Goal: Transaction & Acquisition: Purchase product/service

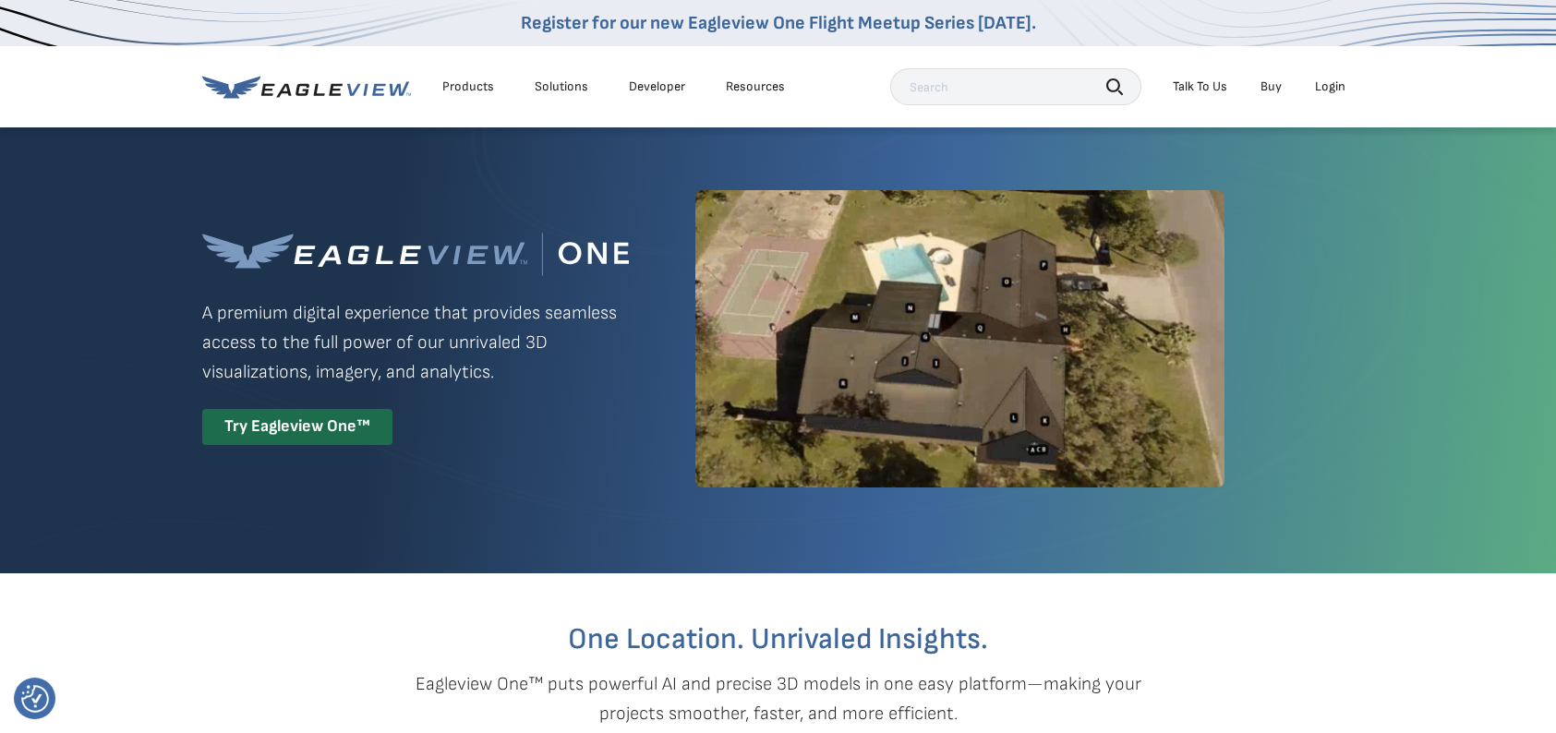
click at [475, 75] on li "Products" at bounding box center [468, 87] width 70 height 28
click at [475, 90] on div "Products" at bounding box center [468, 86] width 52 height 17
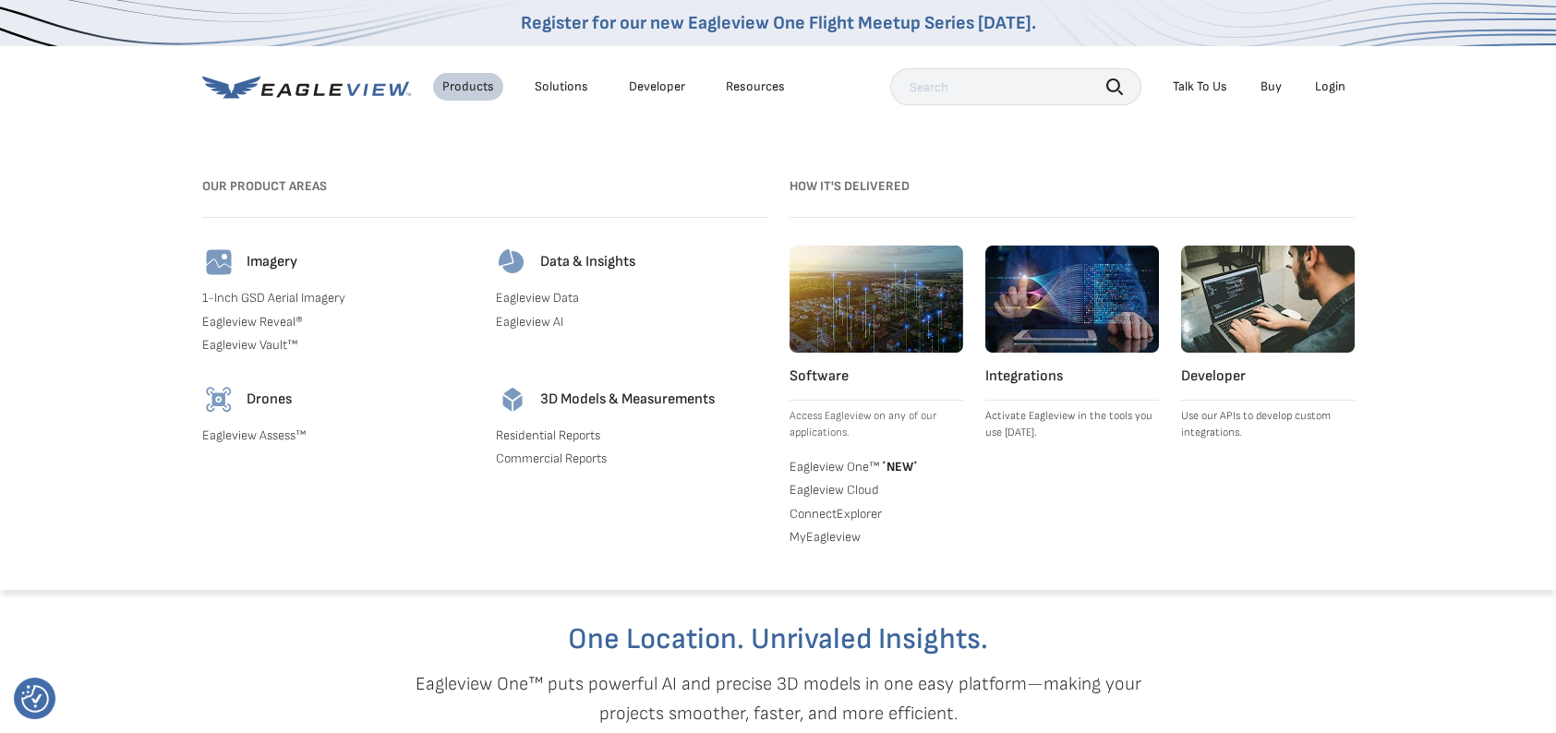
click at [395, 95] on icon at bounding box center [306, 87] width 209 height 23
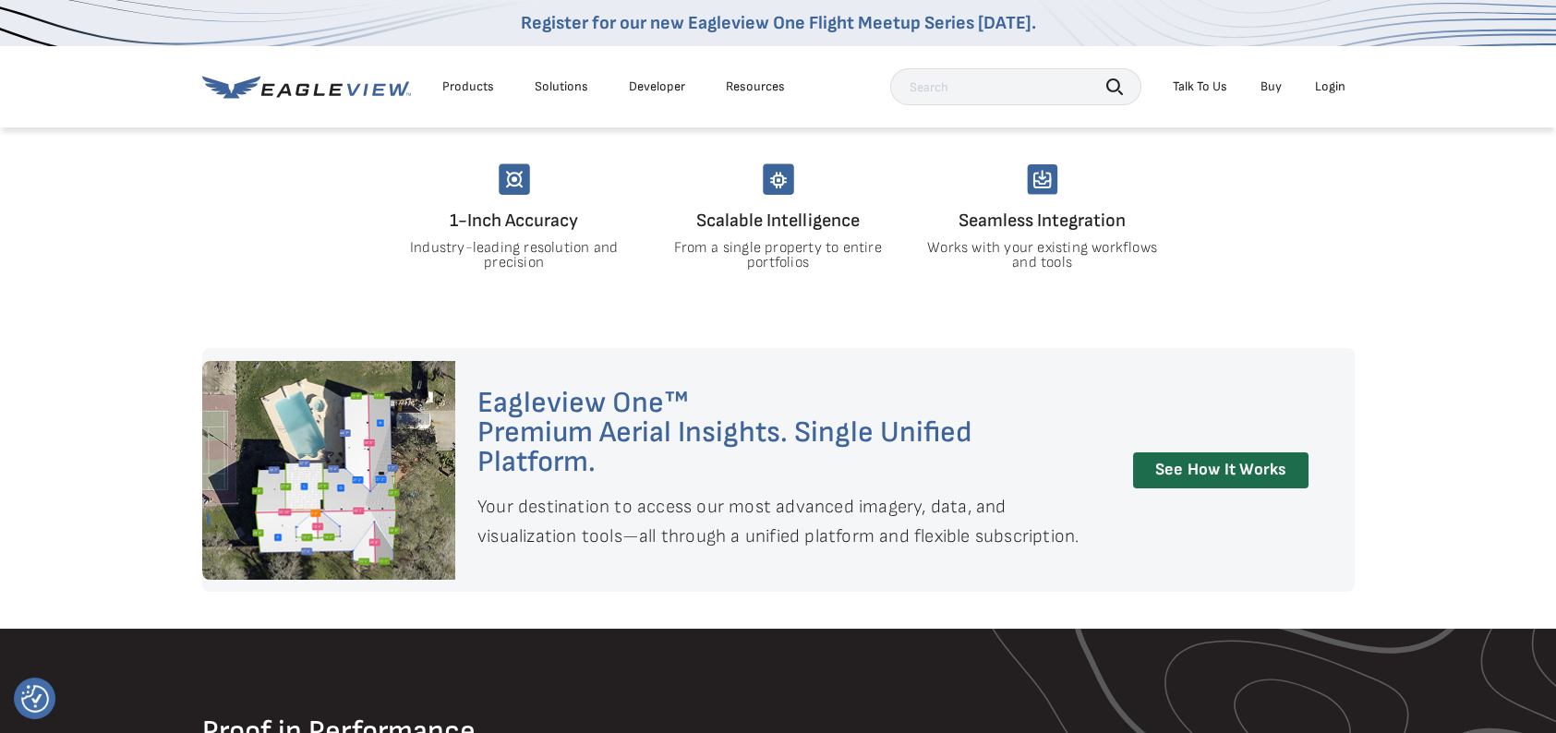
scroll to position [1846, 0]
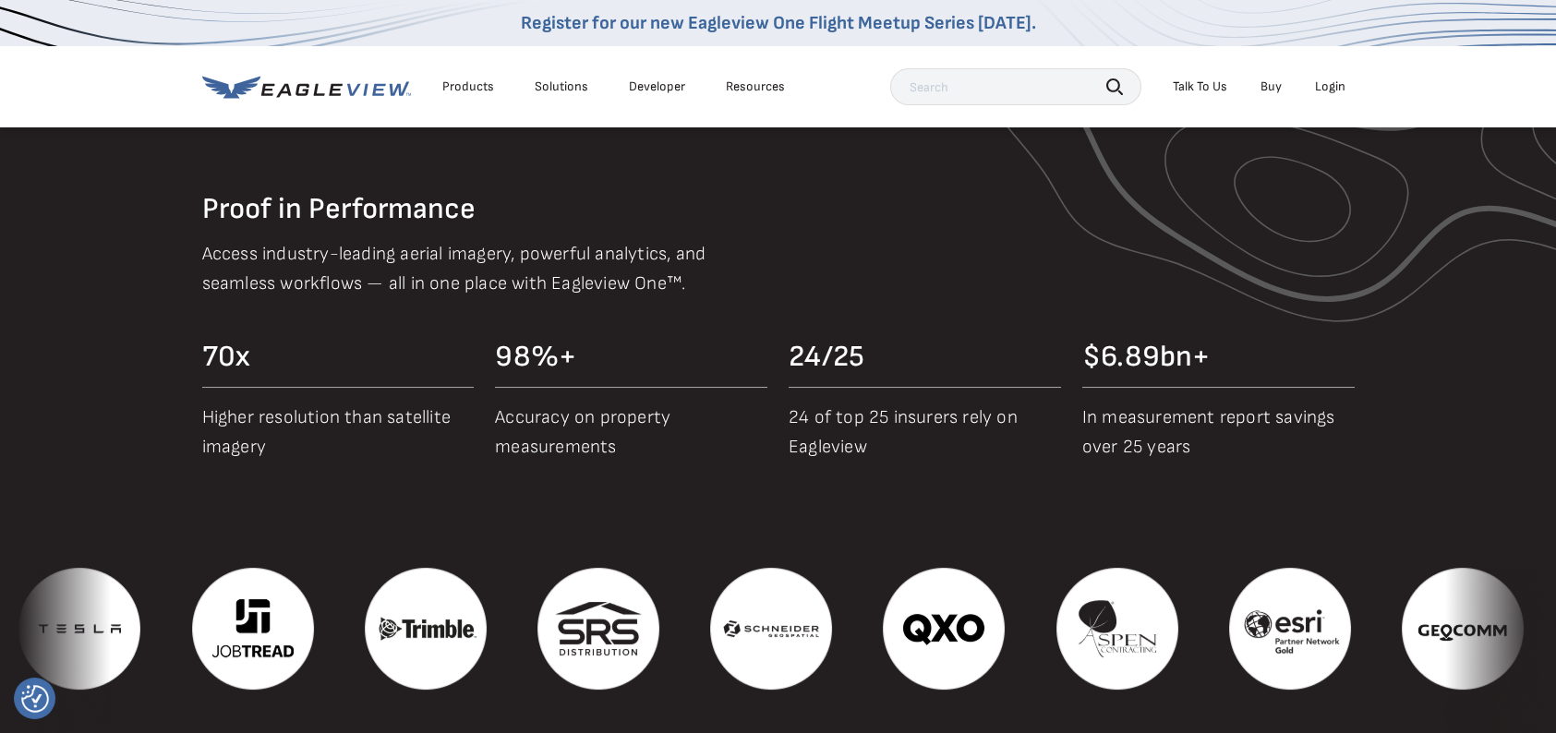
click at [1322, 83] on div "Login" at bounding box center [1330, 86] width 30 height 17
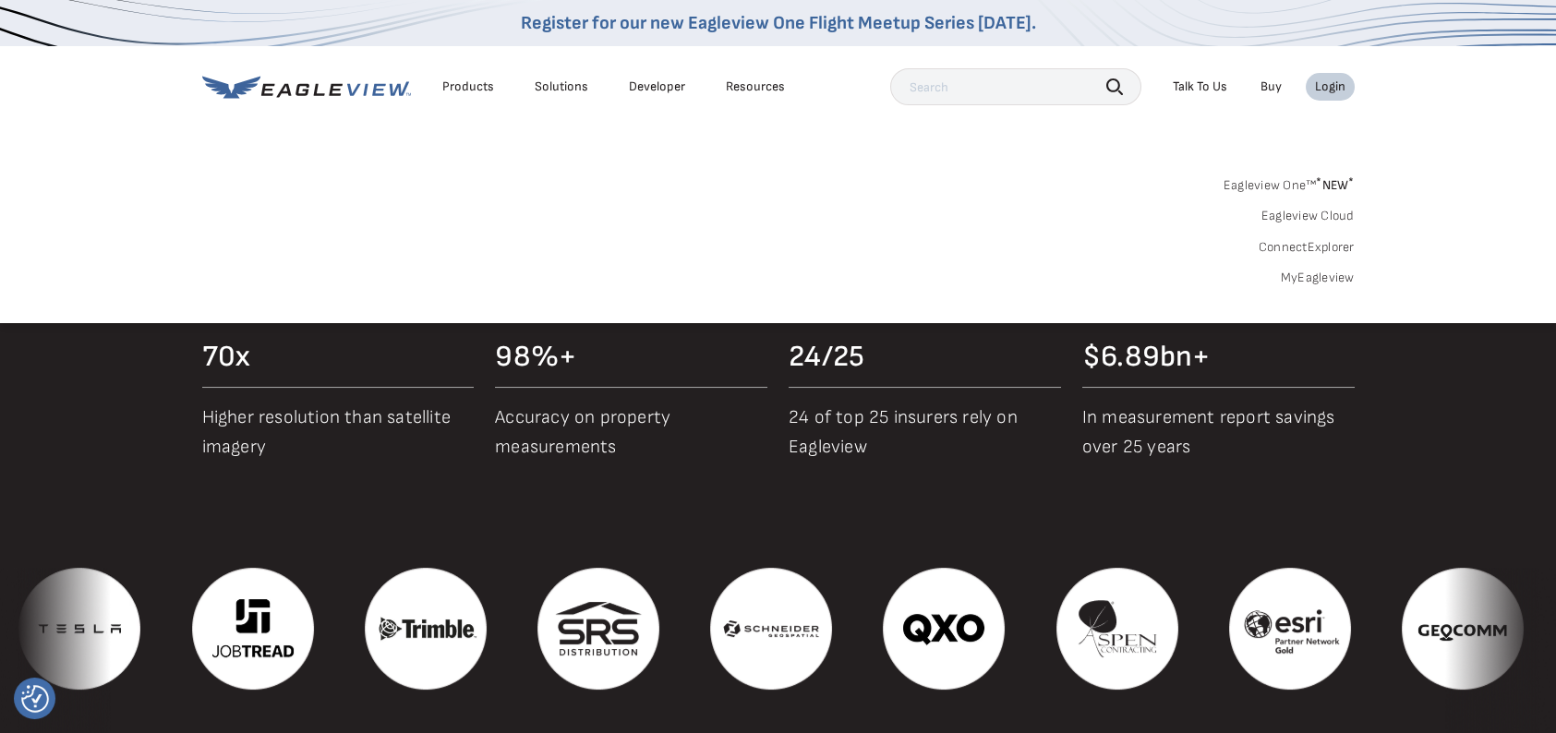
click at [1327, 277] on link "MyEagleview" at bounding box center [1318, 278] width 74 height 17
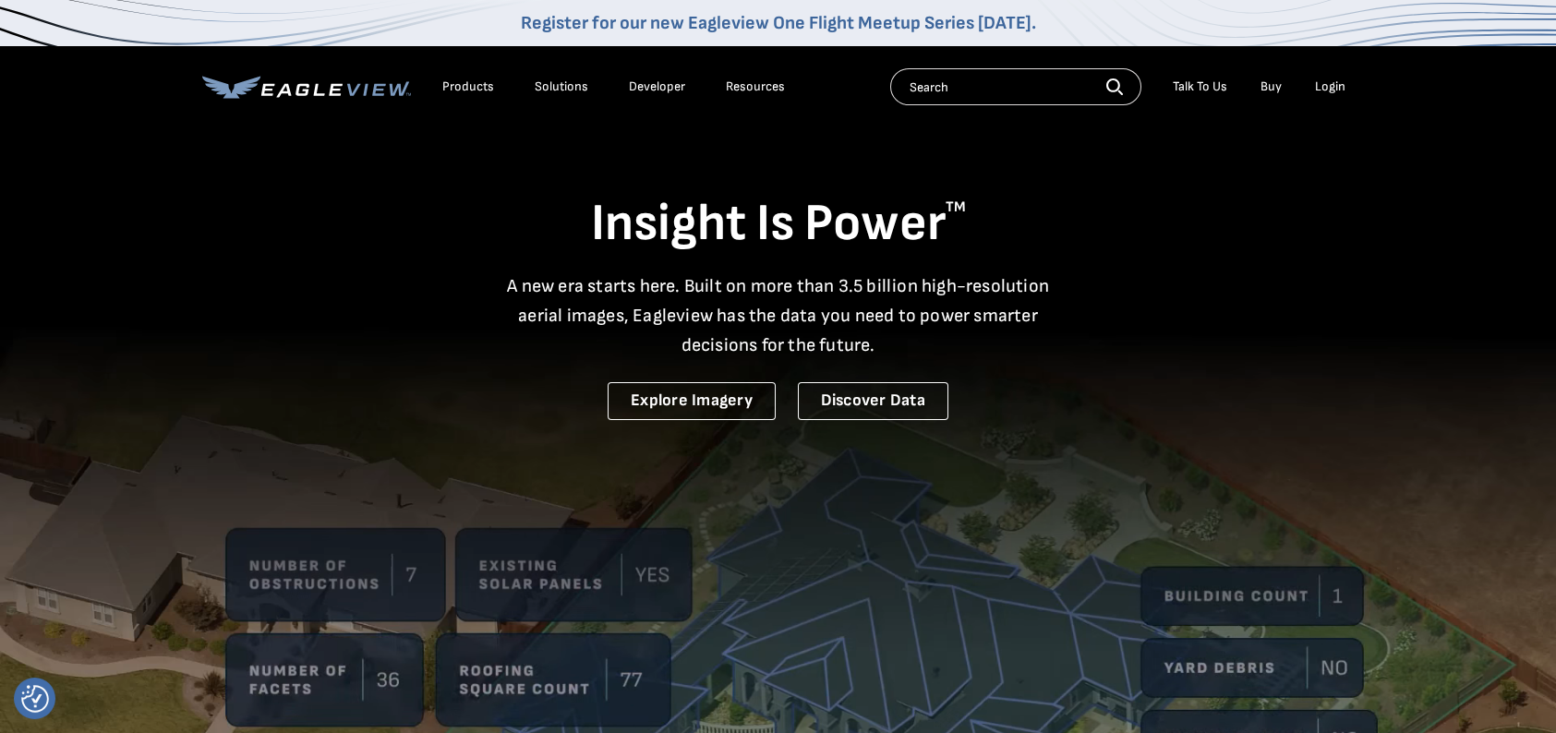
click at [1319, 87] on div "Login" at bounding box center [1330, 86] width 30 height 17
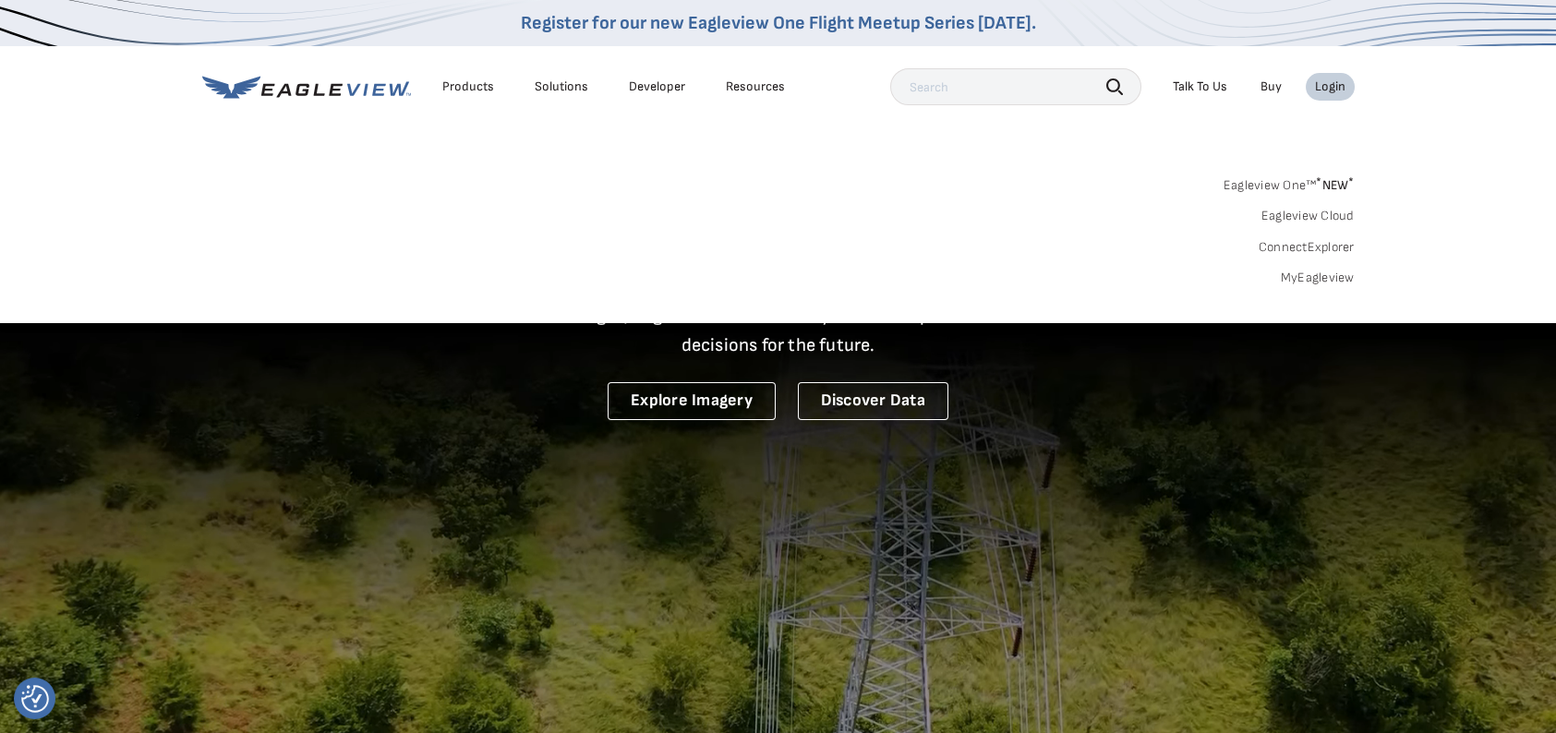
click at [1320, 278] on link "MyEagleview" at bounding box center [1318, 278] width 74 height 17
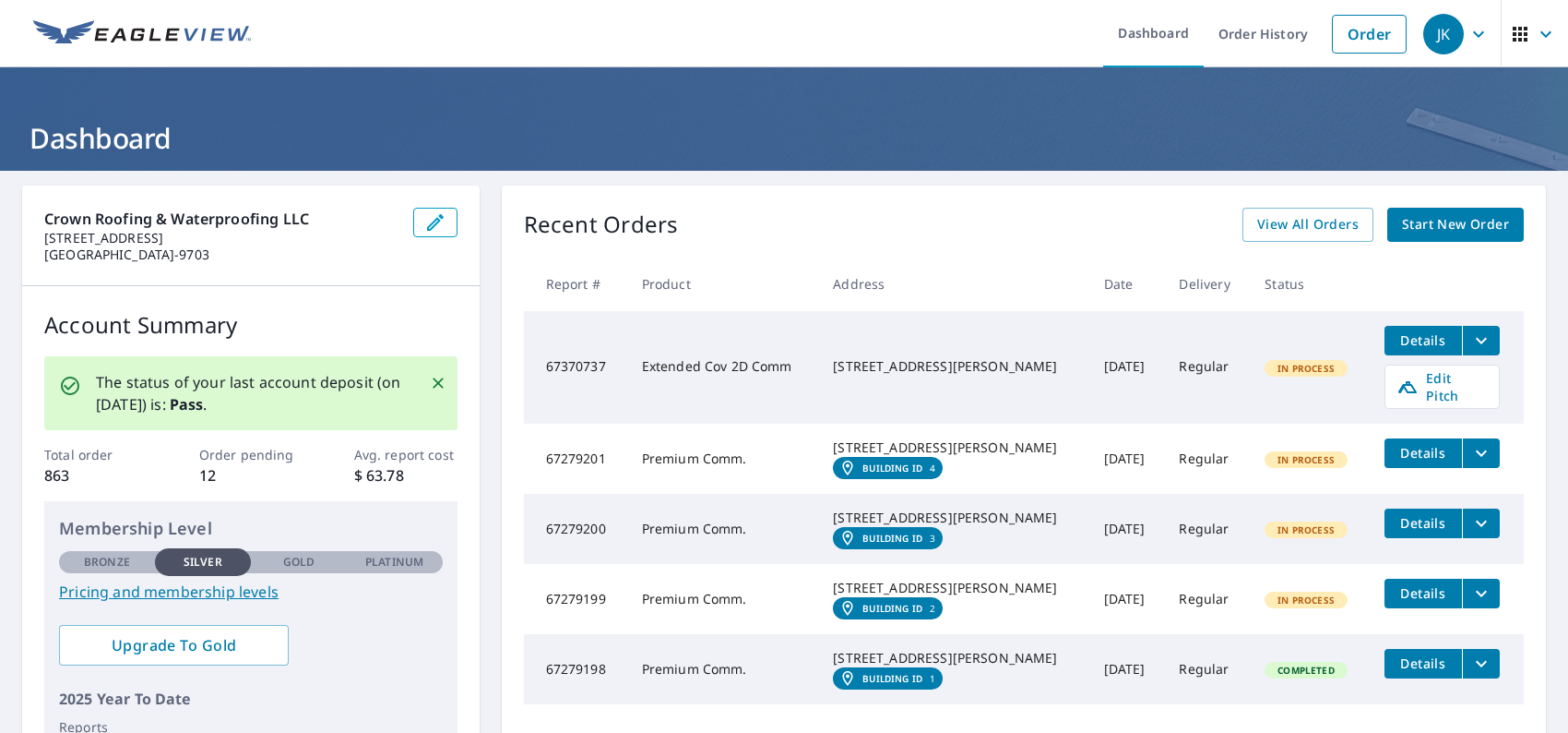
click at [1161, 229] on div "Recent Orders View All Orders Start New Order" at bounding box center [1023, 225] width 1000 height 34
click at [1460, 235] on link "Start New Order" at bounding box center [1456, 225] width 137 height 34
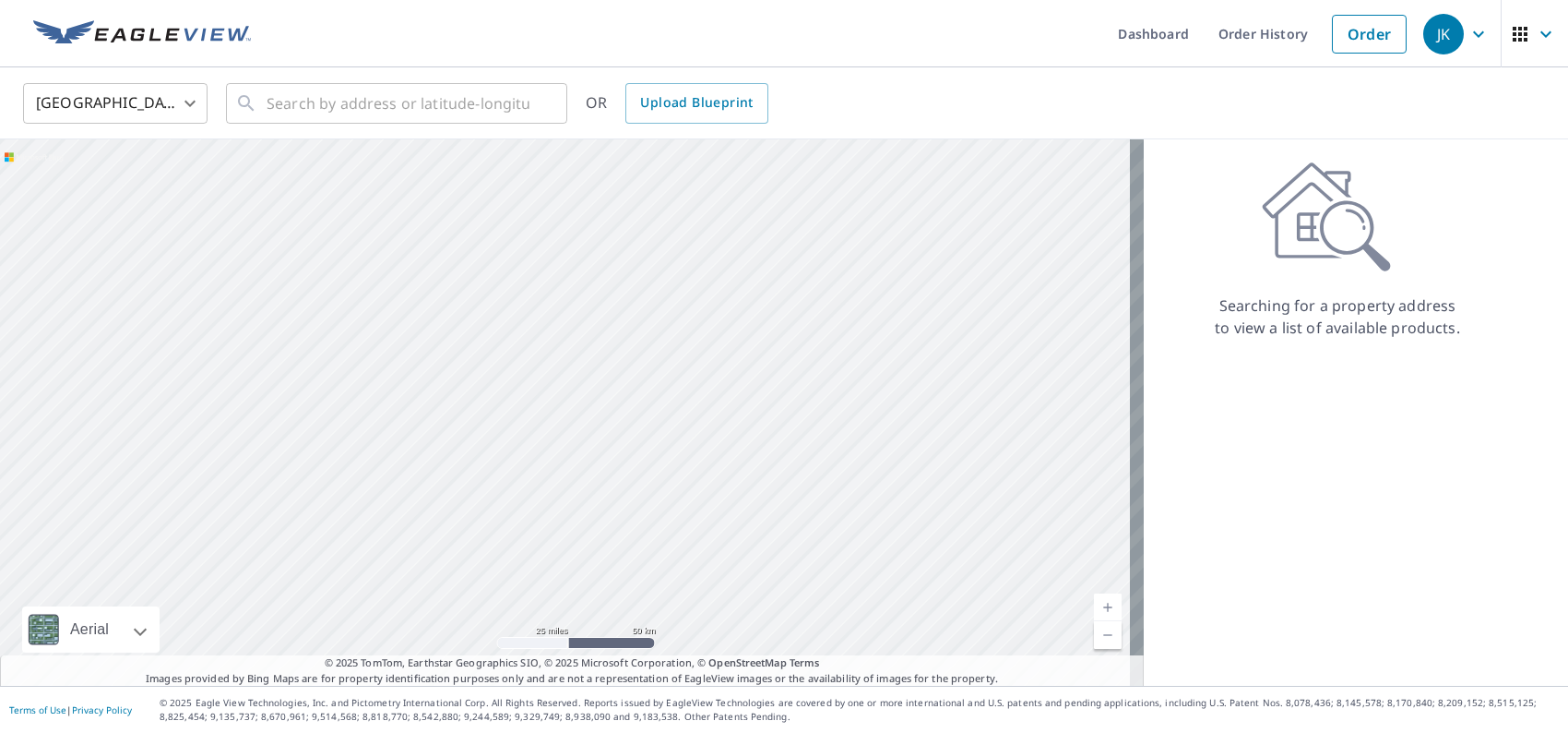
drag, startPoint x: 849, startPoint y: 564, endPoint x: 733, endPoint y: 335, distance: 256.7
click at [733, 335] on div at bounding box center [572, 412] width 1144 height 547
click at [407, 101] on input "text" at bounding box center [398, 104] width 263 height 52
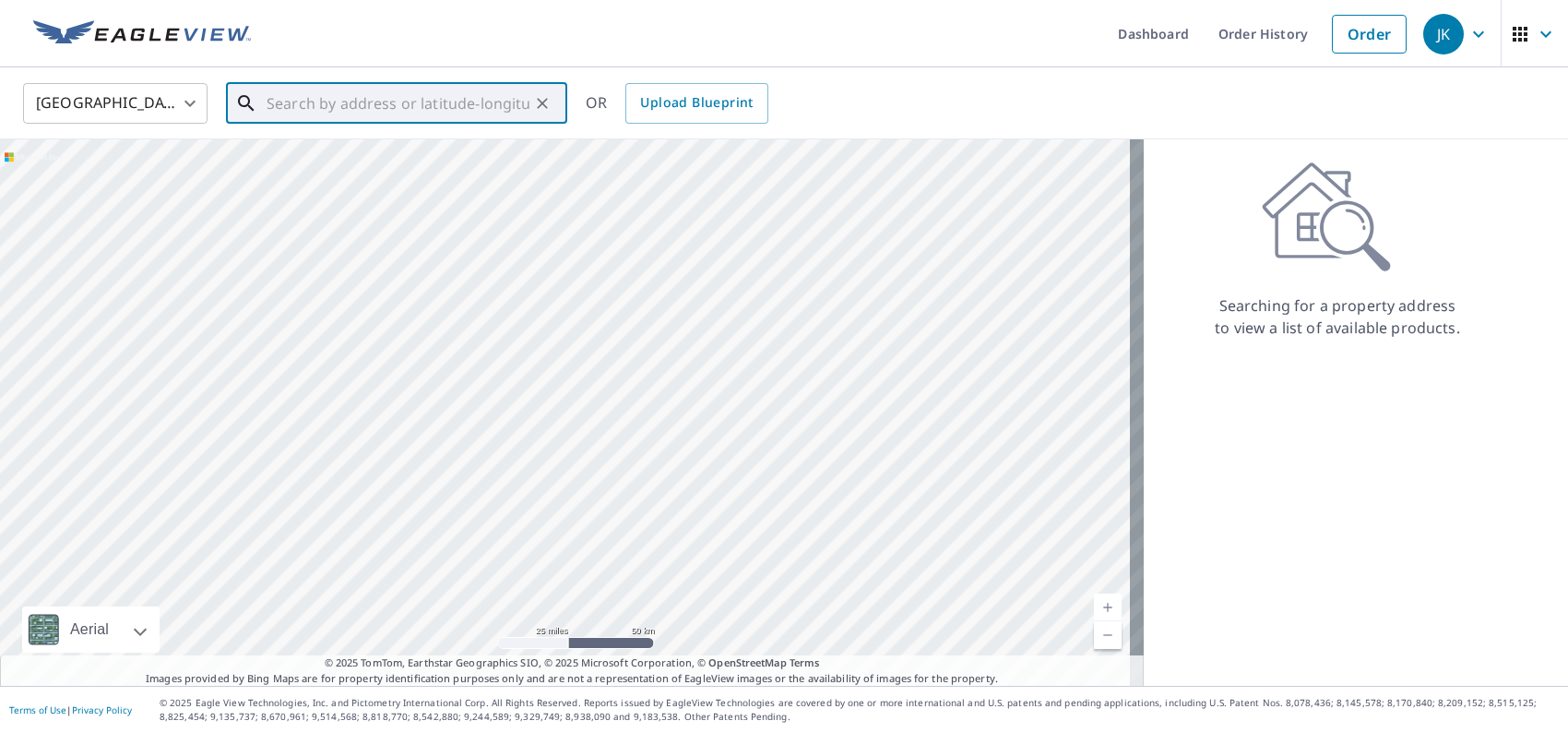
paste input "715 Crestview Drive"
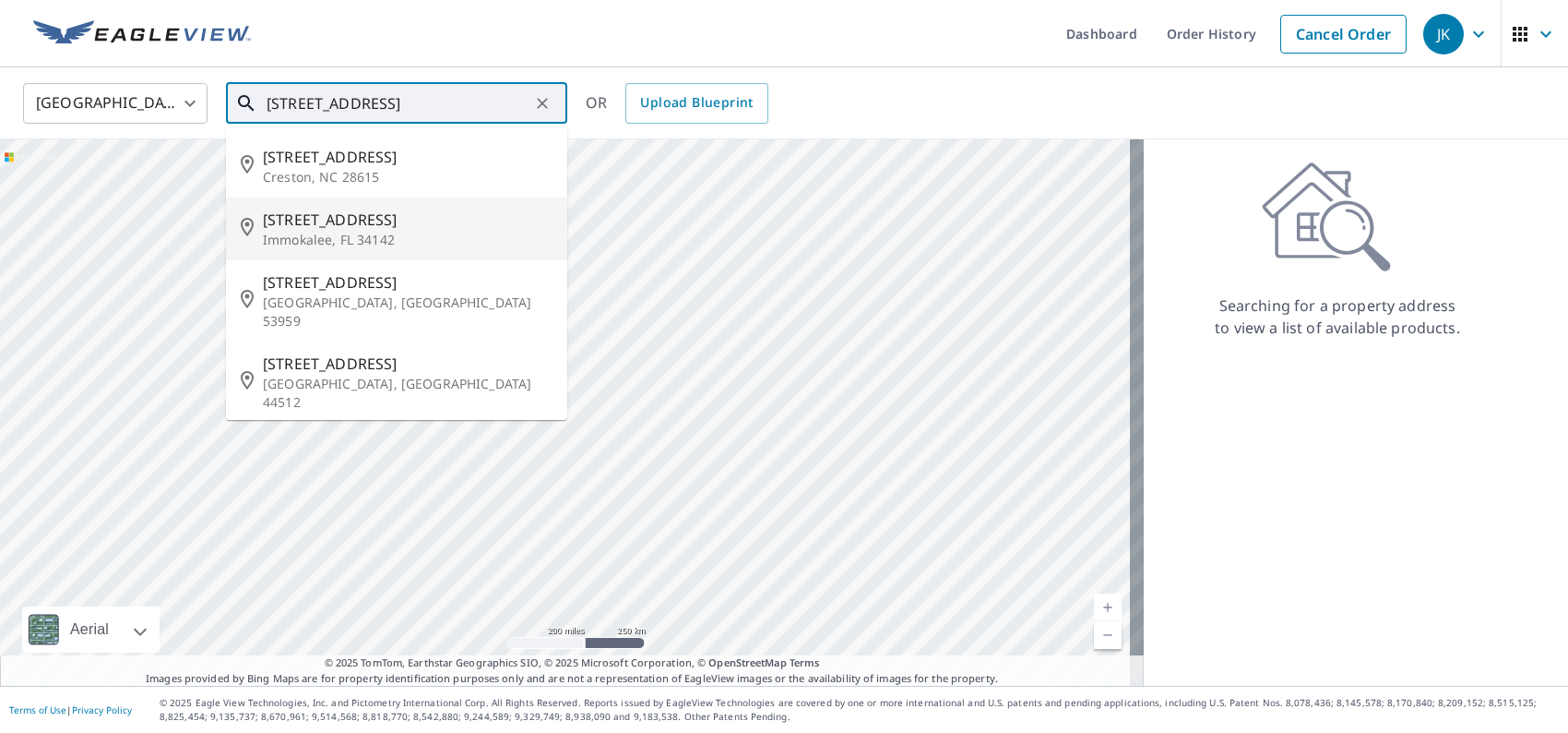
click at [412, 232] on p "Immokalee, FL 34142" at bounding box center [408, 240] width 290 height 18
type input "715 Crestview Dr Immokalee, FL 34142"
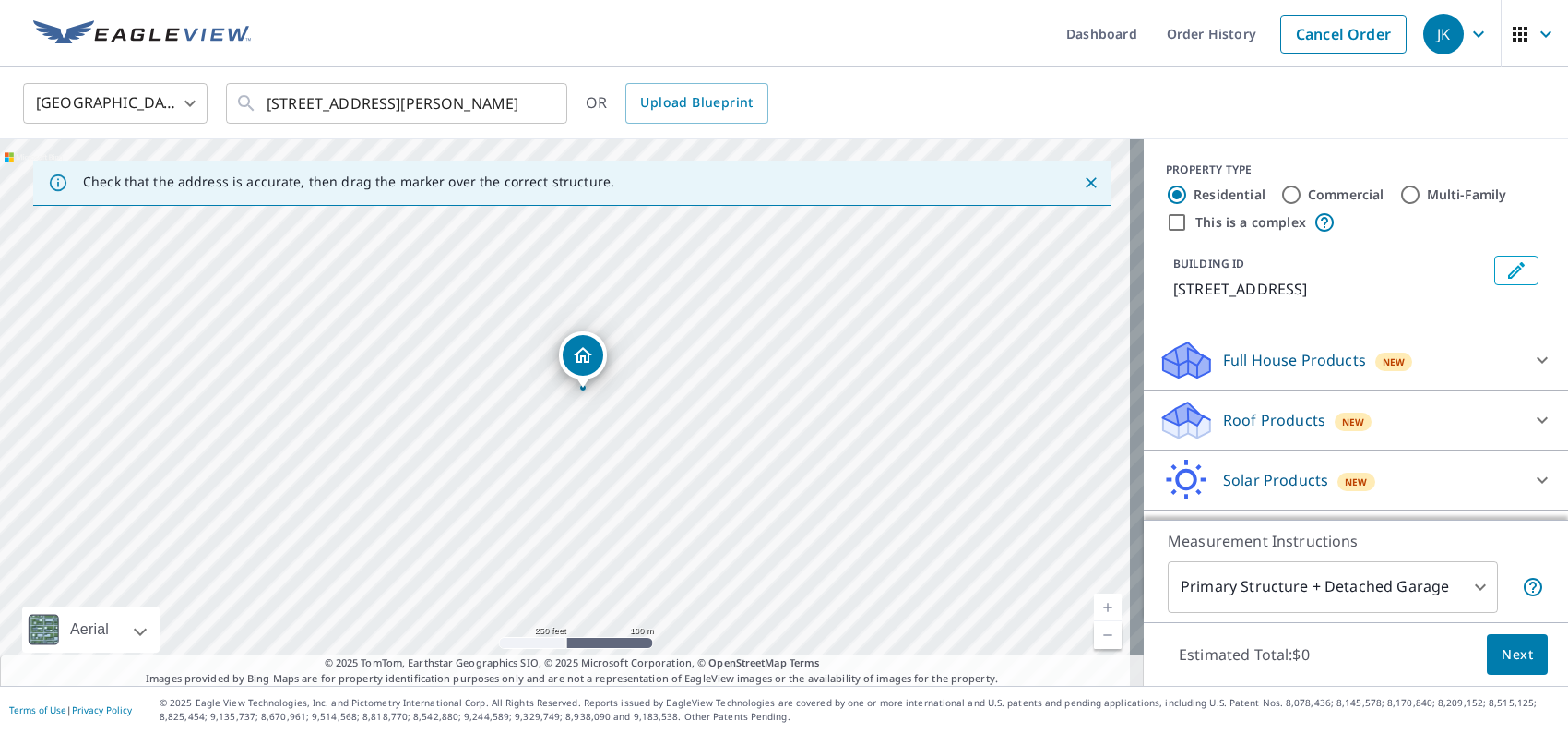
drag, startPoint x: 607, startPoint y: 417, endPoint x: 624, endPoint y: 395, distance: 27.8
click at [624, 395] on div "715 Crestview Dr Immokalee, FL 34142" at bounding box center [572, 412] width 1144 height 547
drag, startPoint x: 459, startPoint y: 337, endPoint x: 632, endPoint y: 332, distance: 173.1
drag, startPoint x: 644, startPoint y: 378, endPoint x: 664, endPoint y: 299, distance: 81.5
click at [664, 299] on div "720 Crestview Dr Immokalee, FL 34142" at bounding box center [572, 412] width 1144 height 547
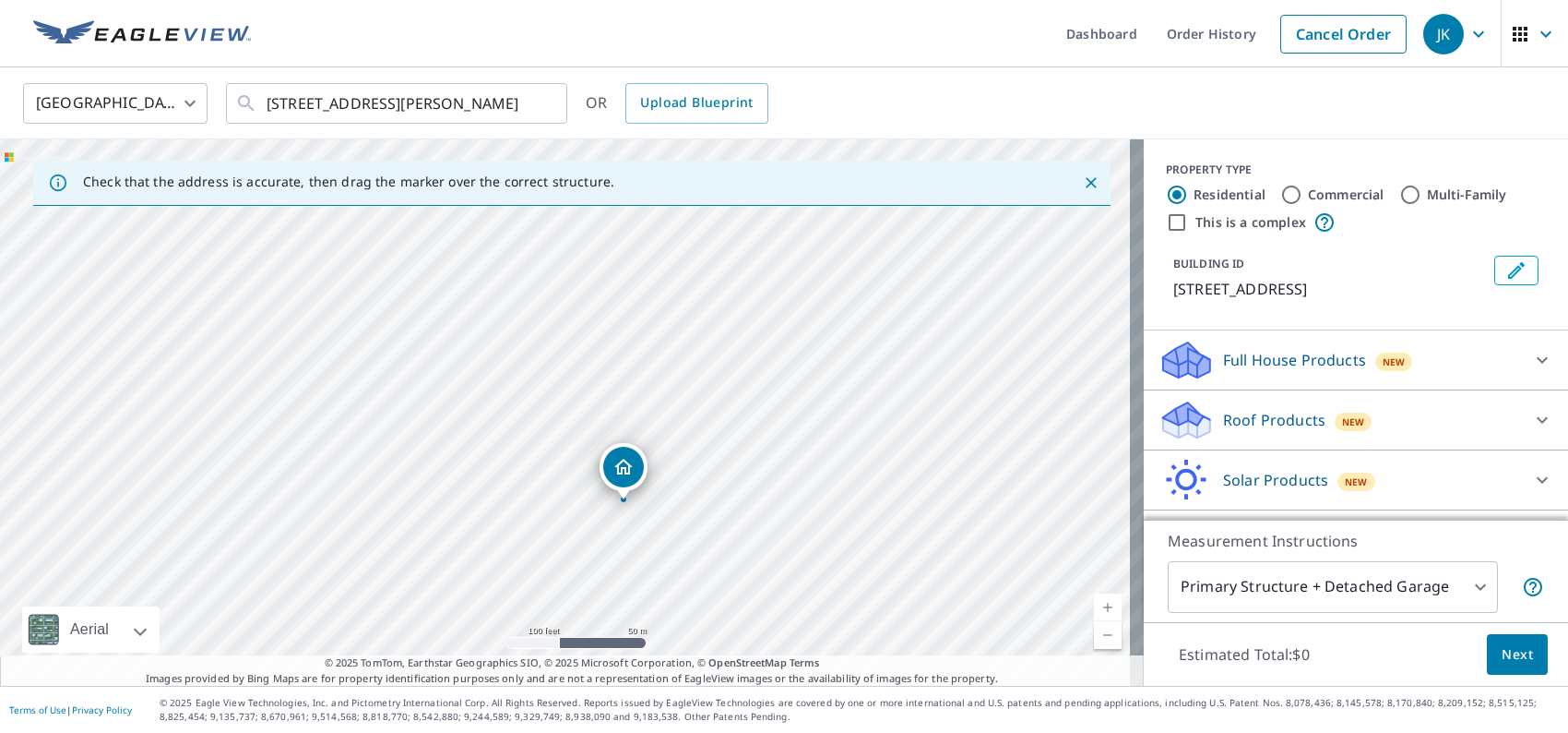
drag, startPoint x: 695, startPoint y: 304, endPoint x: 691, endPoint y: 536, distance: 232.0
click at [691, 542] on div "720 Crestview Dr Immokalee, FL 34142" at bounding box center [572, 412] width 1144 height 547
drag, startPoint x: 709, startPoint y: 390, endPoint x: 683, endPoint y: 544, distance: 156.2
click at [683, 544] on div "720 Crestview Dr Immokalee, FL 34142" at bounding box center [572, 412] width 1144 height 547
drag, startPoint x: 694, startPoint y: 458, endPoint x: 705, endPoint y: 314, distance: 144.4
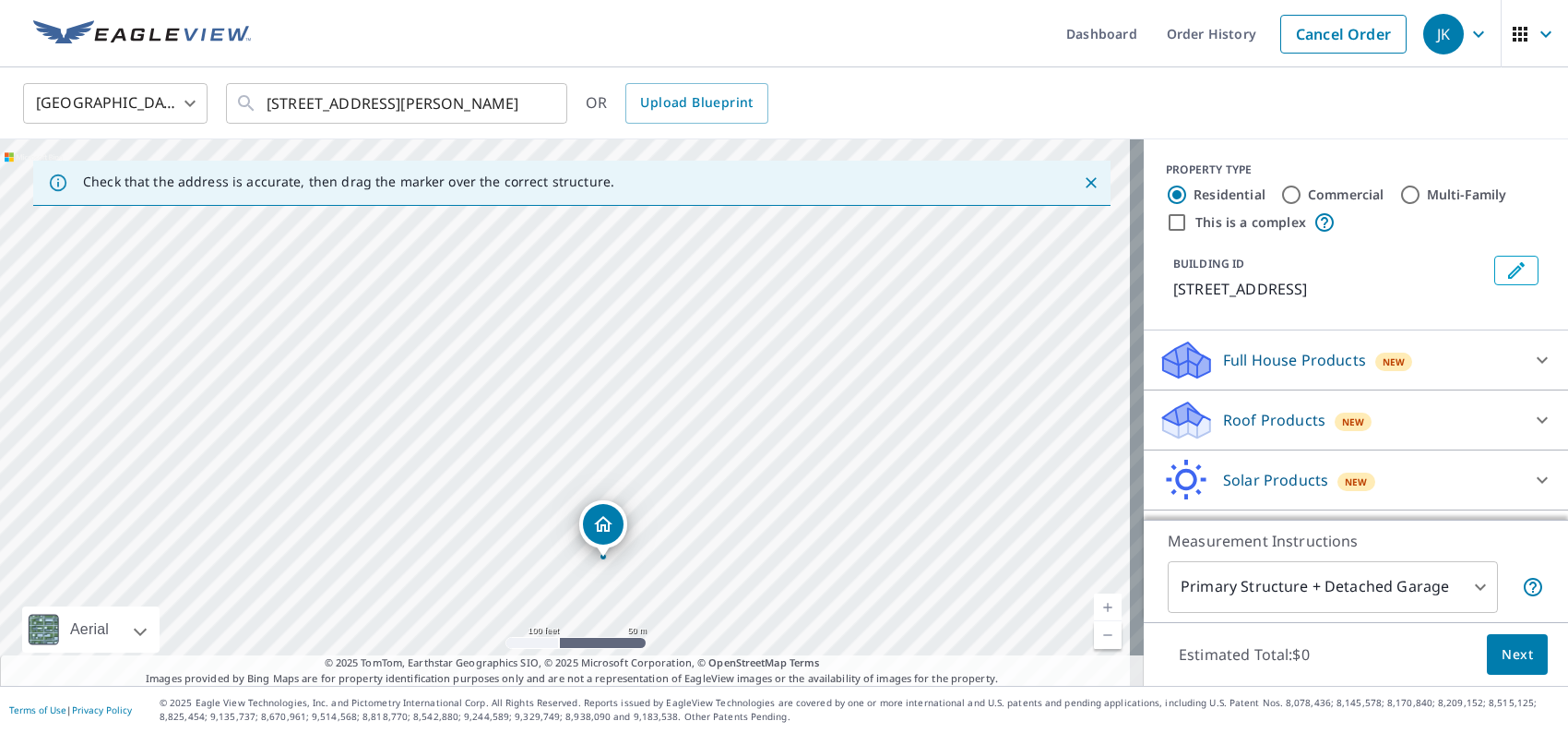
click at [705, 314] on div "720 Crestview Dr Immokalee, FL 34142" at bounding box center [572, 412] width 1144 height 547
click at [1223, 423] on p "Roof Products" at bounding box center [1274, 420] width 102 height 22
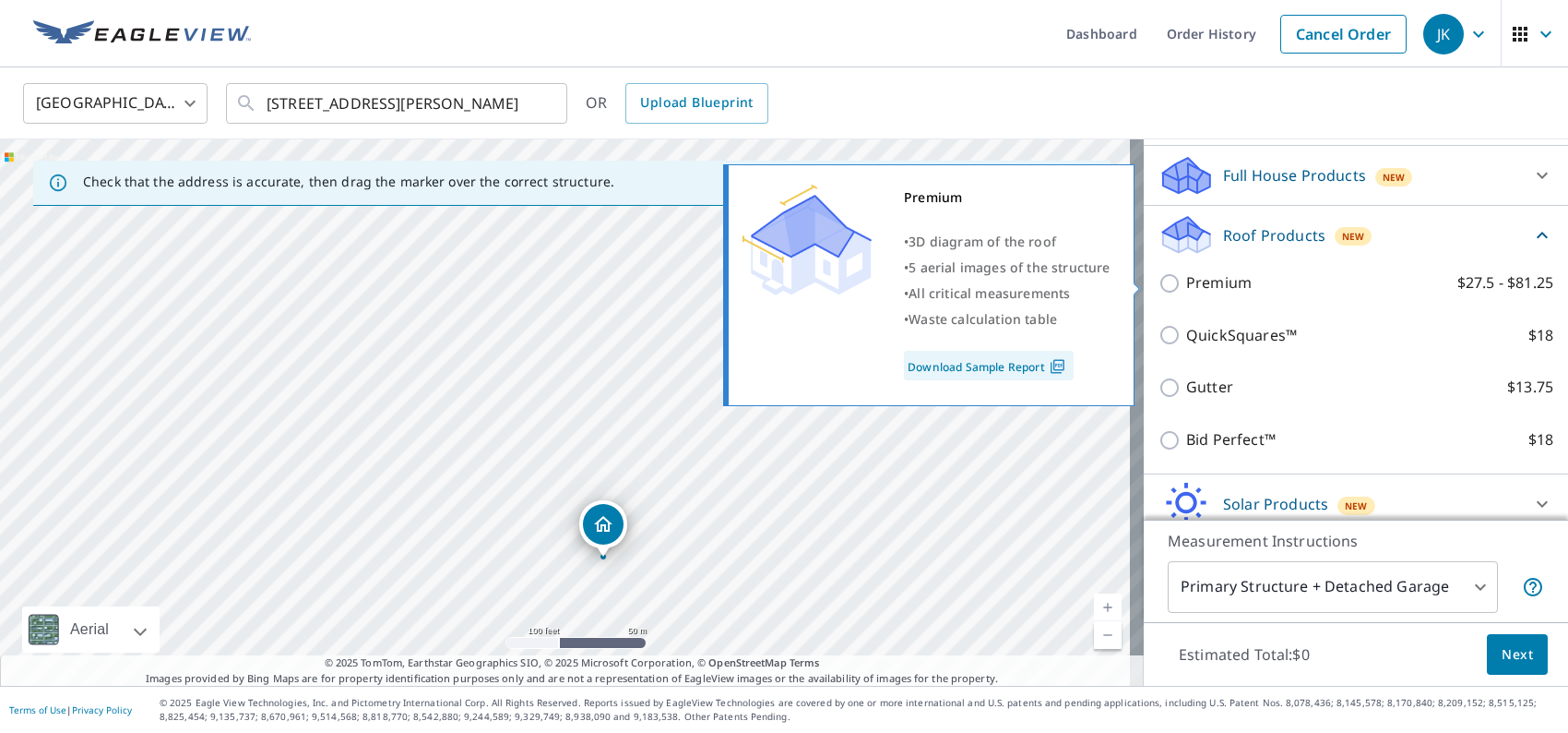
click at [1159, 285] on input "Premium $27.5 - $81.25" at bounding box center [1173, 283] width 28 height 22
checkbox input "true"
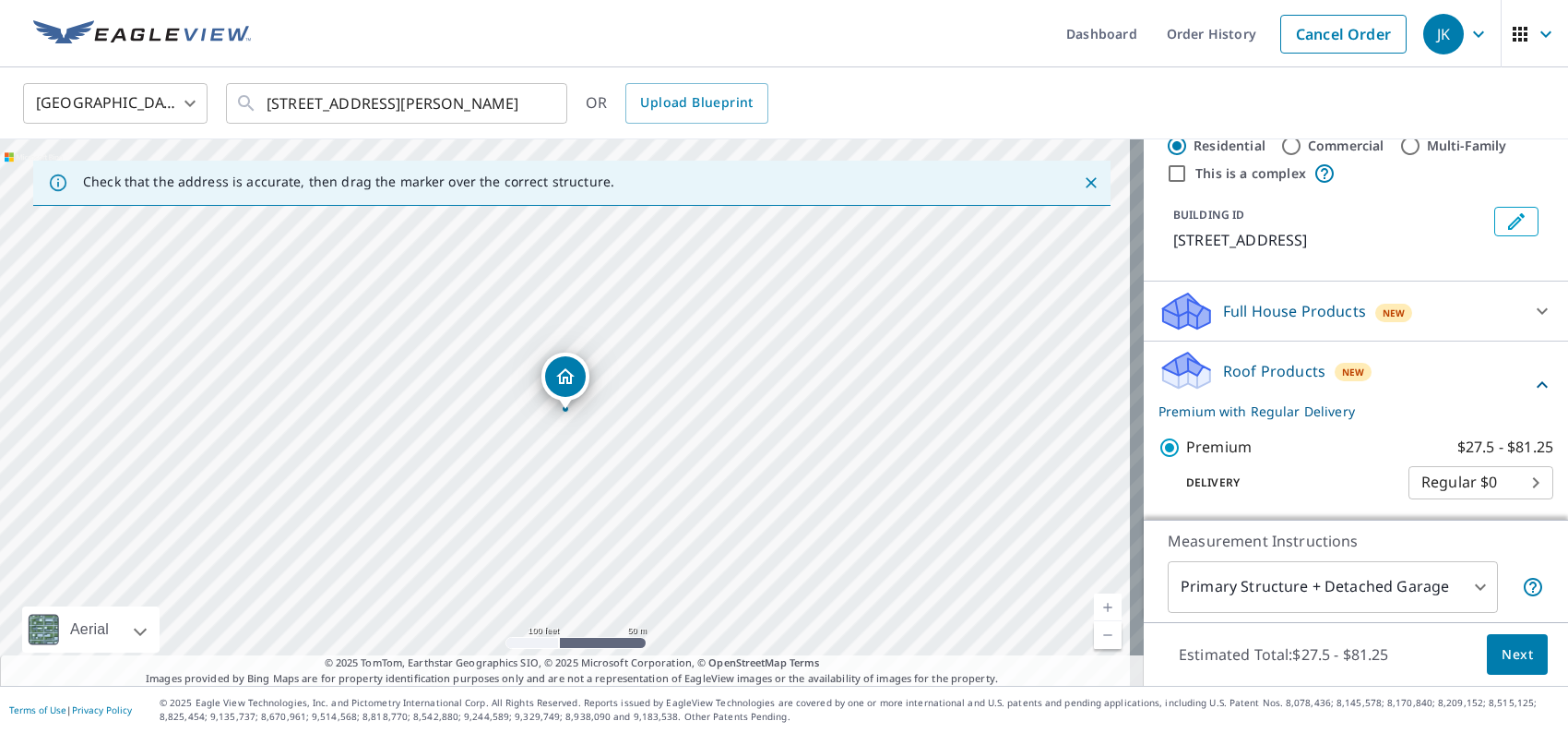
scroll to position [0, 0]
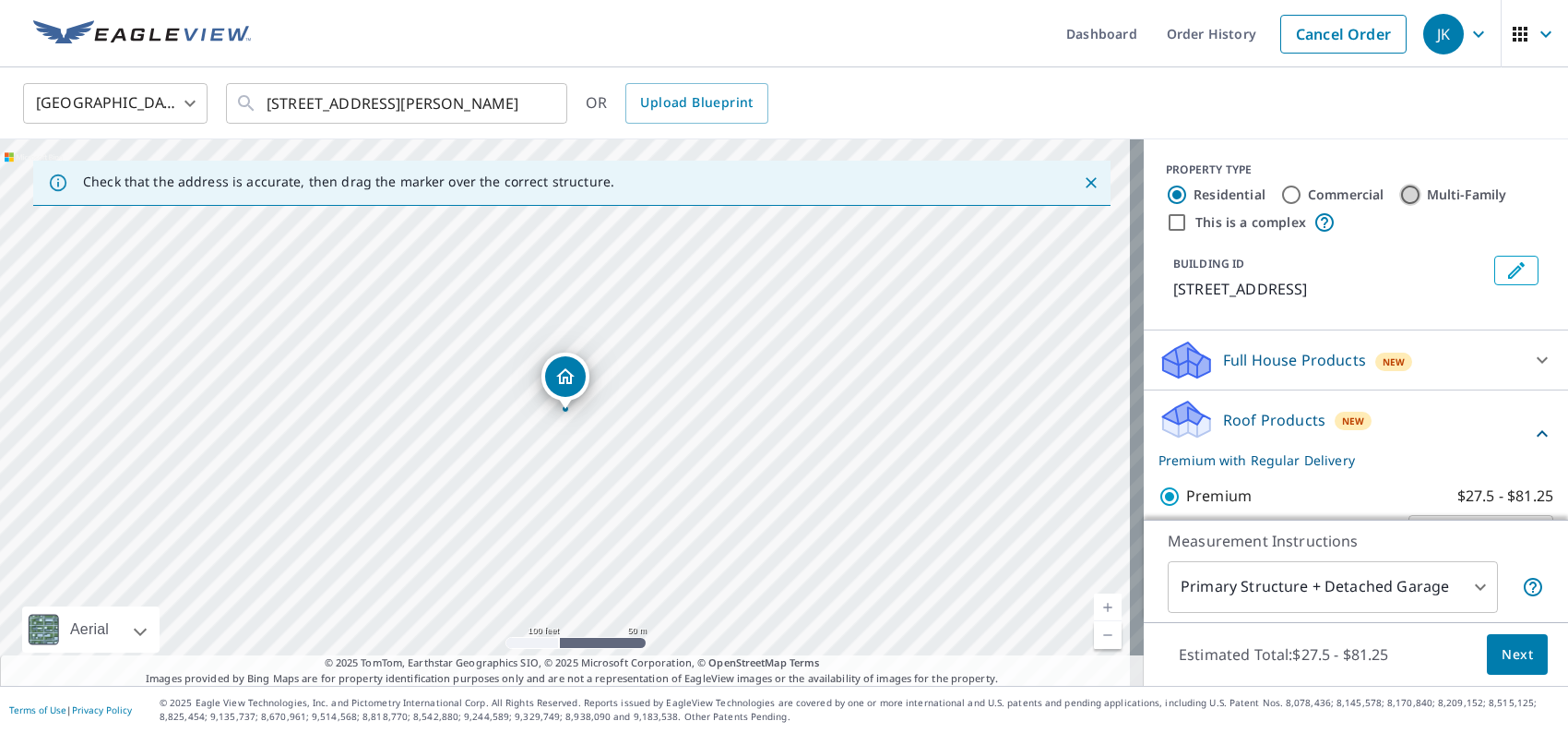
click at [1400, 195] on input "Multi-Family" at bounding box center [1411, 195] width 22 height 22
radio input "true"
type input "2"
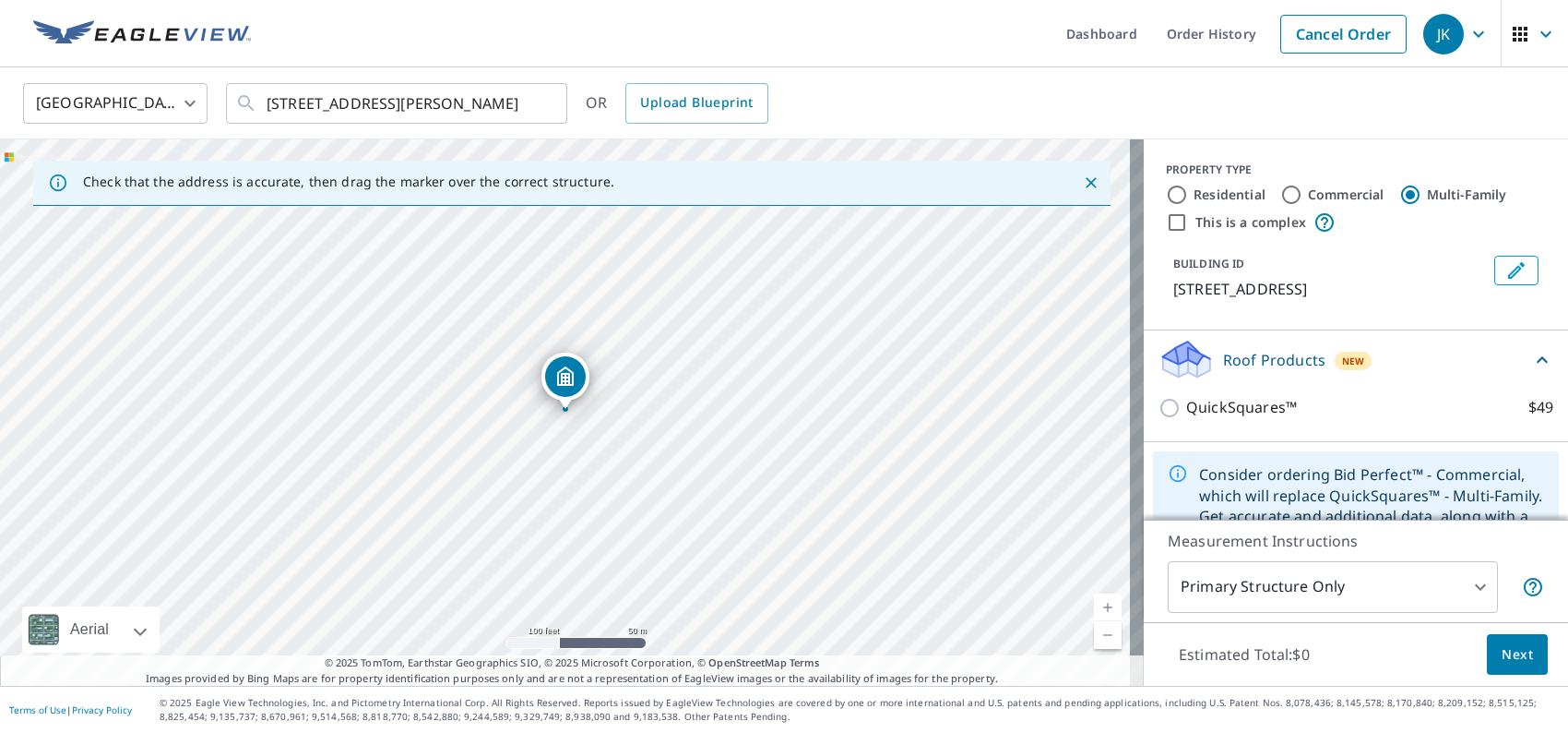
click at [1166, 228] on input "This is a complex" at bounding box center [1177, 222] width 22 height 22
checkbox input "true"
radio input "true"
type input "4"
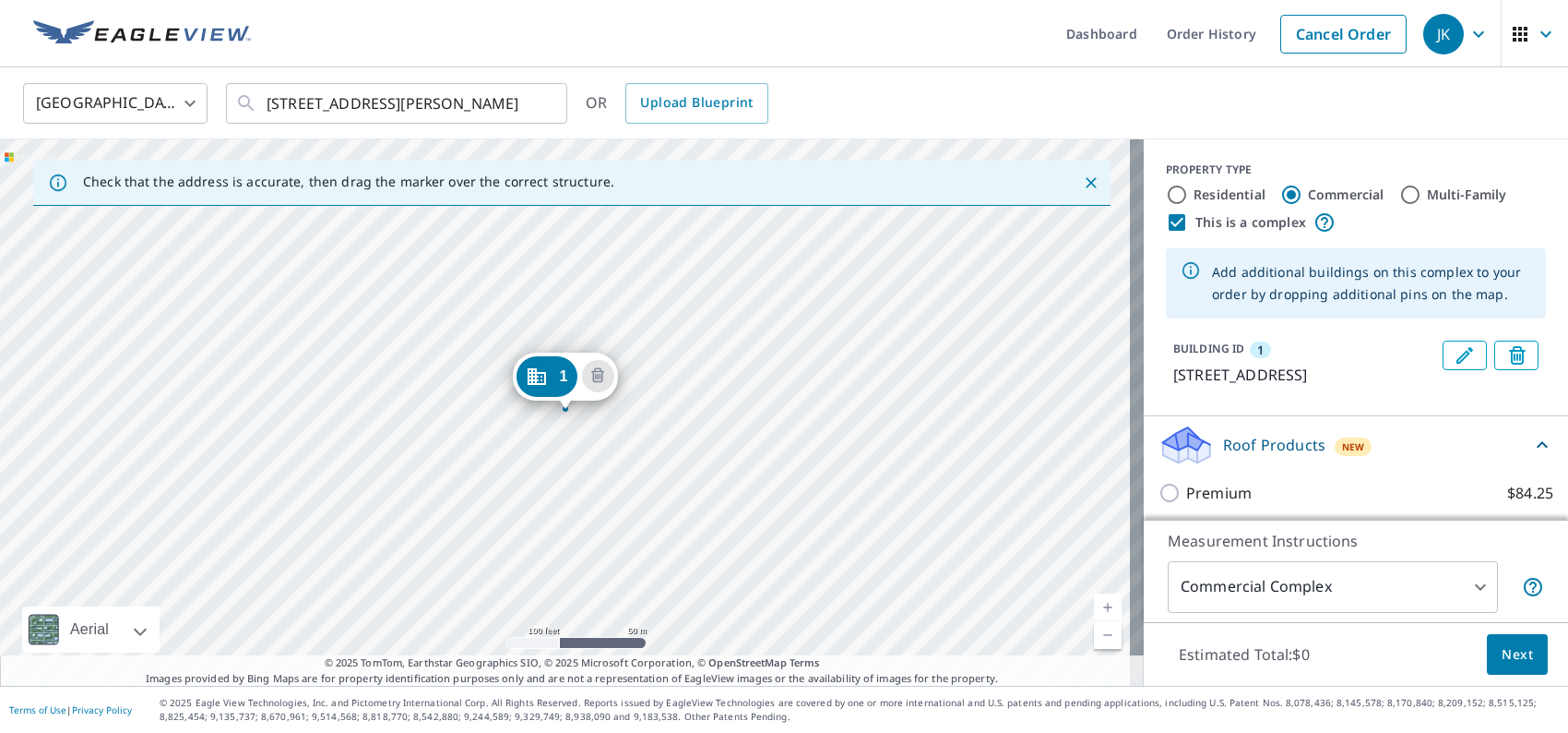
scroll to position [185, 0]
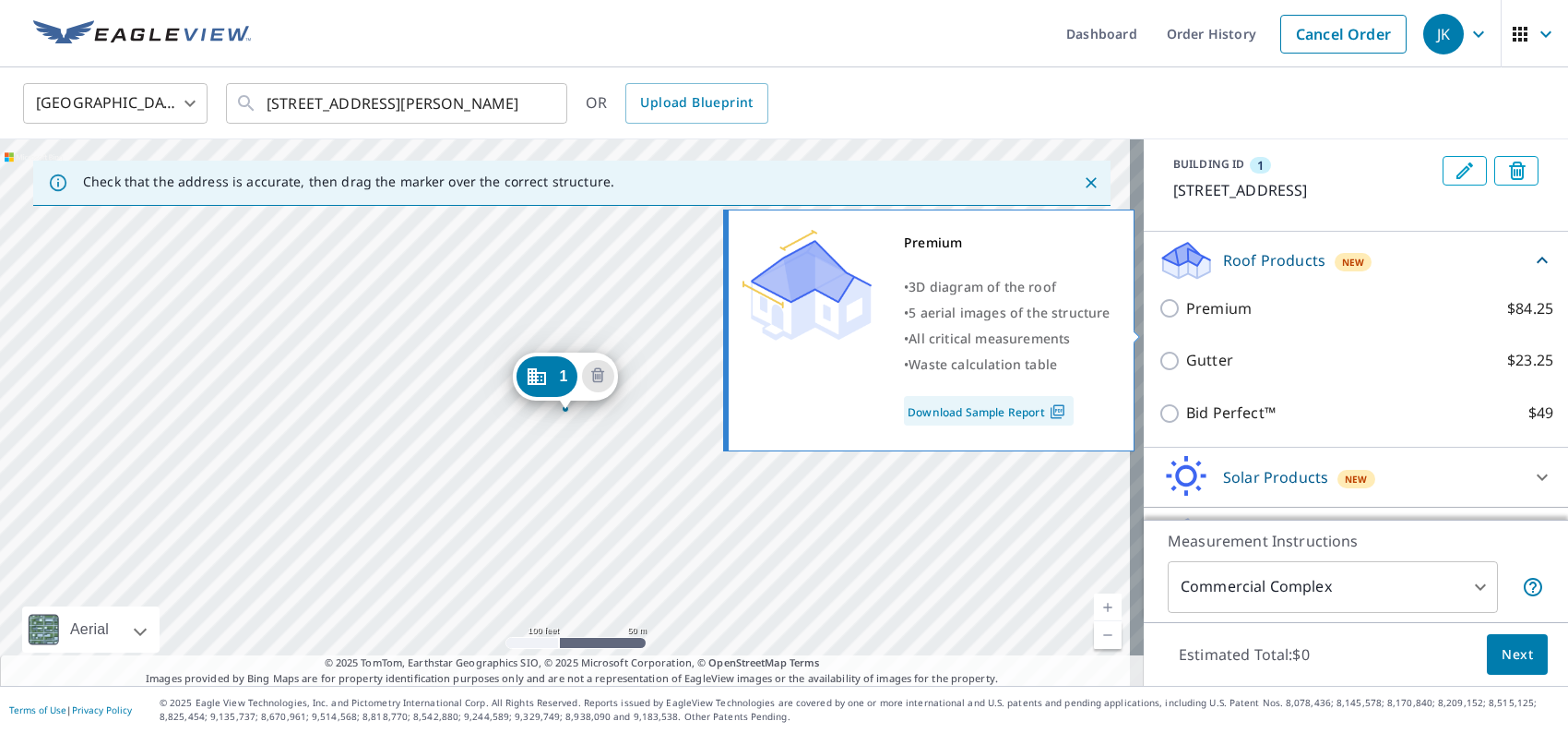
click at [1160, 319] on input "Premium $84.25" at bounding box center [1173, 308] width 28 height 22
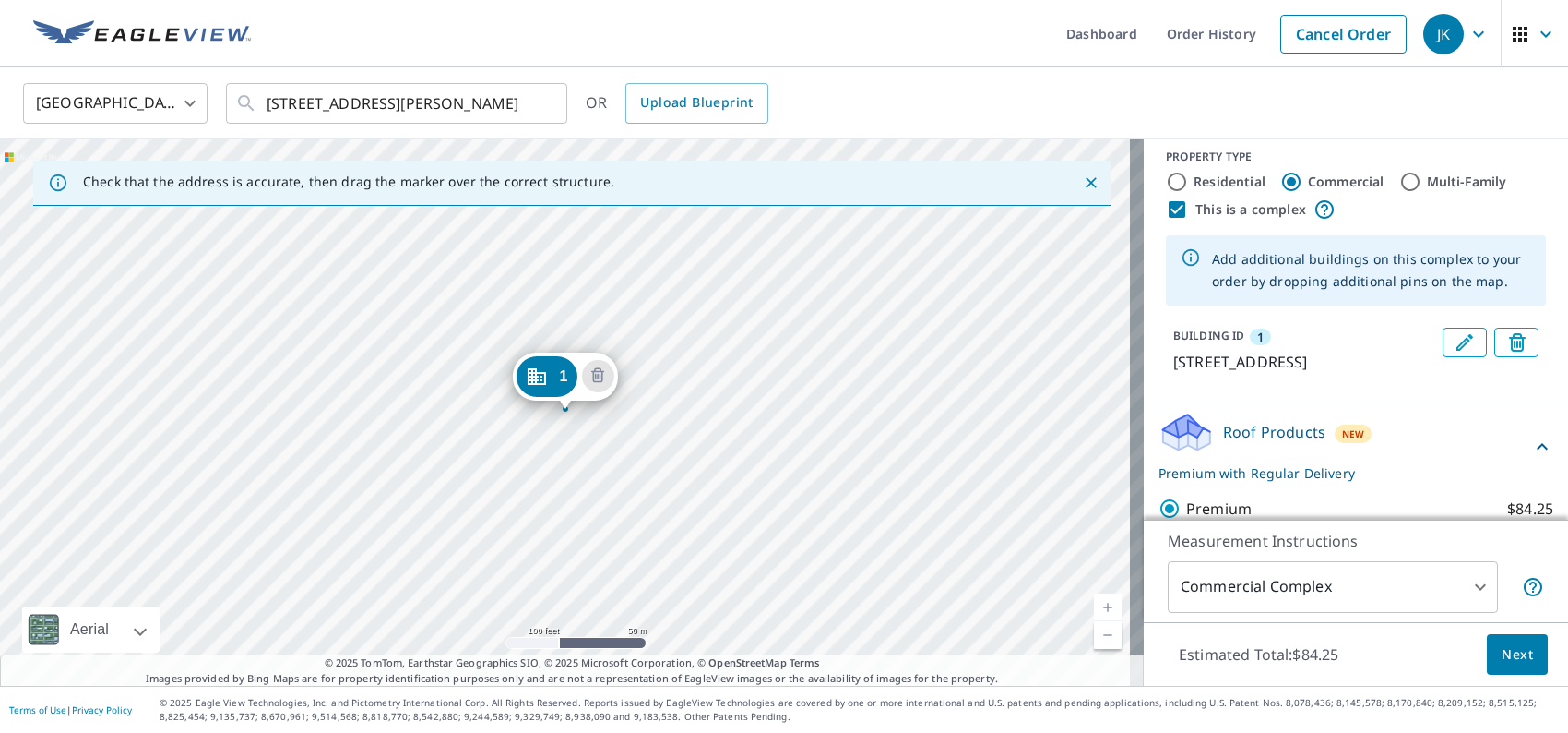
scroll to position [0, 0]
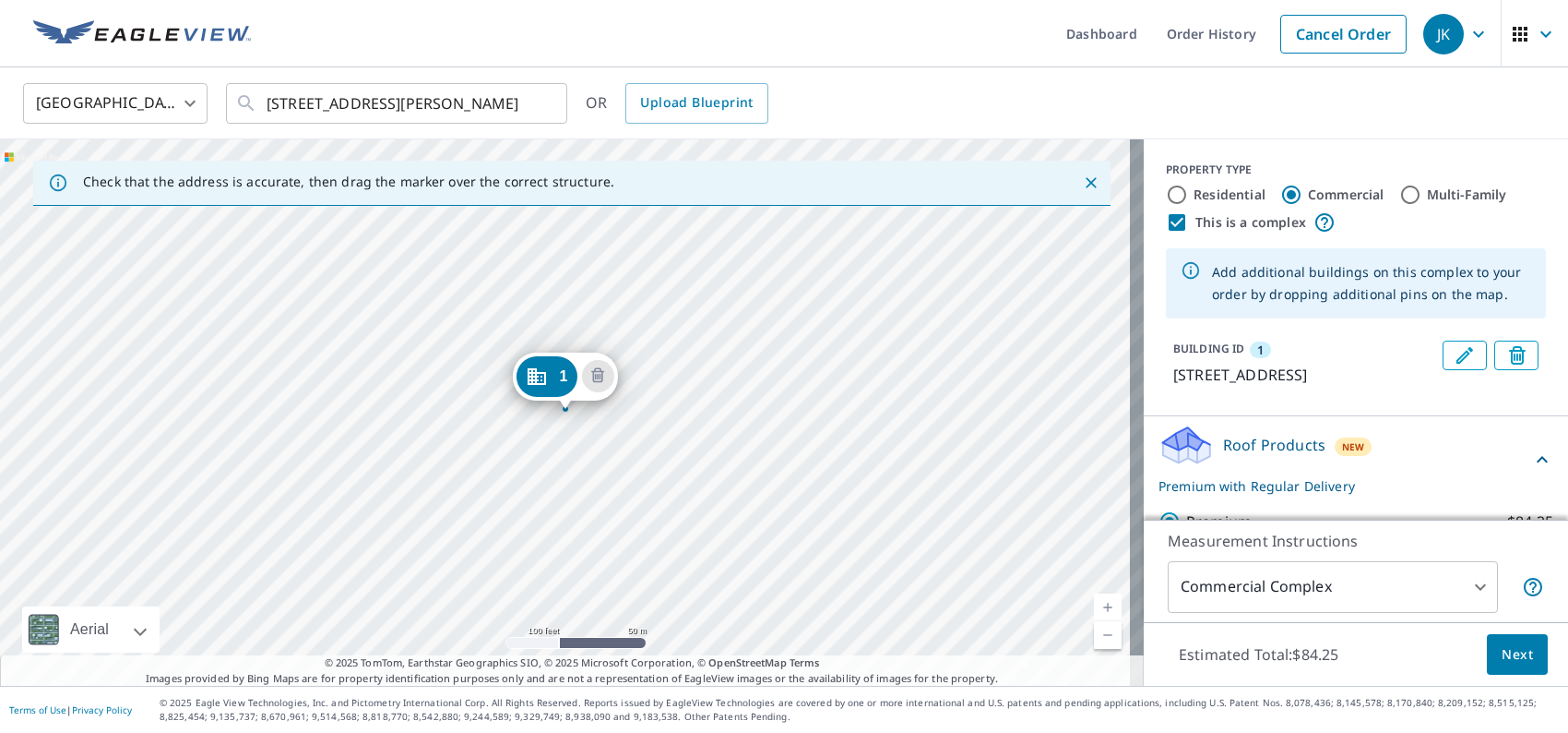
click at [1224, 349] on p "BUILDING ID" at bounding box center [1208, 349] width 71 height 16
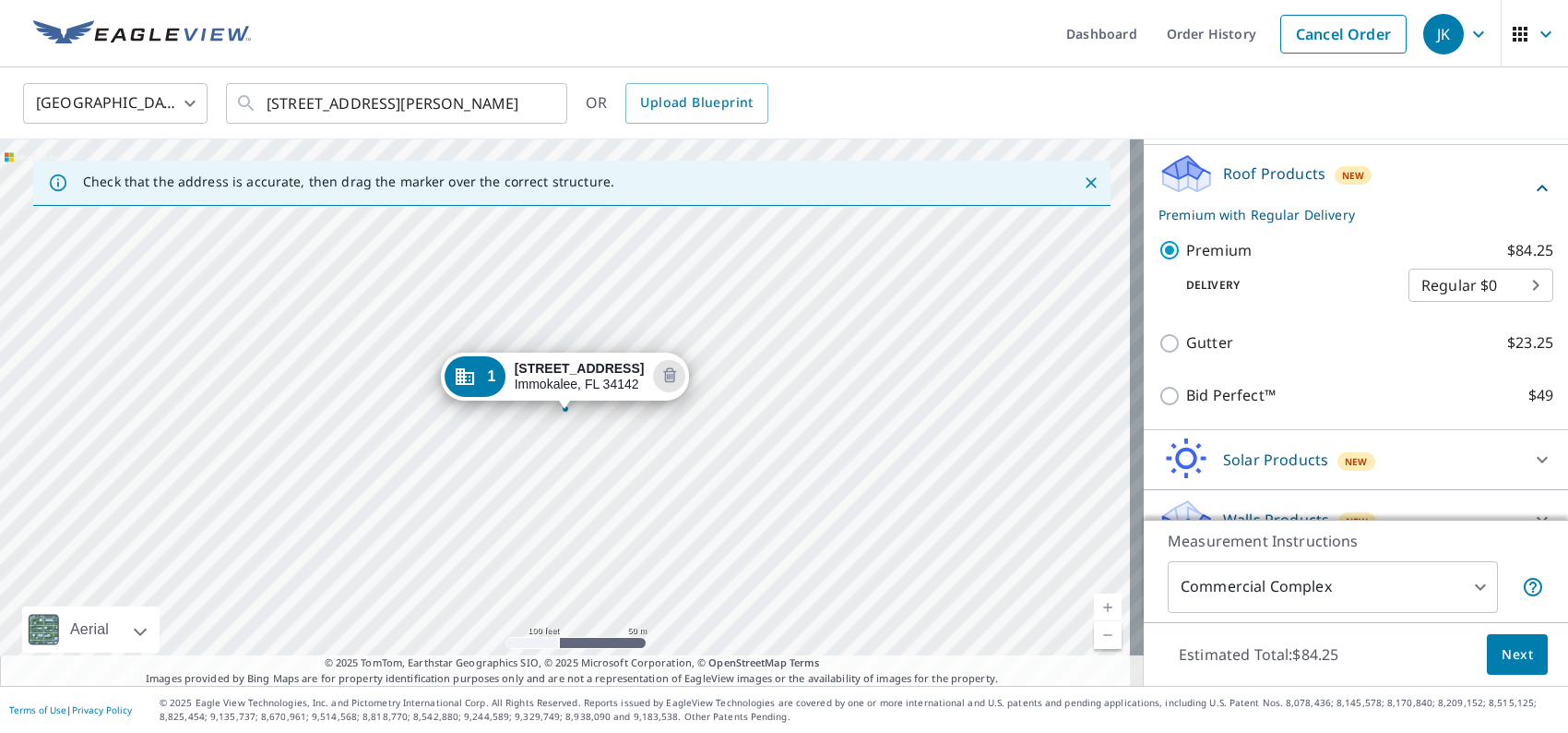
scroll to position [323, 0]
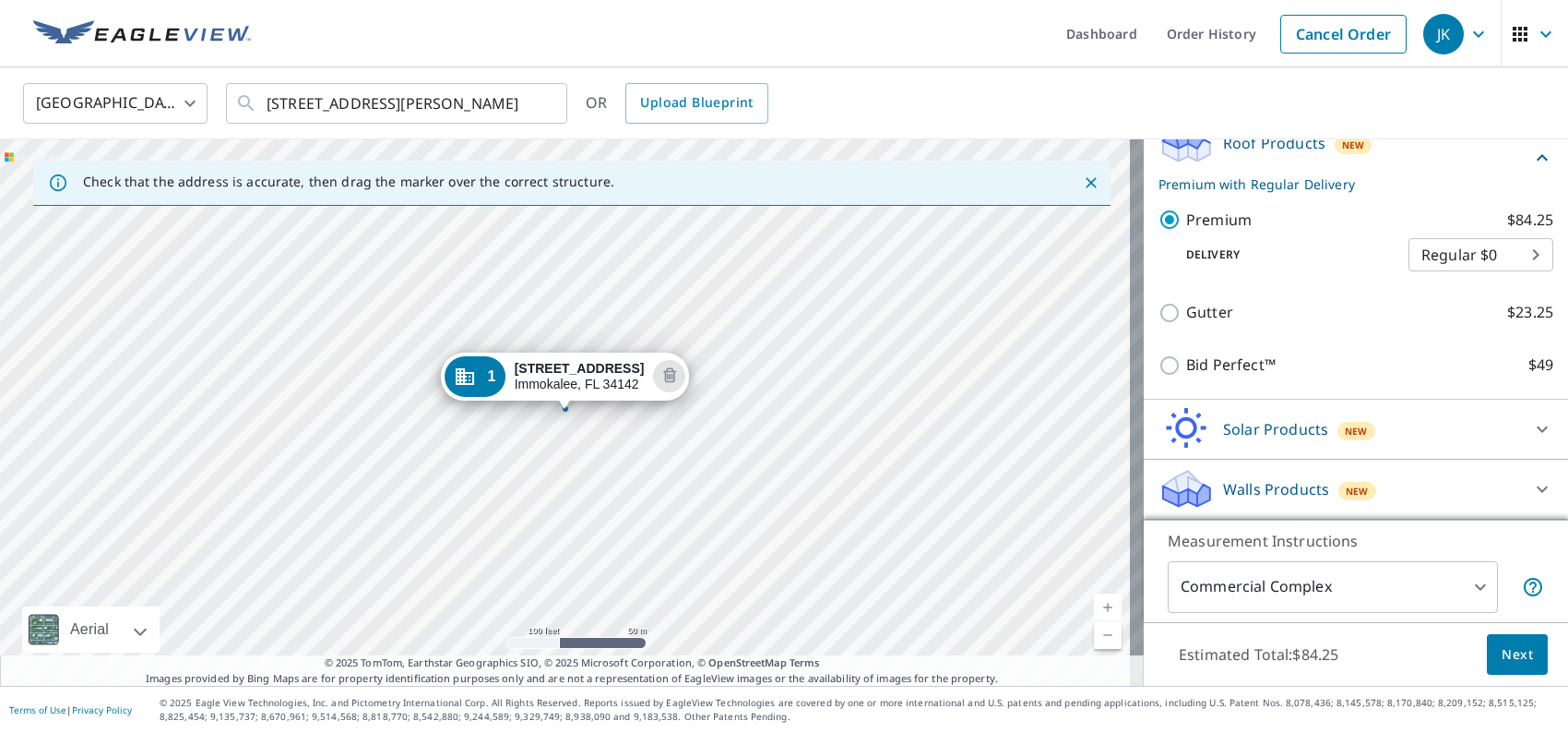
click at [1338, 606] on body "JK JK Dashboard Order History Cancel Order JK United States US ​ 715 Crestview …" at bounding box center [784, 366] width 1568 height 733
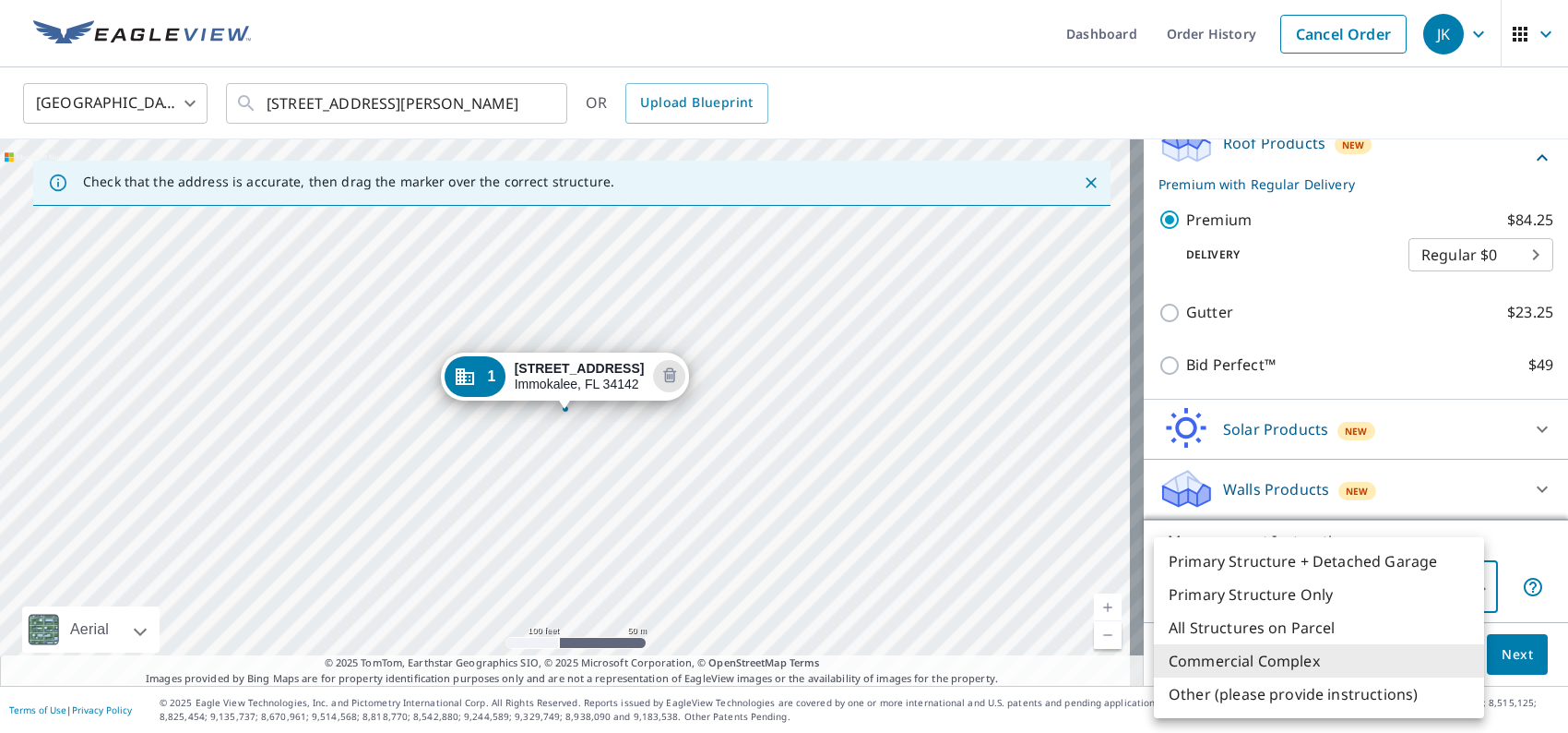
click at [1282, 667] on li "Commercial Complex" at bounding box center [1319, 660] width 331 height 33
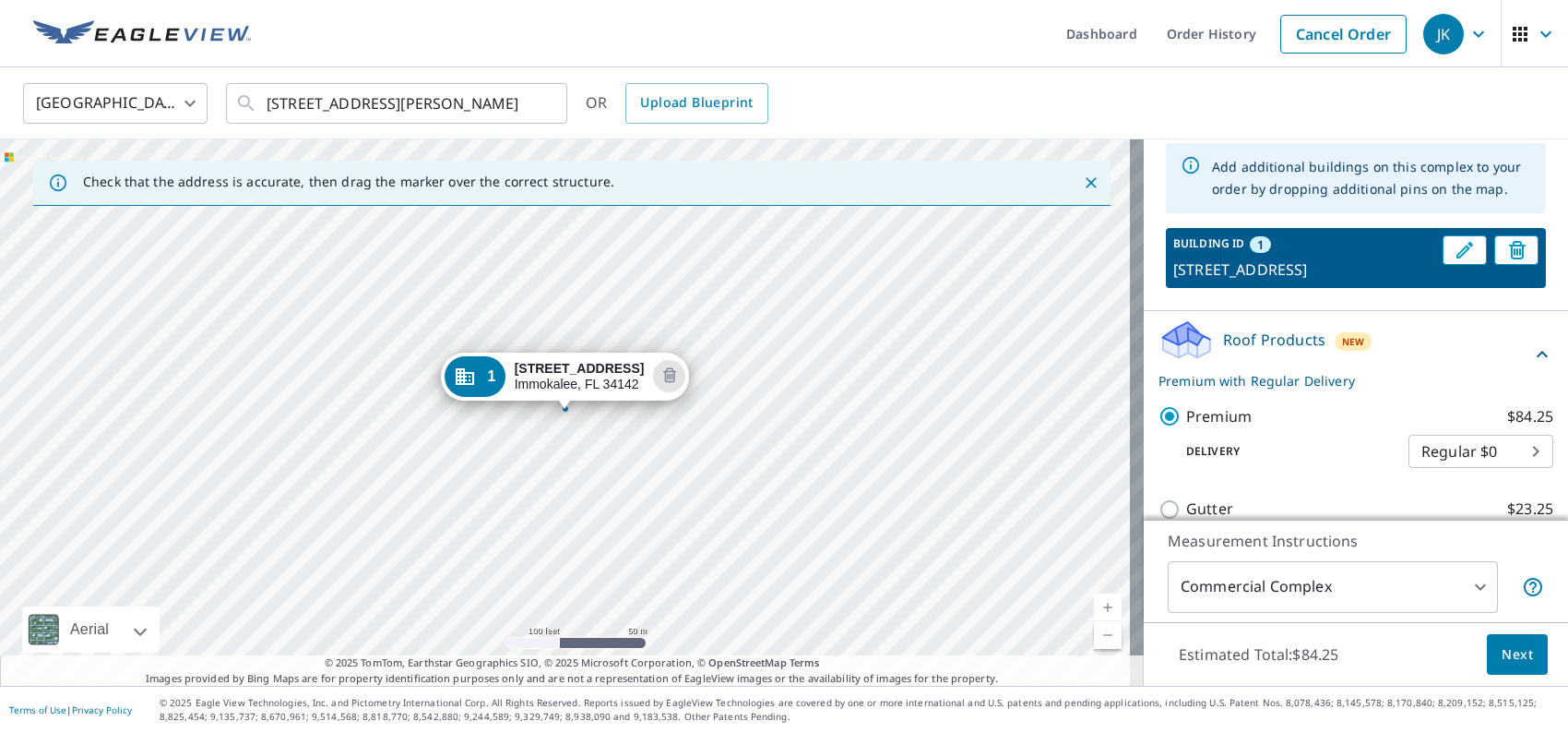
scroll to position [0, 0]
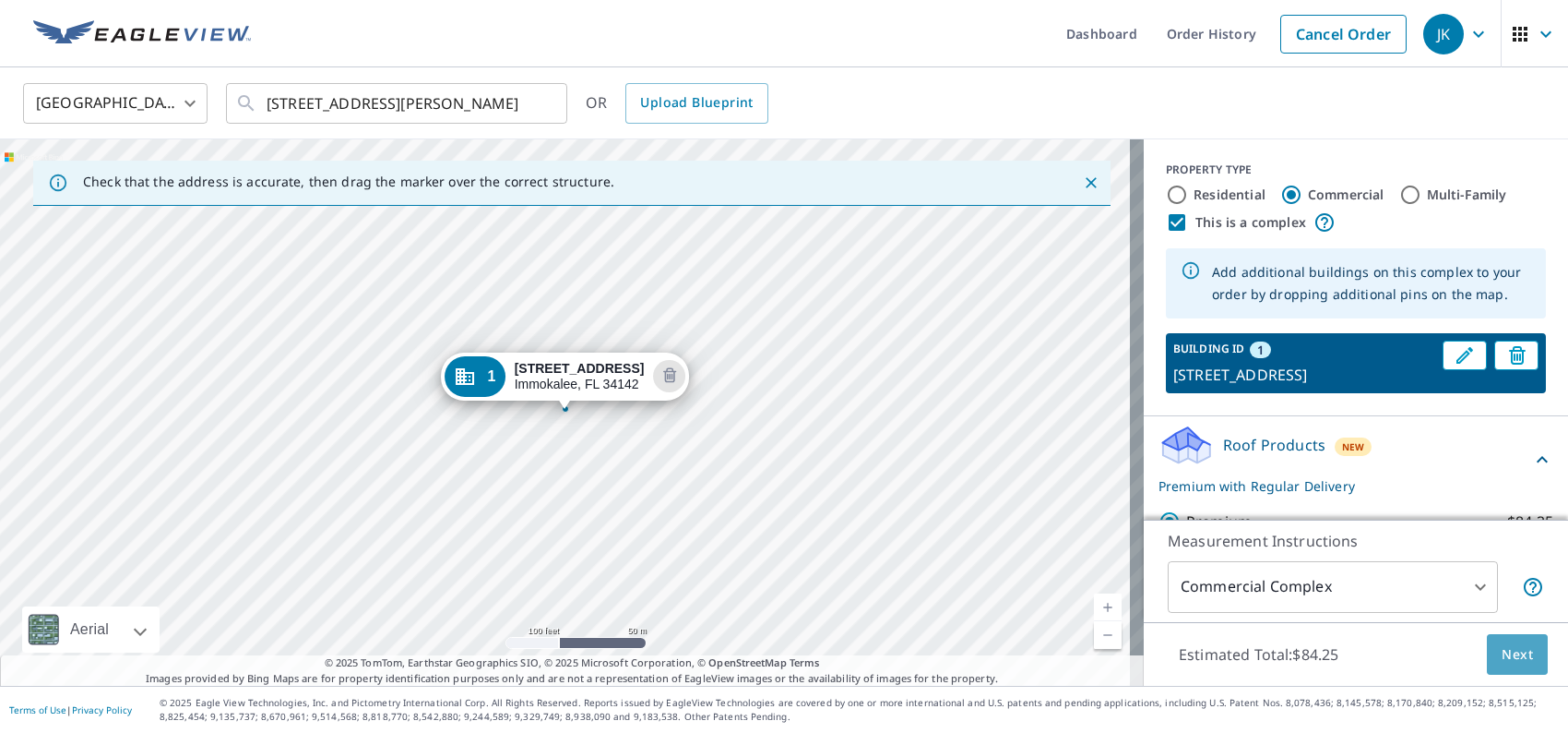
click at [1502, 646] on span "Next" at bounding box center [1517, 654] width 31 height 23
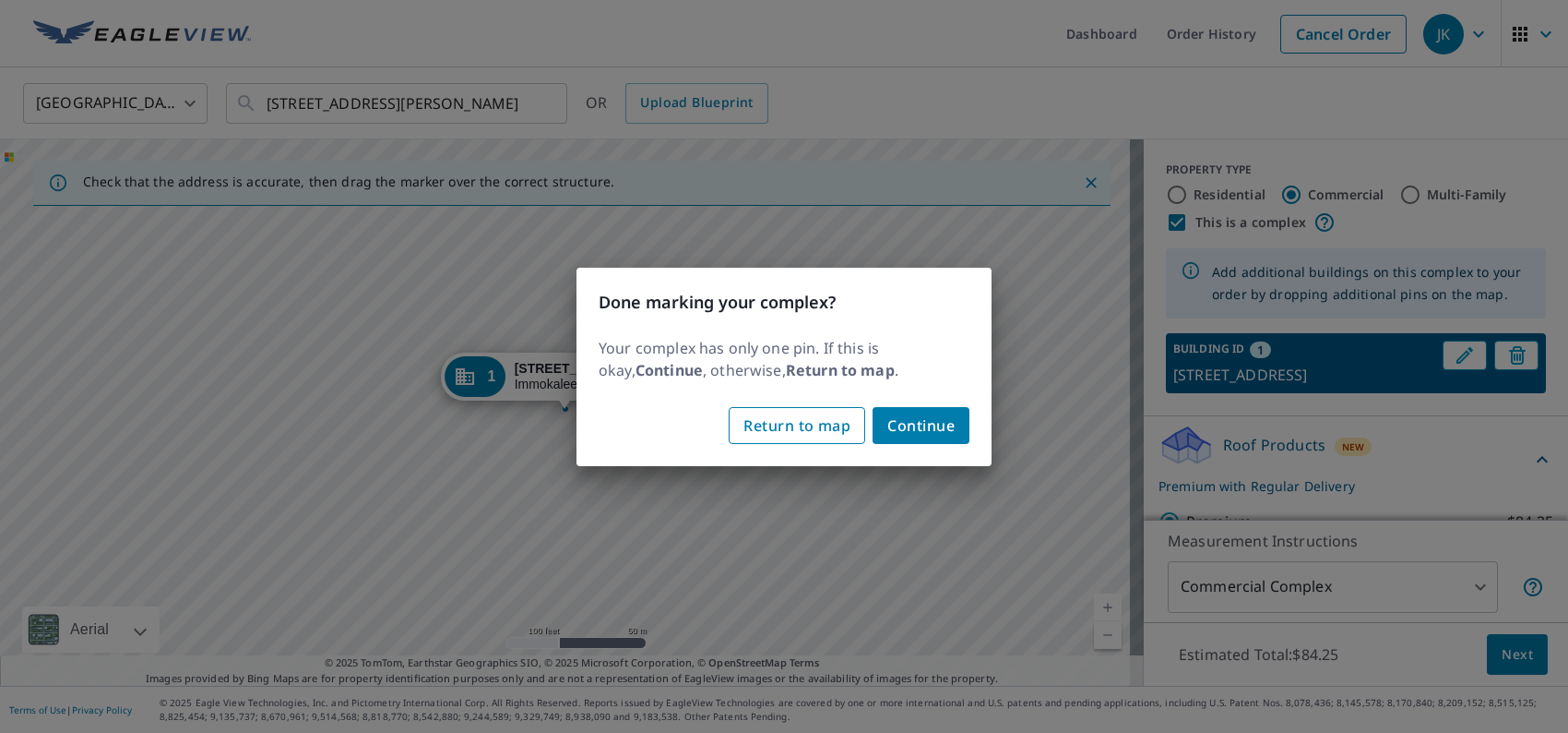
click at [832, 428] on span "Return to map" at bounding box center [796, 426] width 107 height 26
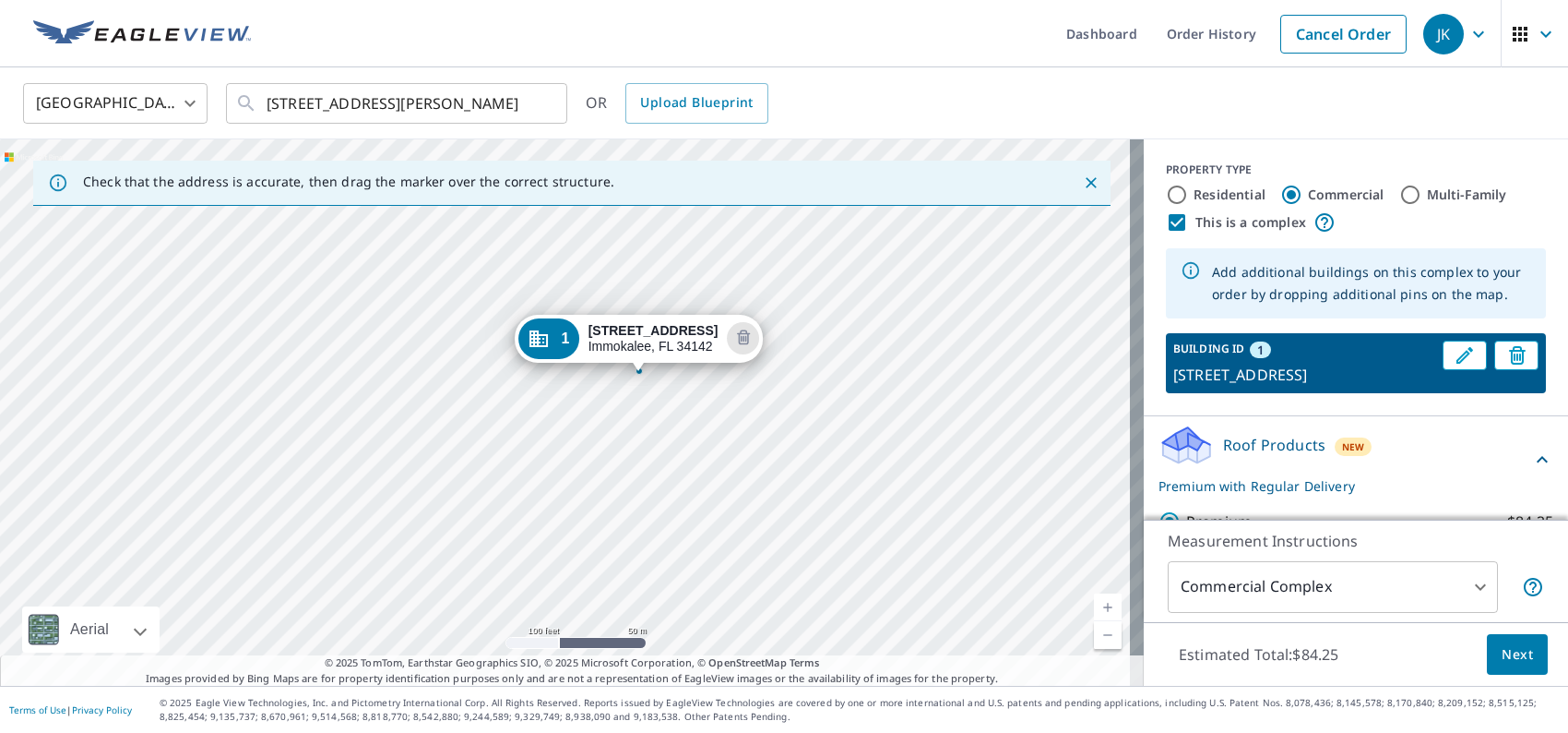
drag, startPoint x: 657, startPoint y: 444, endPoint x: 731, endPoint y: 406, distance: 83.2
click at [731, 406] on div "1 720 Crestview Dr Immokalee, FL 34142" at bounding box center [572, 412] width 1144 height 547
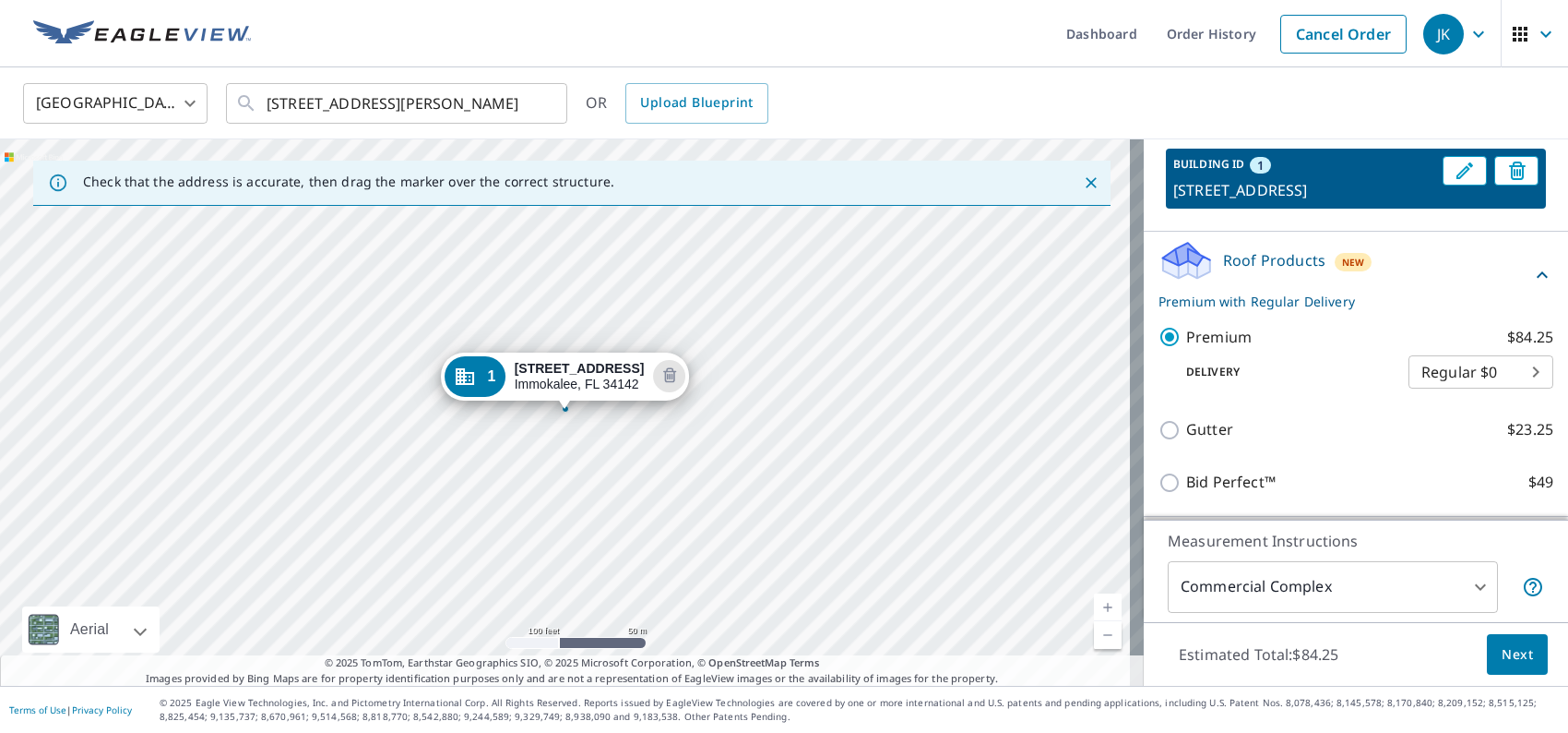
scroll to position [323, 0]
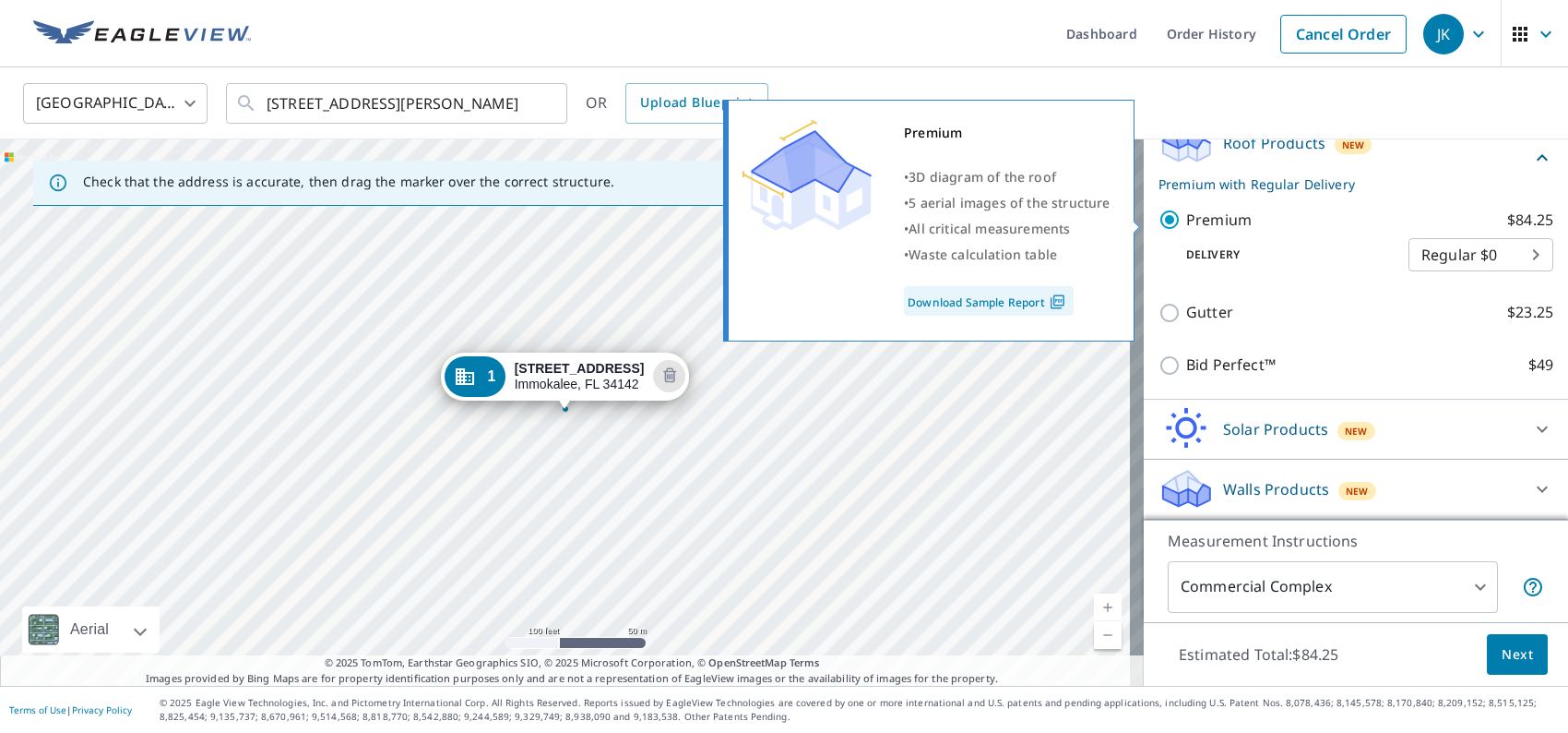
click at [1159, 222] on input "Premium $84.25" at bounding box center [1173, 220] width 28 height 22
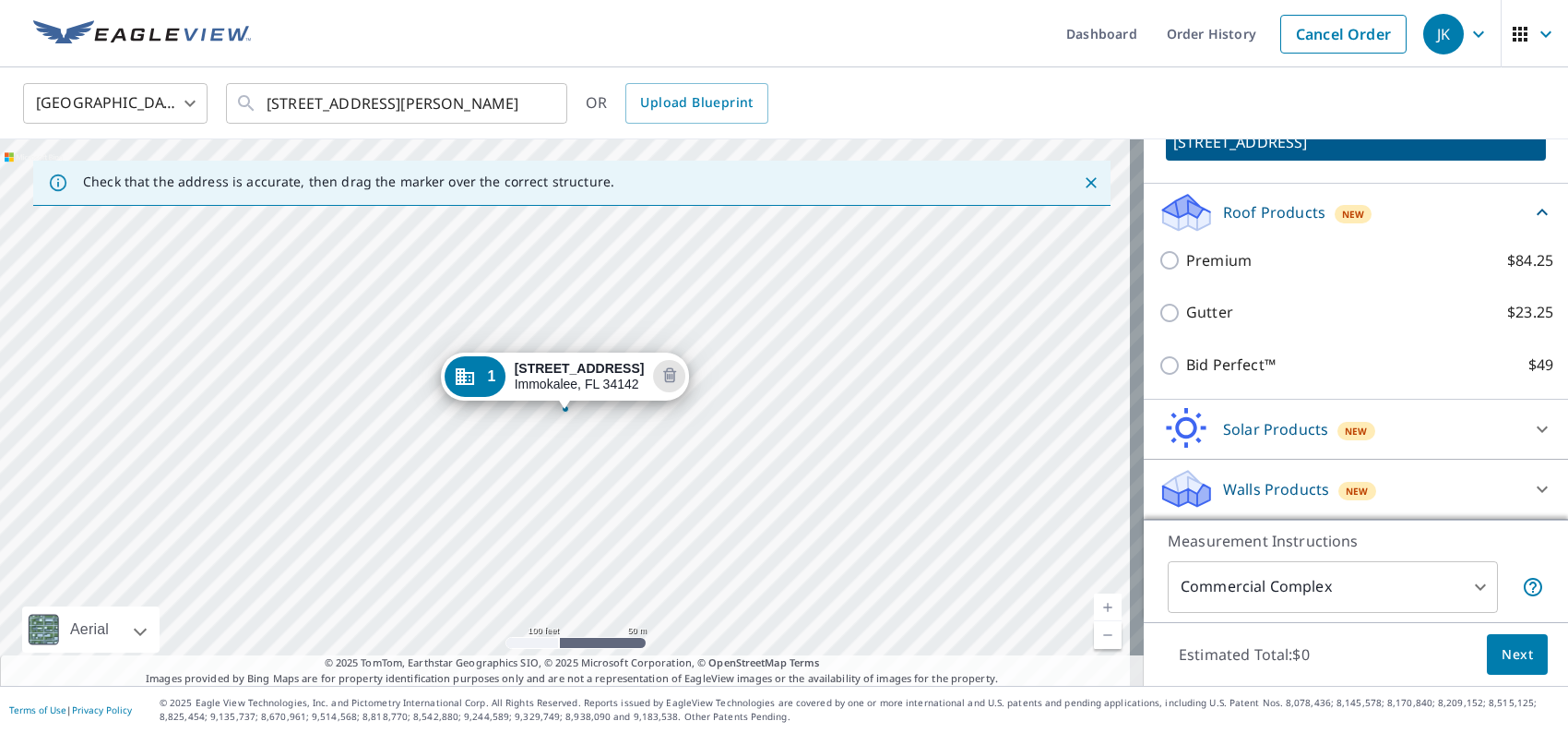
scroll to position [254, 0]
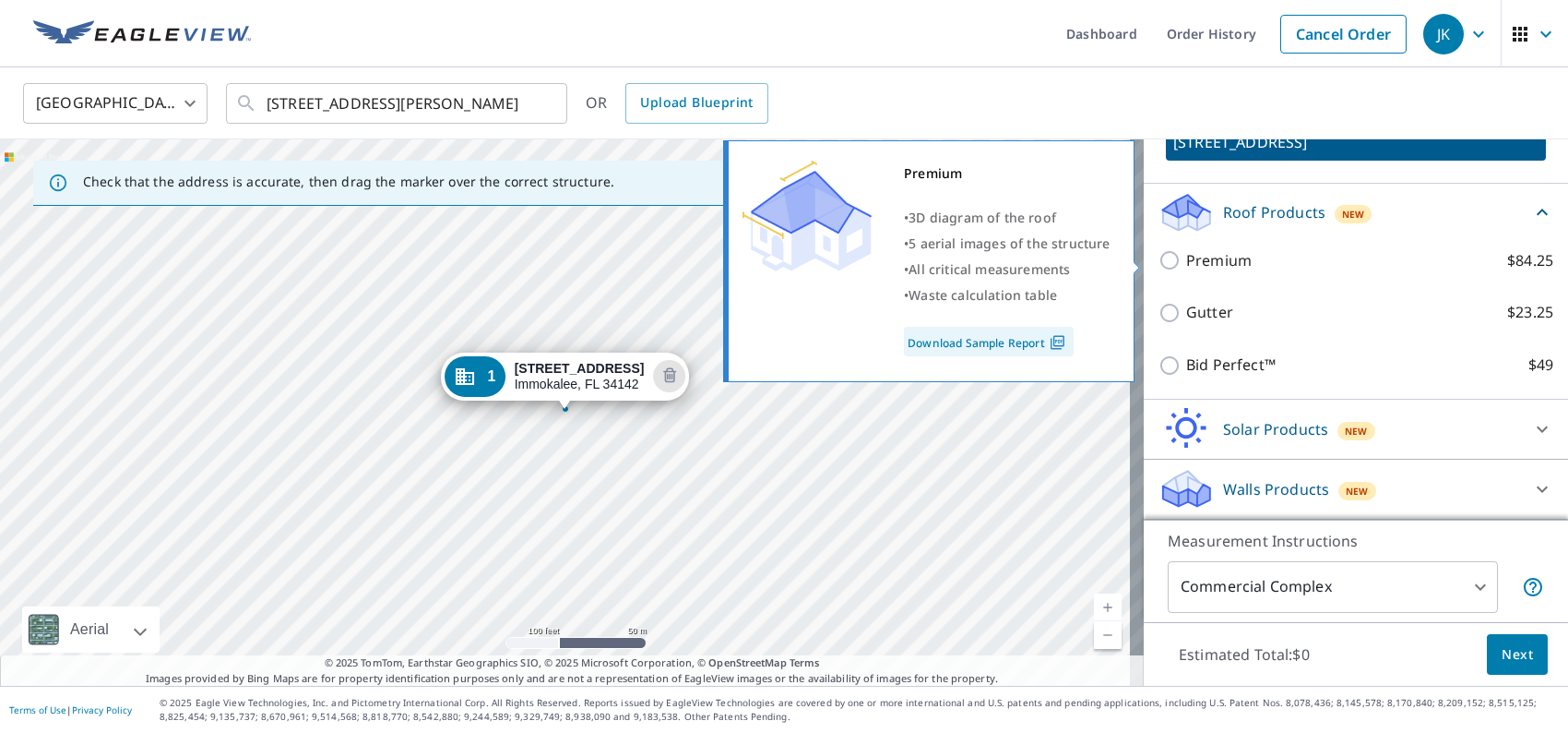
click at [1159, 258] on input "Premium $84.25" at bounding box center [1173, 260] width 28 height 22
checkbox input "true"
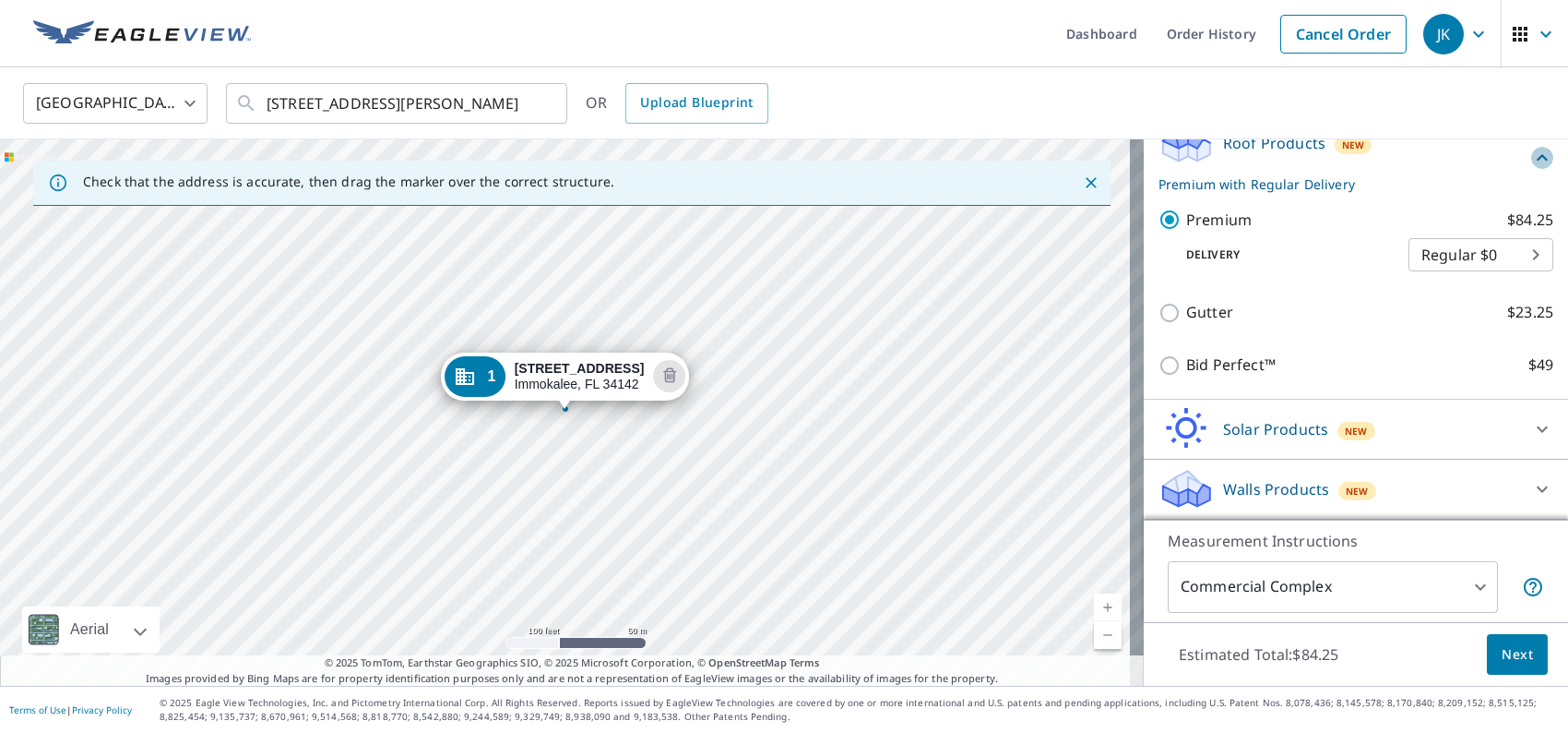
click at [1532, 162] on icon at bounding box center [1543, 158] width 22 height 22
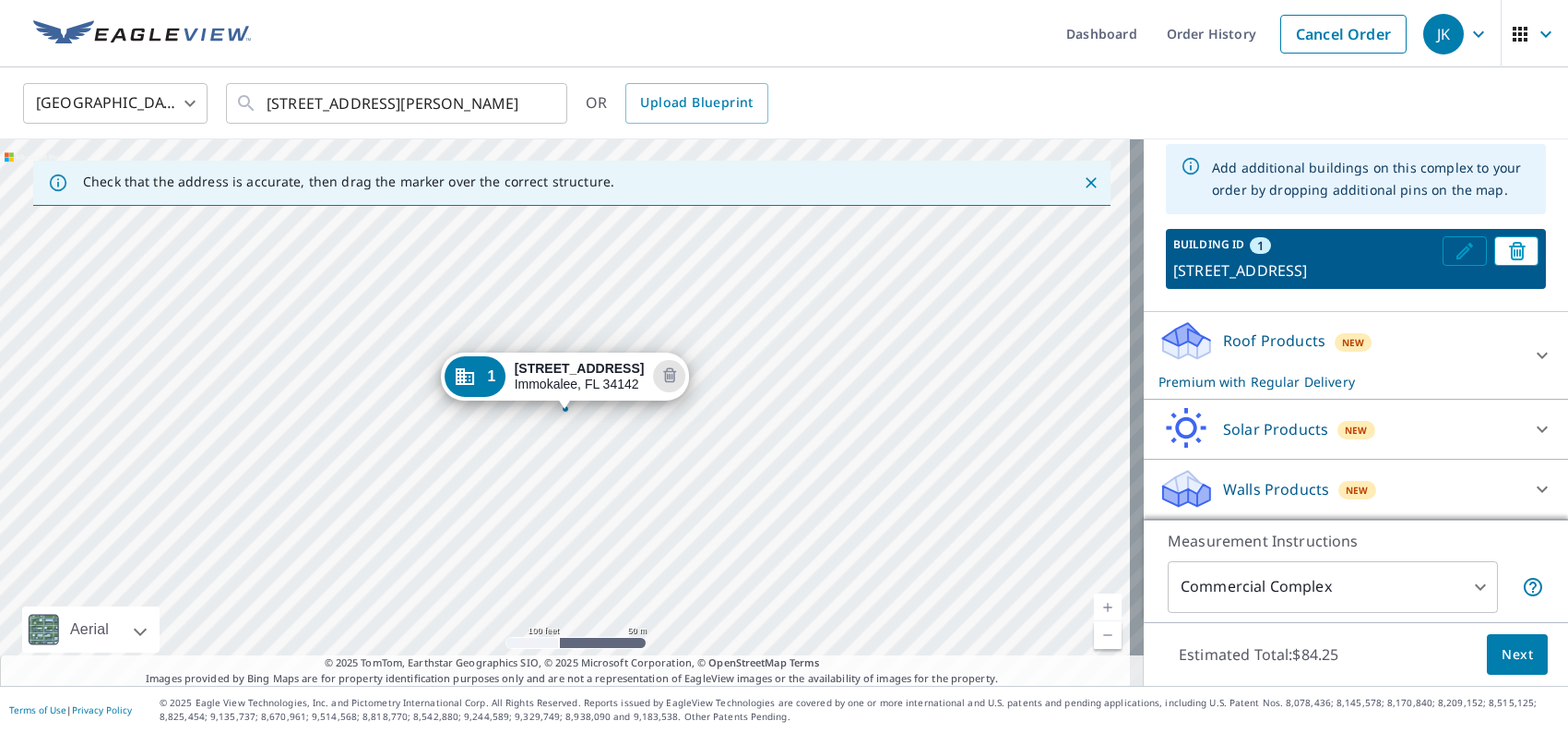
scroll to position [126, 0]
click at [1257, 237] on span "1" at bounding box center [1260, 245] width 6 height 17
click at [1457, 243] on icon "Edit building 1" at bounding box center [1465, 251] width 17 height 17
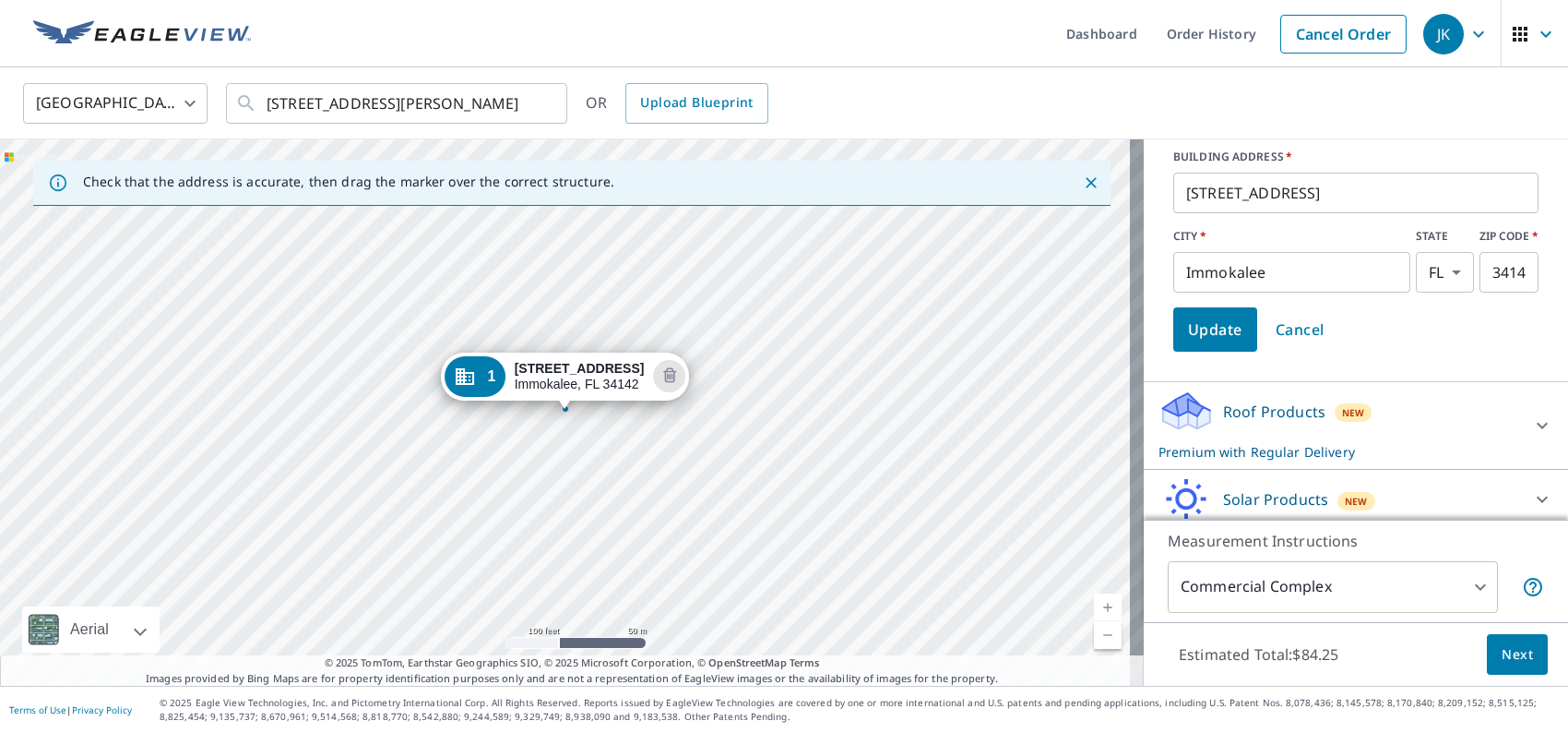
scroll to position [380, 0]
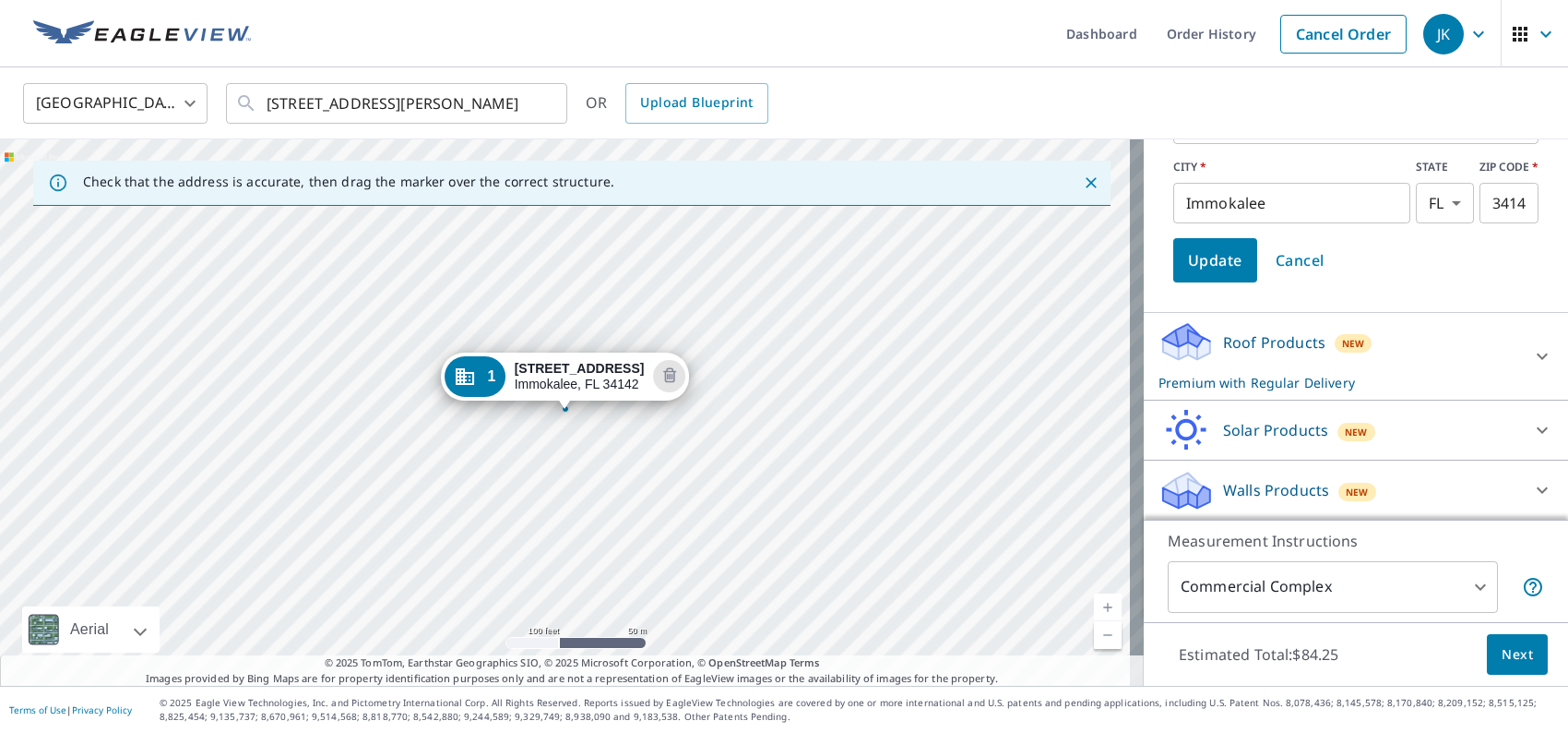
click at [1412, 361] on div "Roof Products New Premium with Regular Delivery" at bounding box center [1340, 356] width 362 height 72
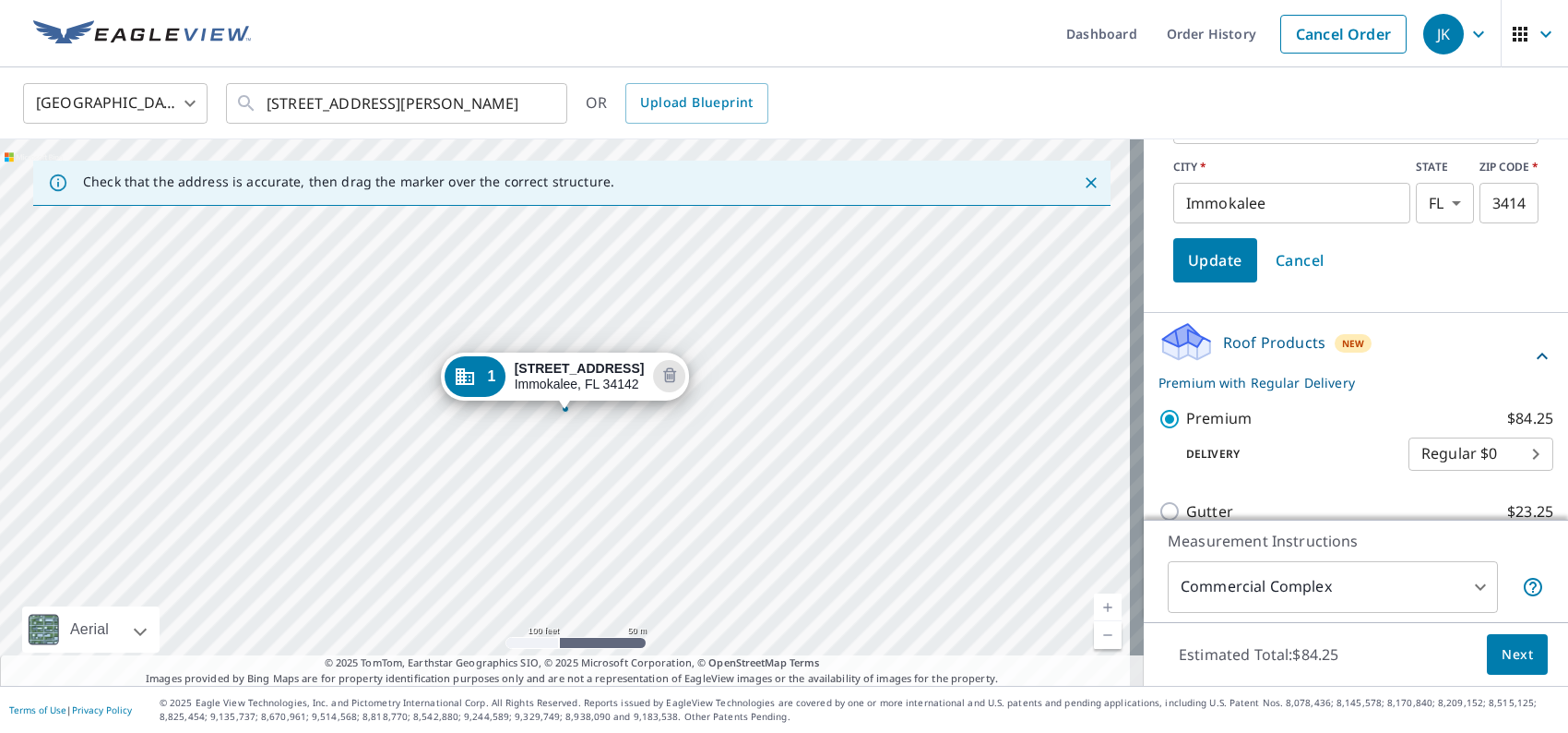
scroll to position [565, 0]
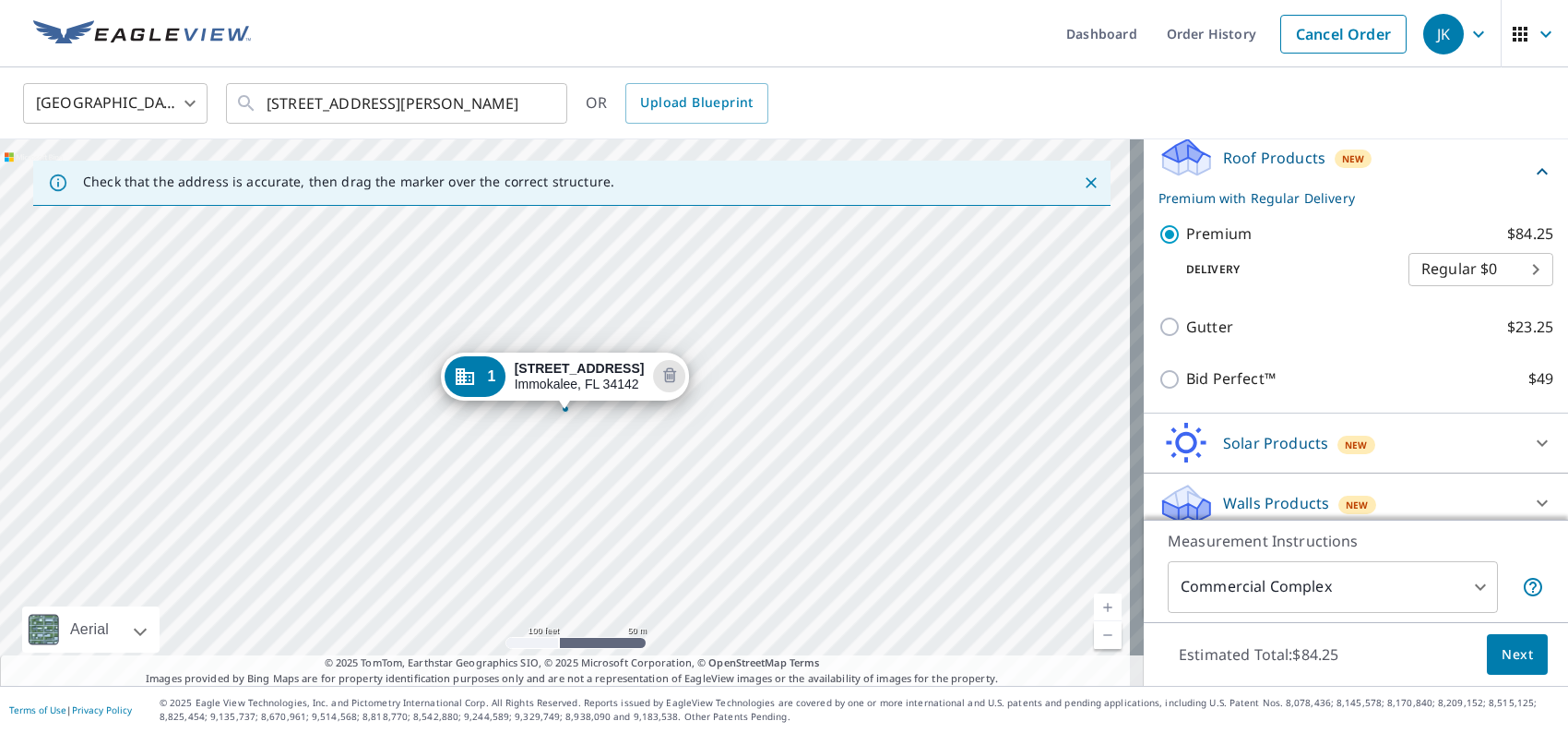
drag, startPoint x: 534, startPoint y: 476, endPoint x: 523, endPoint y: 482, distance: 12.5
click at [533, 477] on div "1 720 Crestview Dr Immokalee, FL 34142" at bounding box center [572, 412] width 1144 height 547
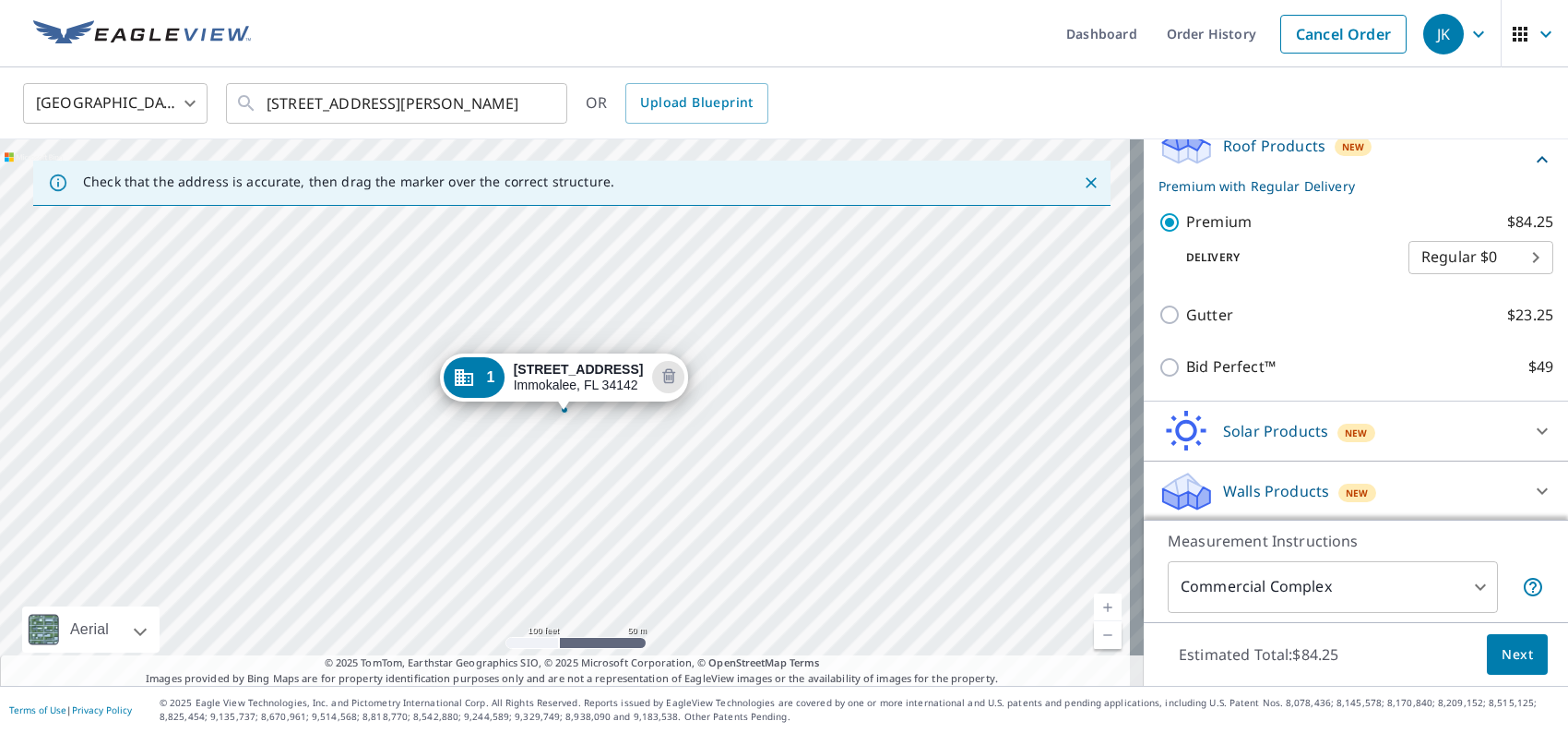
scroll to position [0, 0]
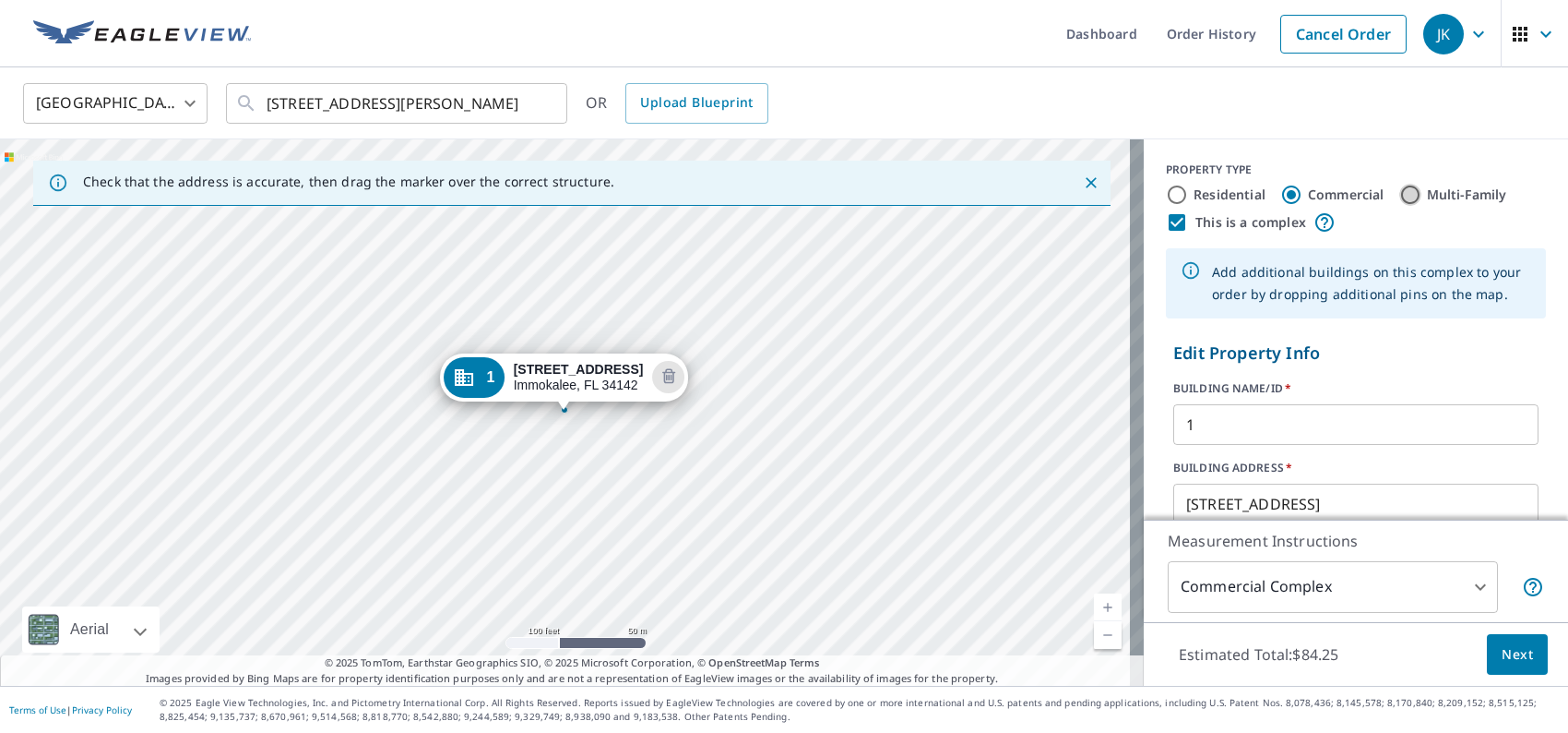
click at [1406, 197] on input "Multi-Family" at bounding box center [1411, 195] width 22 height 22
radio input "true"
type input "2"
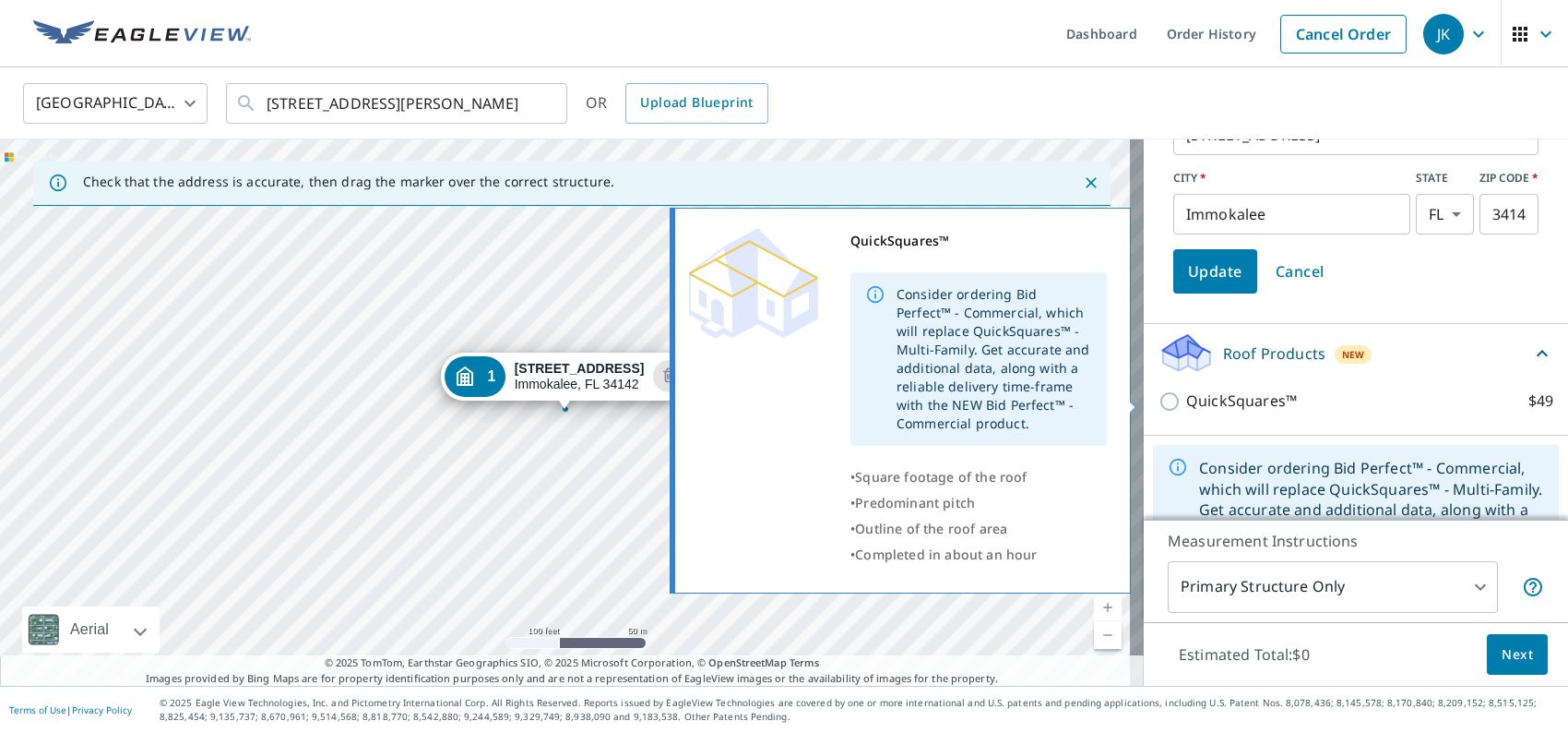
scroll to position [434, 0]
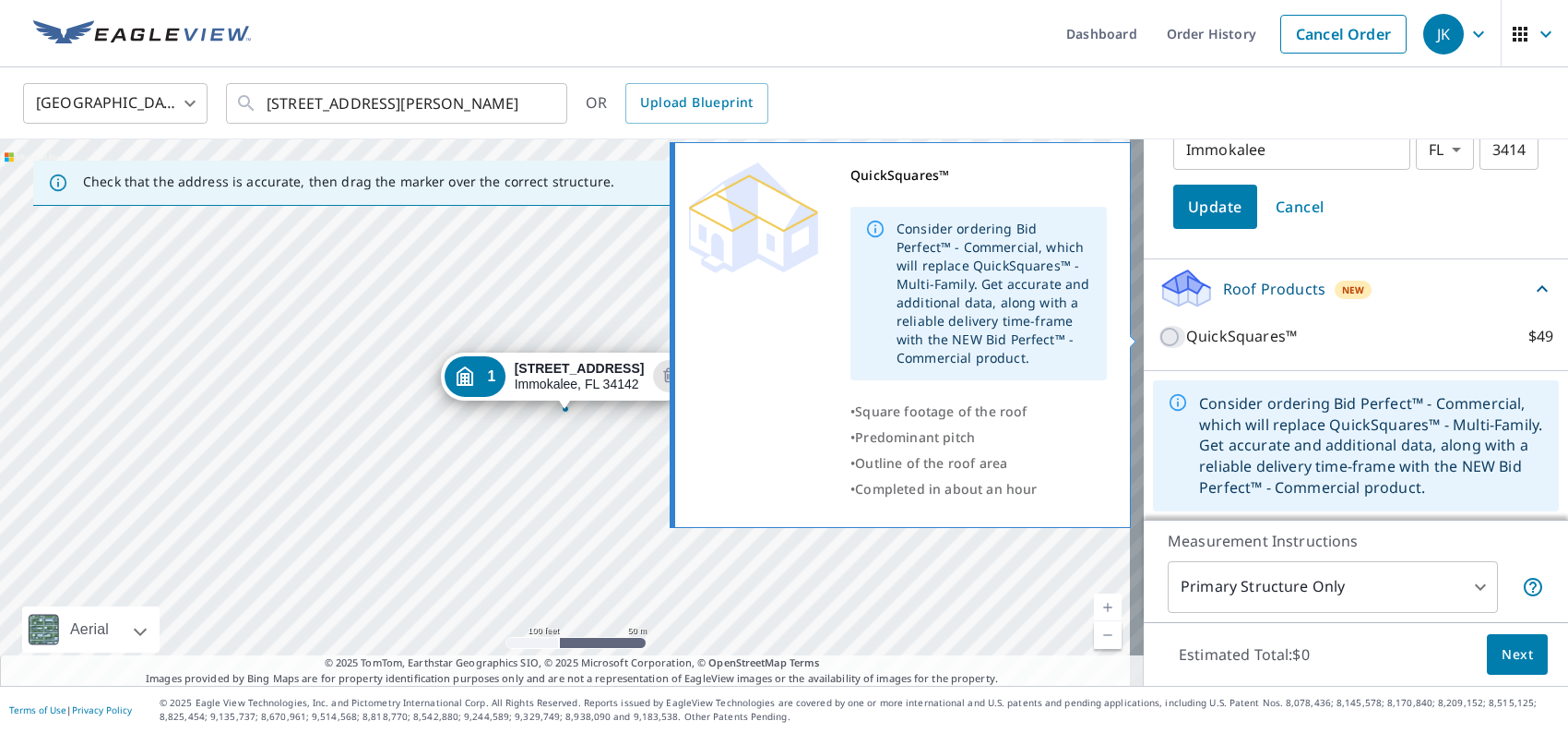
click at [1159, 339] on input "QuickSquares™ $49" at bounding box center [1173, 337] width 28 height 22
checkbox input "true"
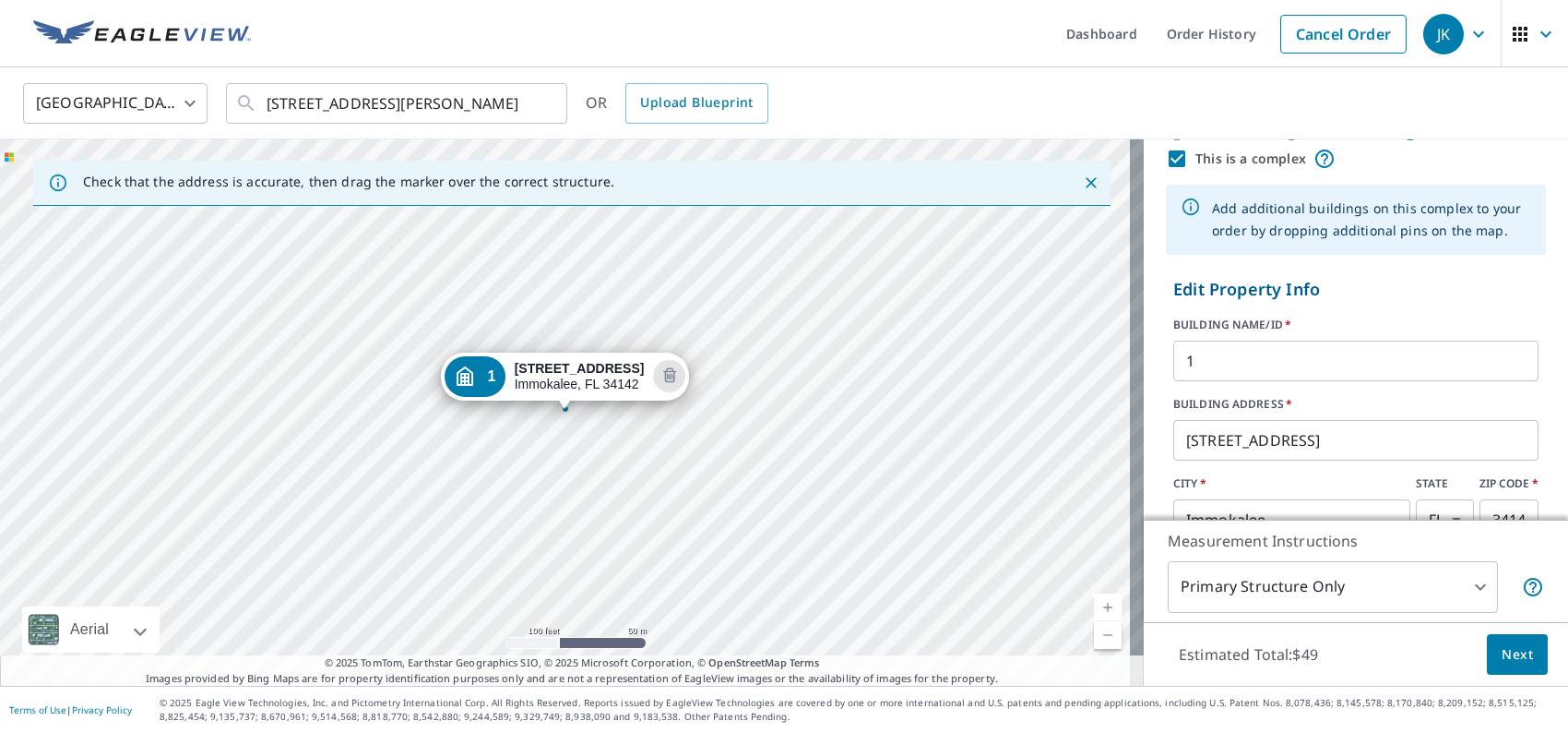
scroll to position [0, 0]
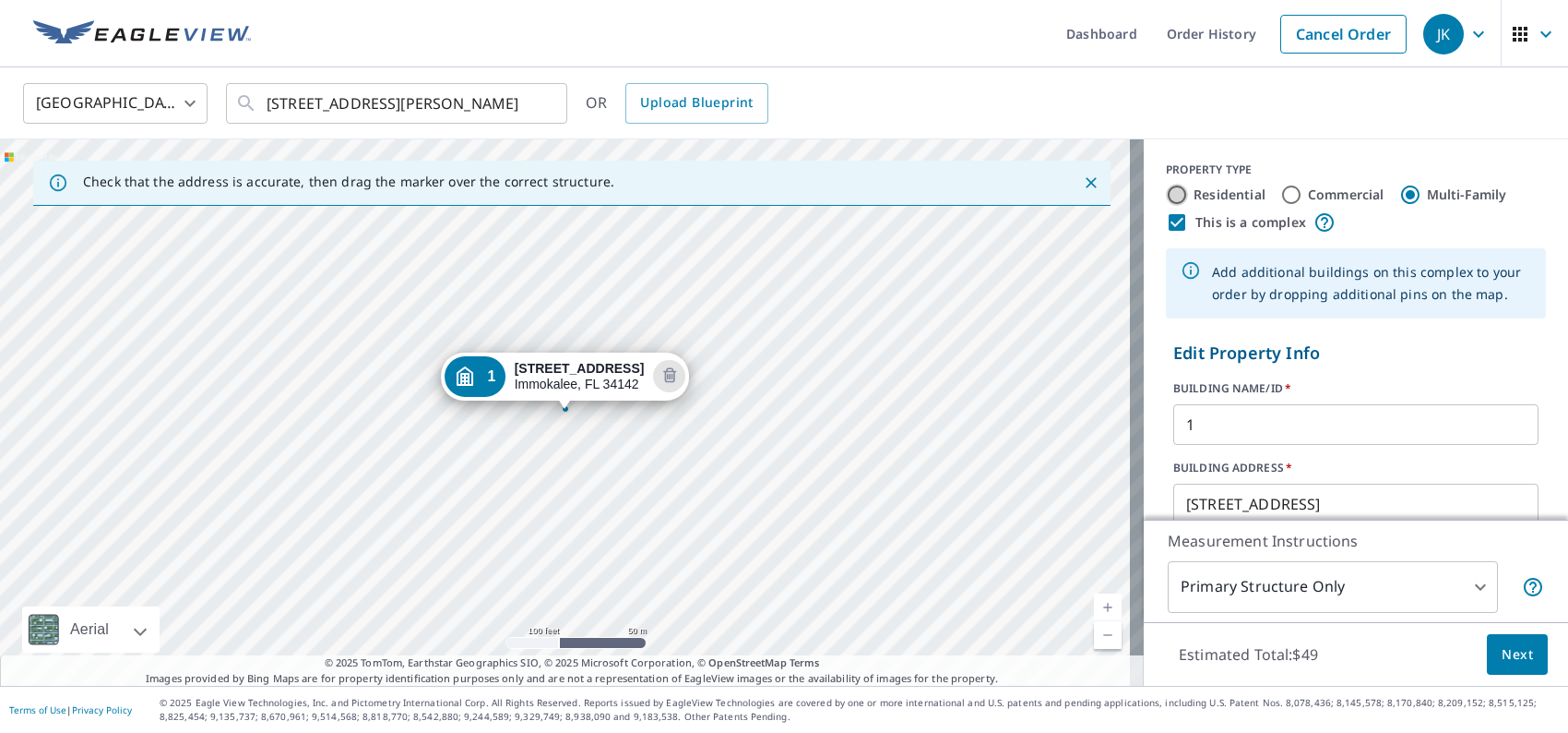
click at [1171, 189] on input "Residential" at bounding box center [1177, 195] width 22 height 22
radio input "true"
type input "1"
click at [1280, 194] on input "Commercial" at bounding box center [1291, 195] width 22 height 22
radio input "true"
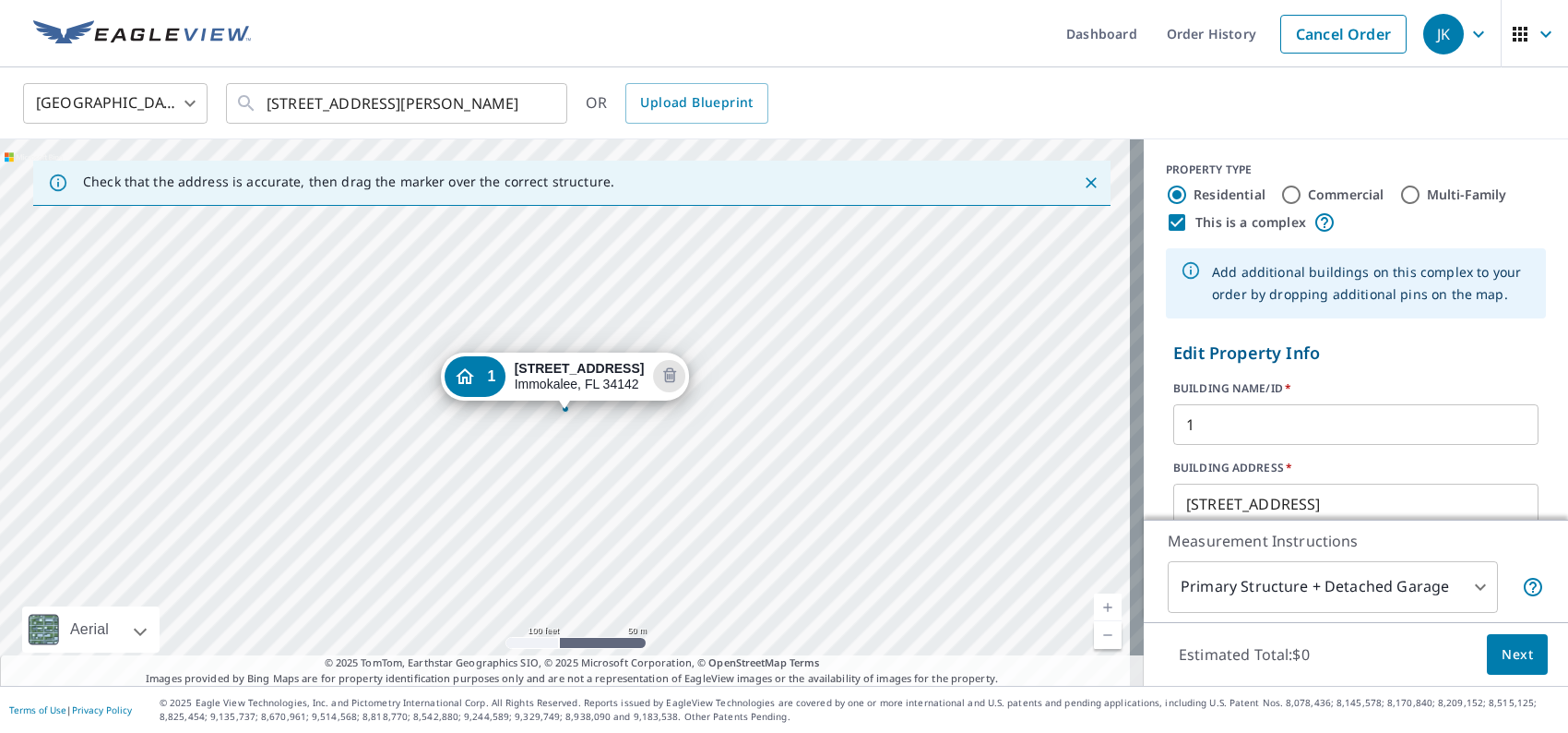
type input "4"
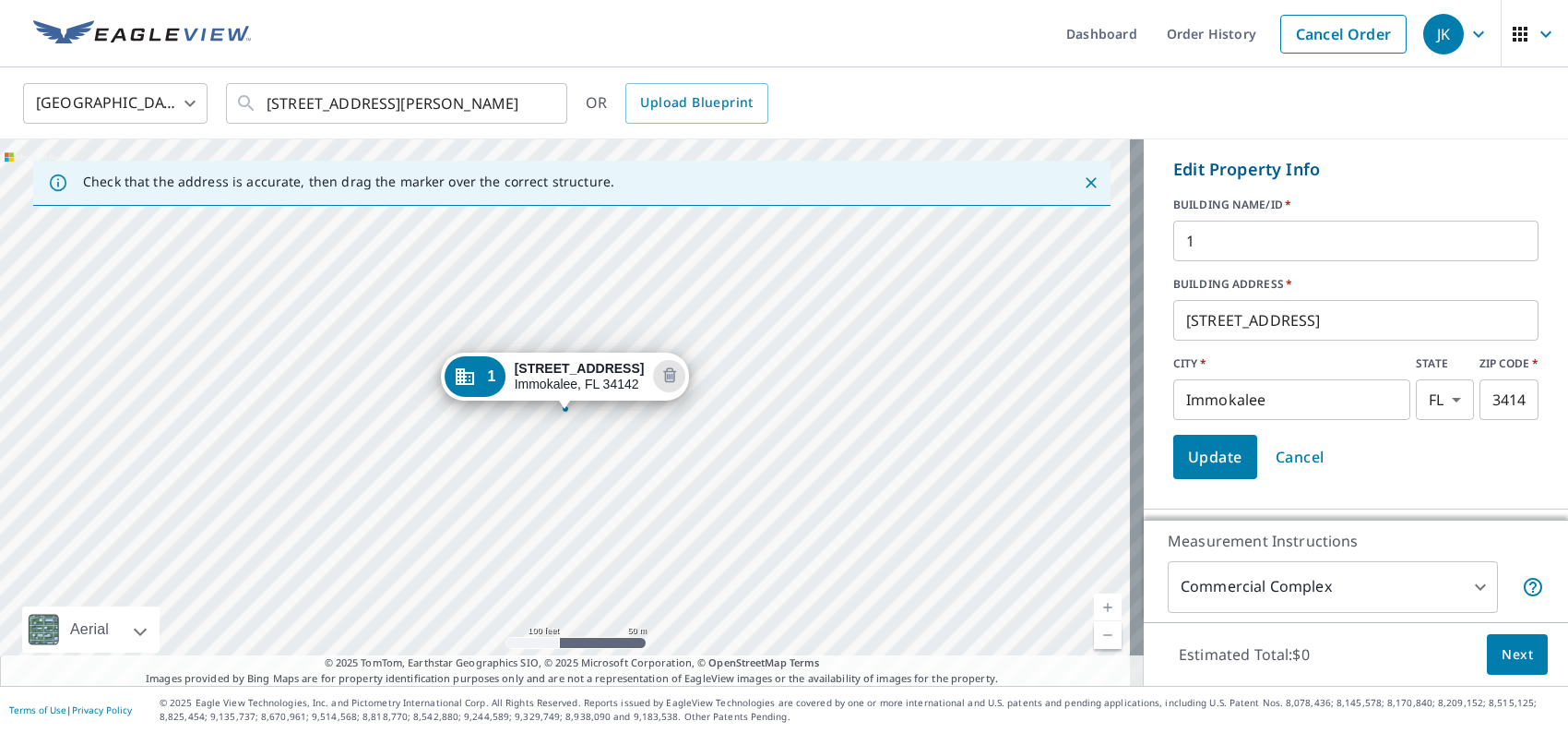
scroll to position [369, 0]
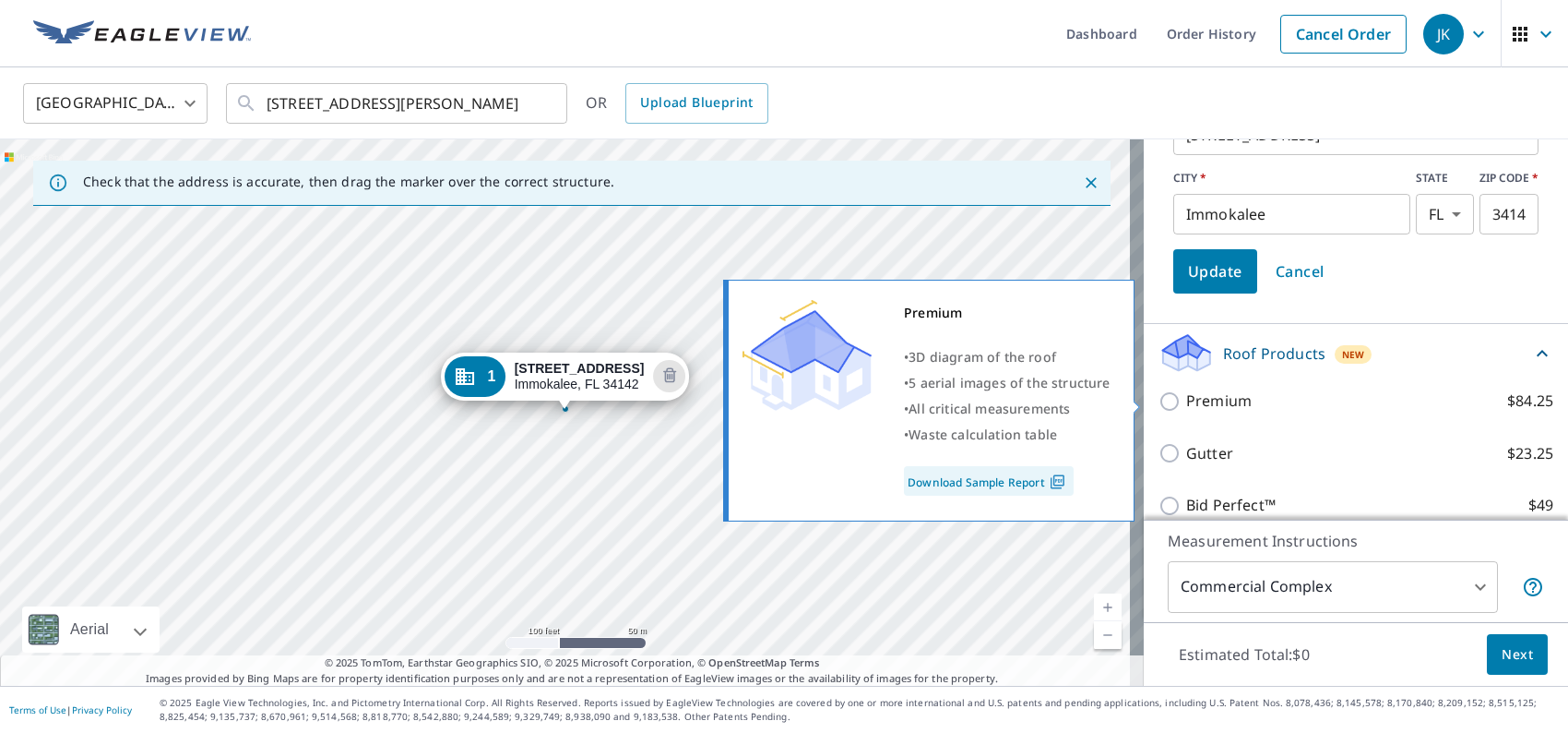
click at [1159, 398] on input "Premium $84.25" at bounding box center [1173, 402] width 28 height 22
checkbox input "true"
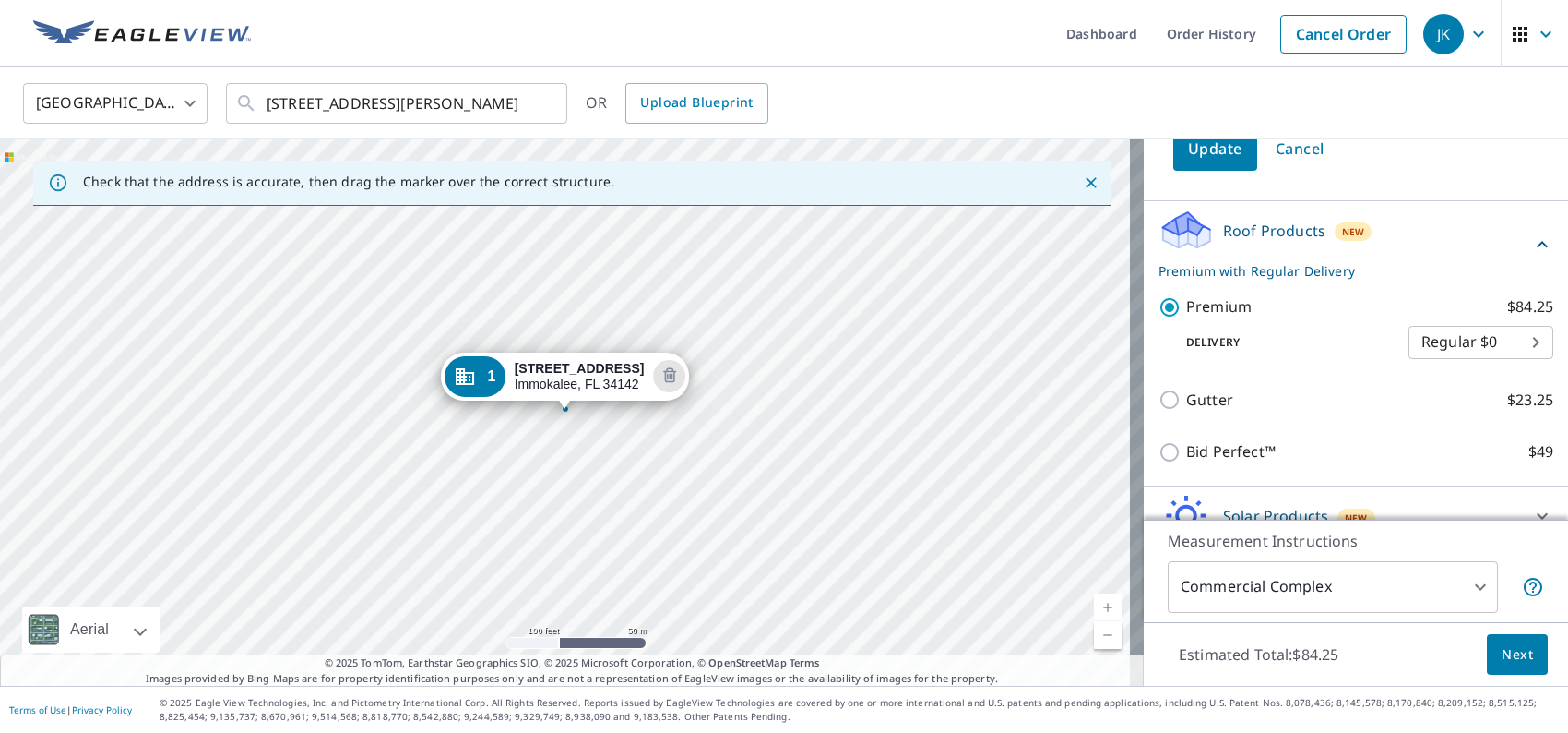
scroll to position [577, 0]
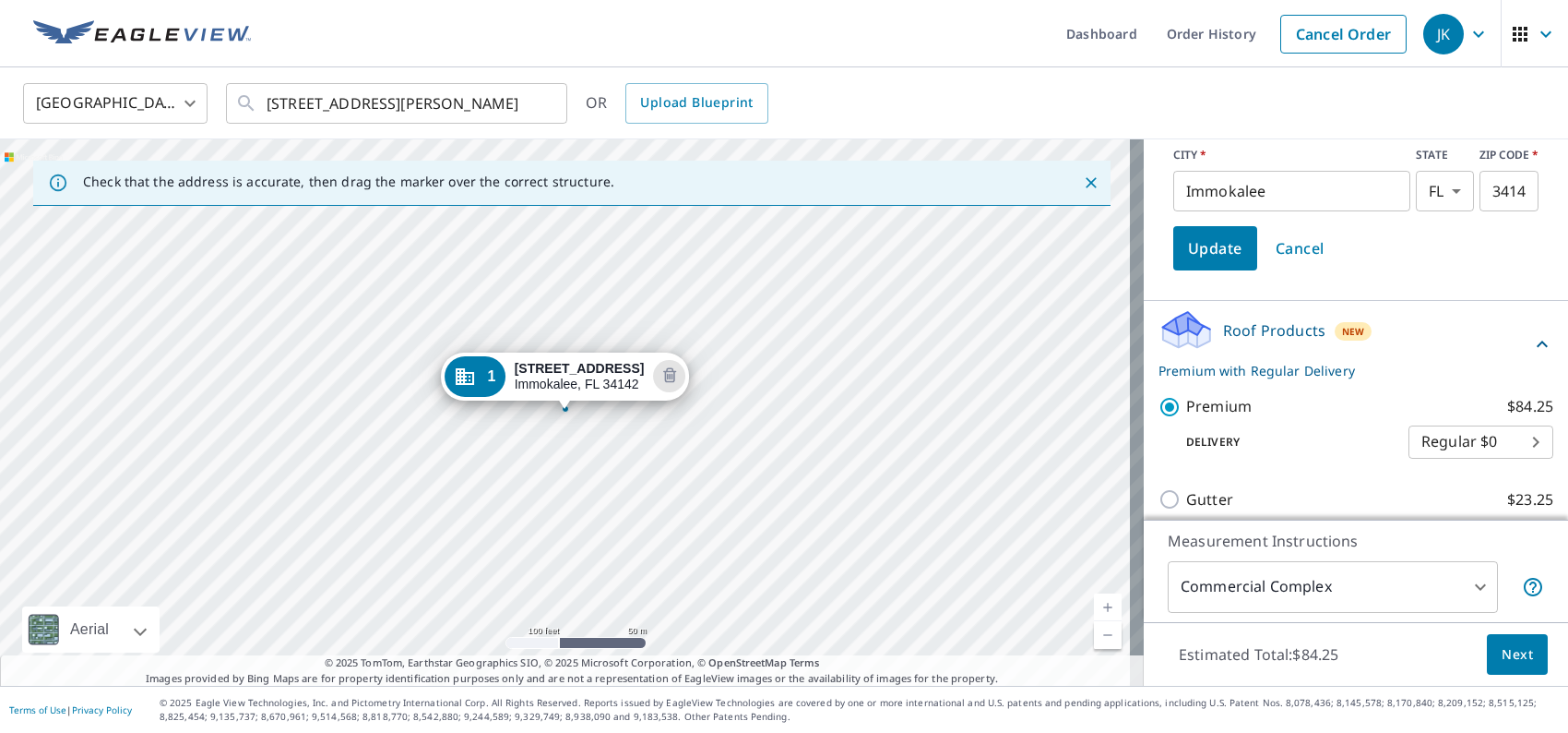
click at [1277, 339] on p "Roof Products" at bounding box center [1274, 330] width 102 height 22
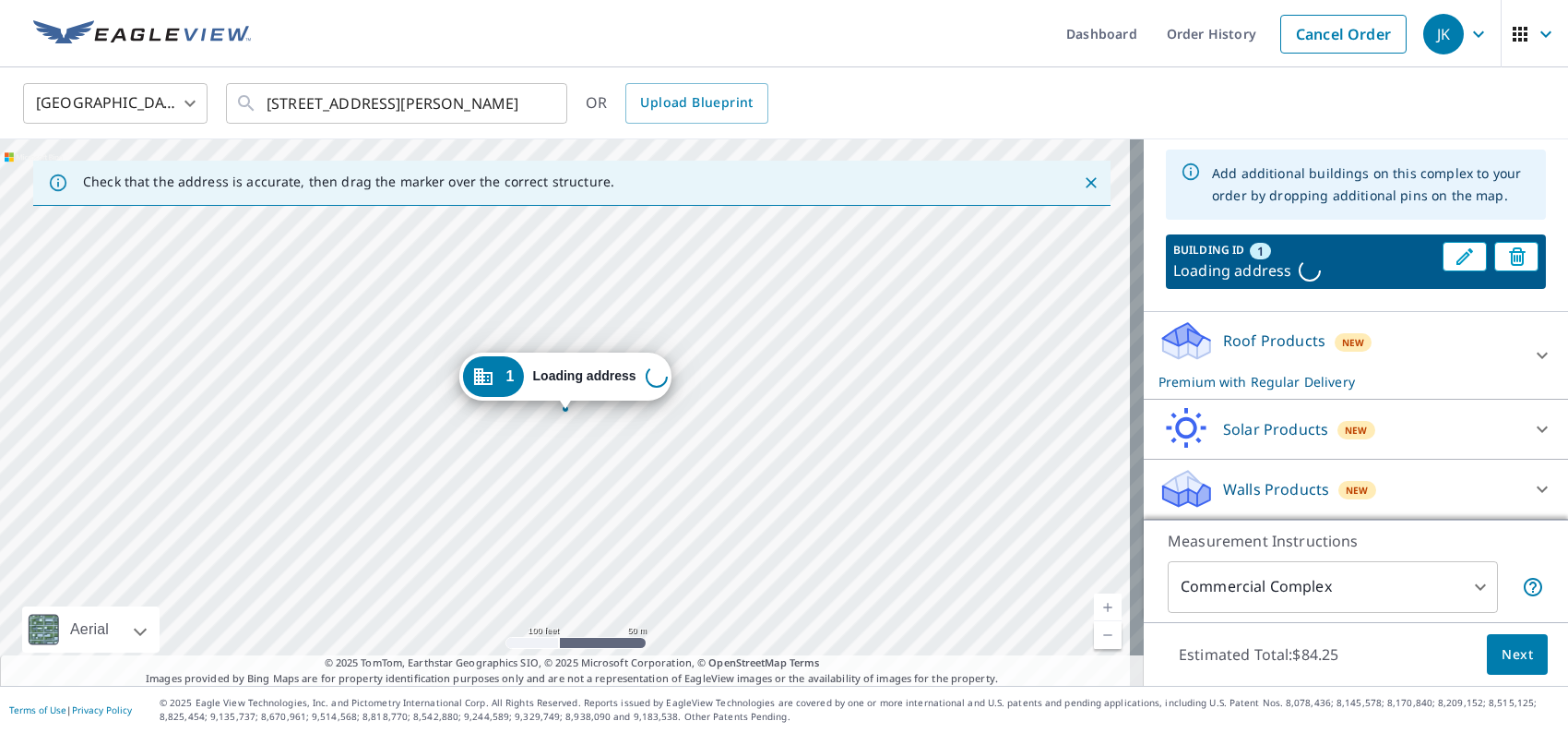
scroll to position [126, 0]
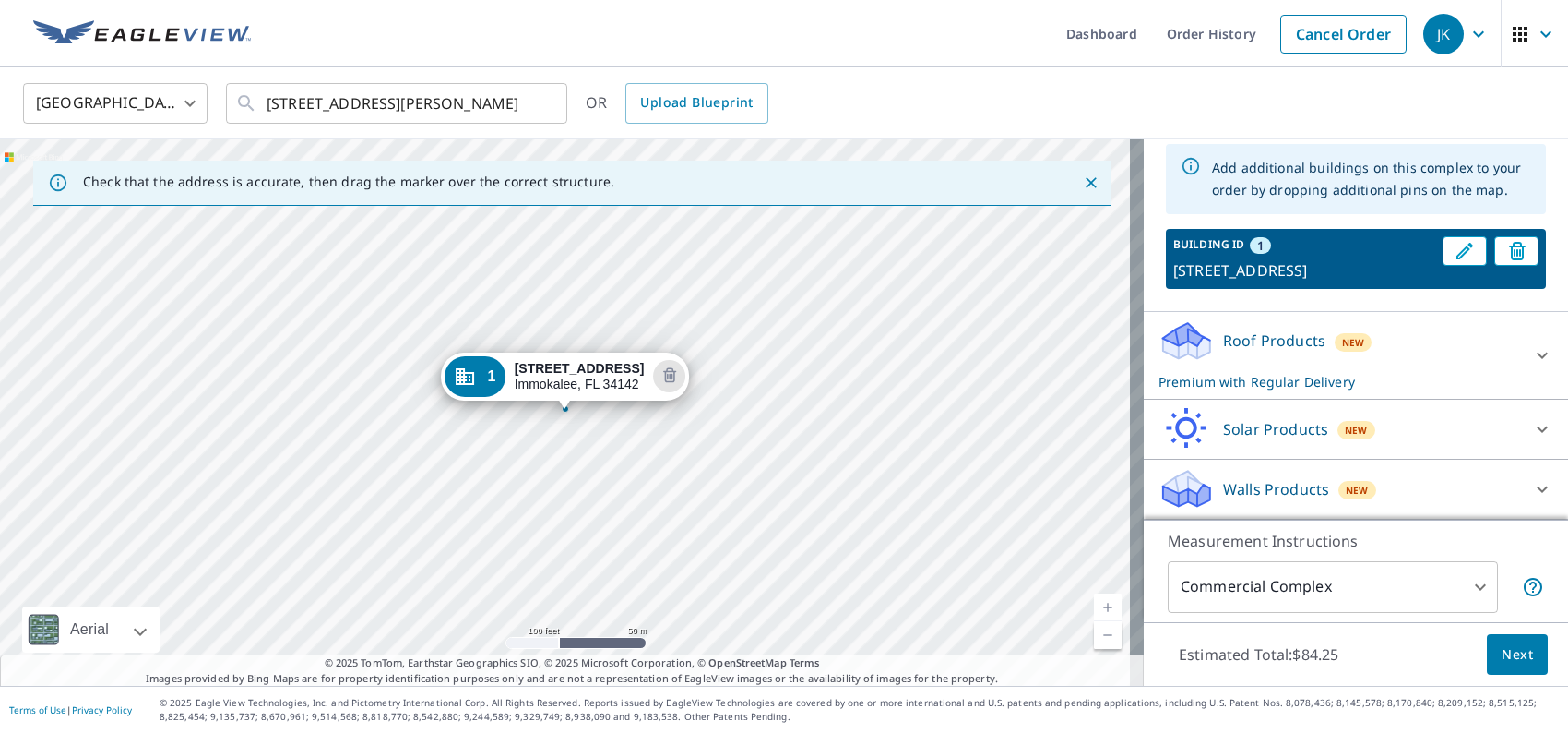
click at [1250, 237] on div "1" at bounding box center [1260, 245] width 21 height 17
drag, startPoint x: 594, startPoint y: 380, endPoint x: 583, endPoint y: 378, distance: 11.2
click at [565, 411] on div at bounding box center [565, 408] width 7 height 7
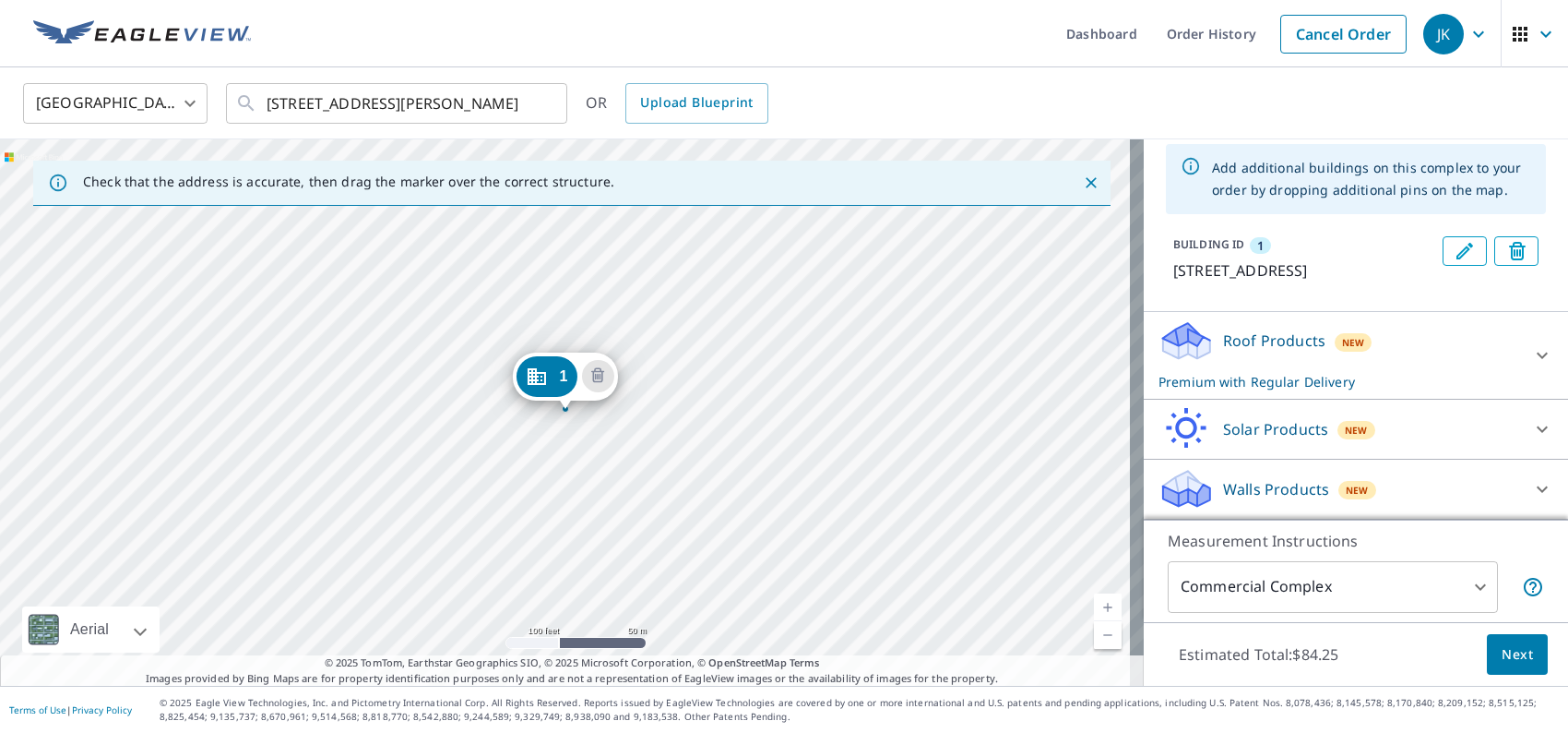
click at [565, 411] on div at bounding box center [565, 408] width 7 height 7
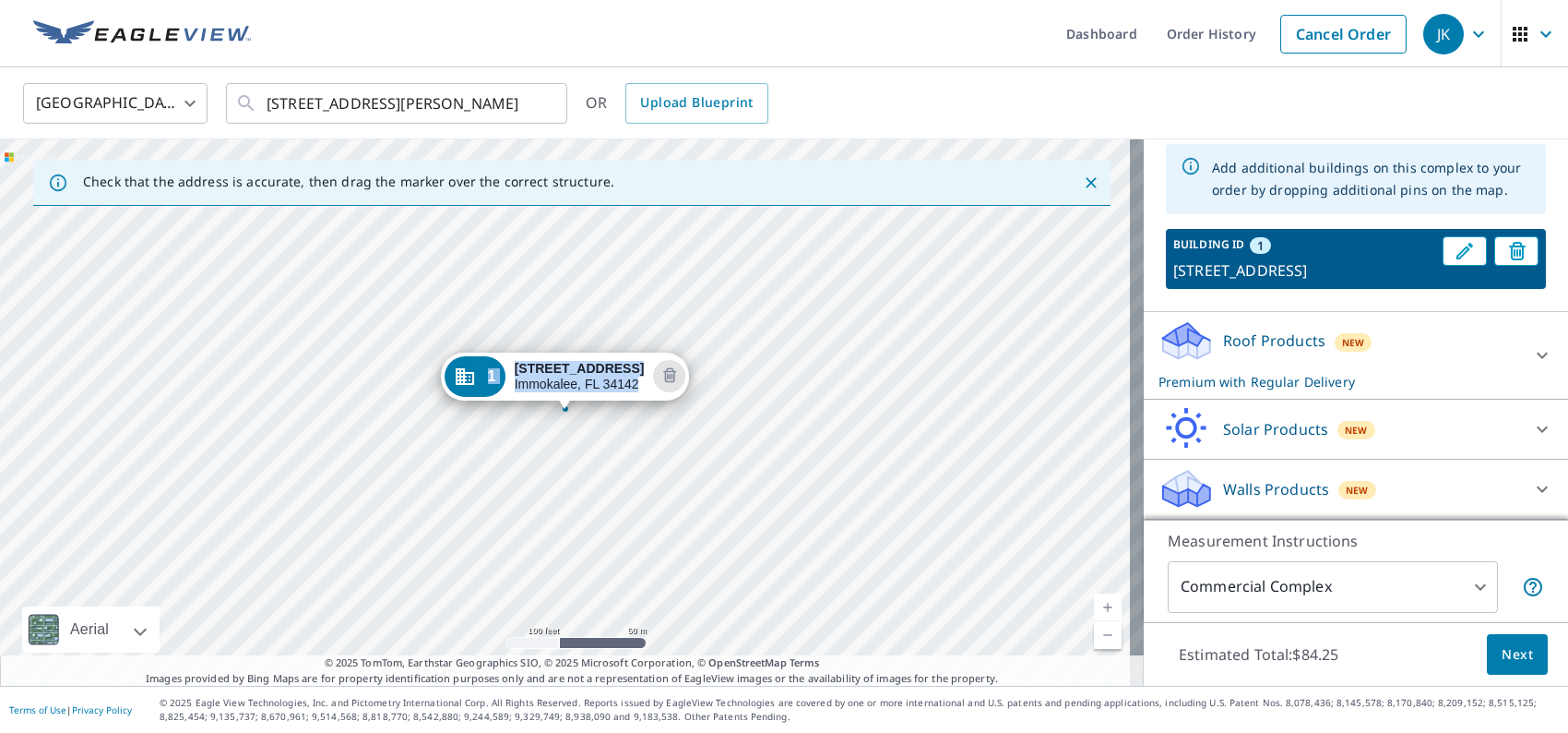
click at [565, 411] on div at bounding box center [565, 408] width 7 height 7
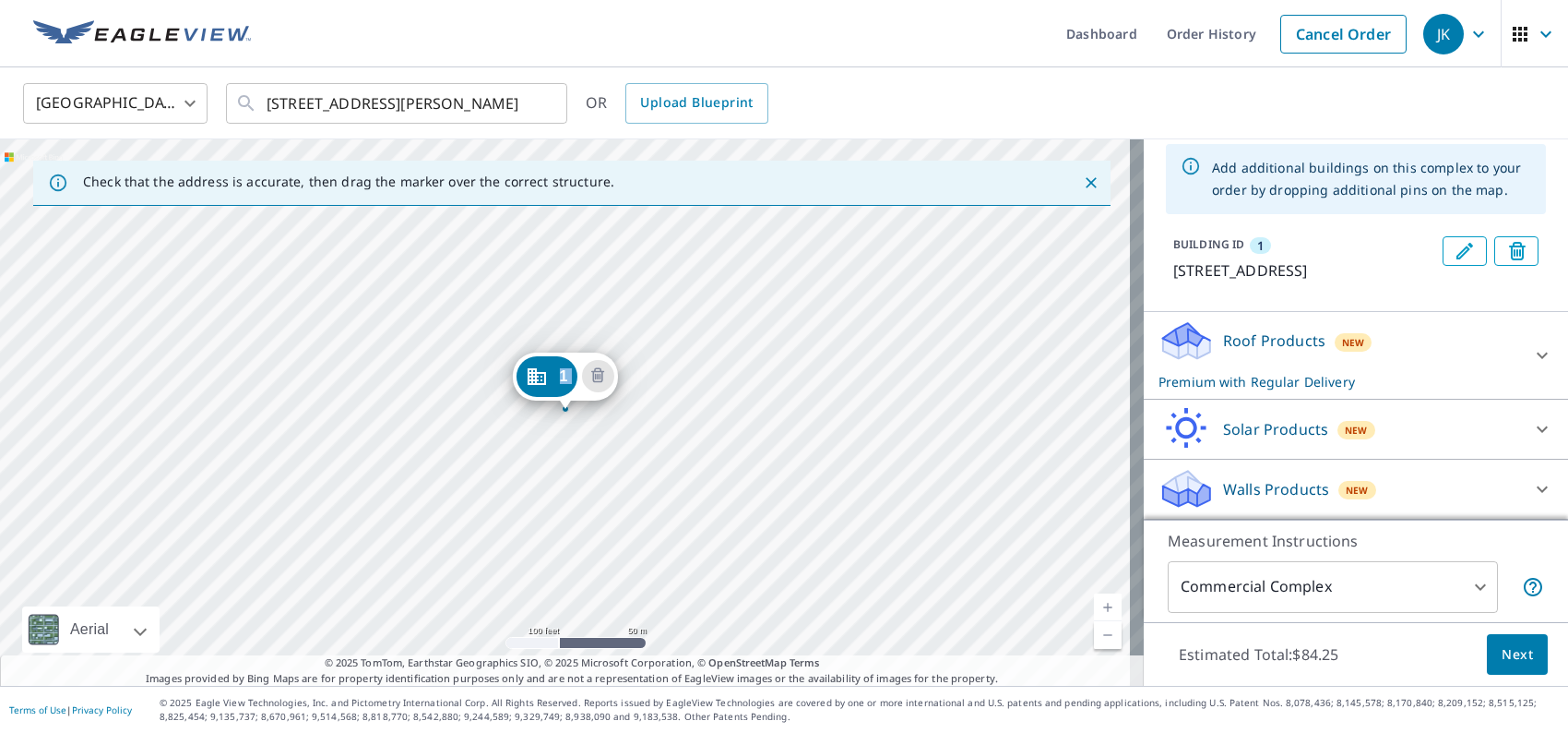
click at [575, 432] on div "1 720 Crestview Dr Immokalee, FL 34142" at bounding box center [572, 412] width 1144 height 547
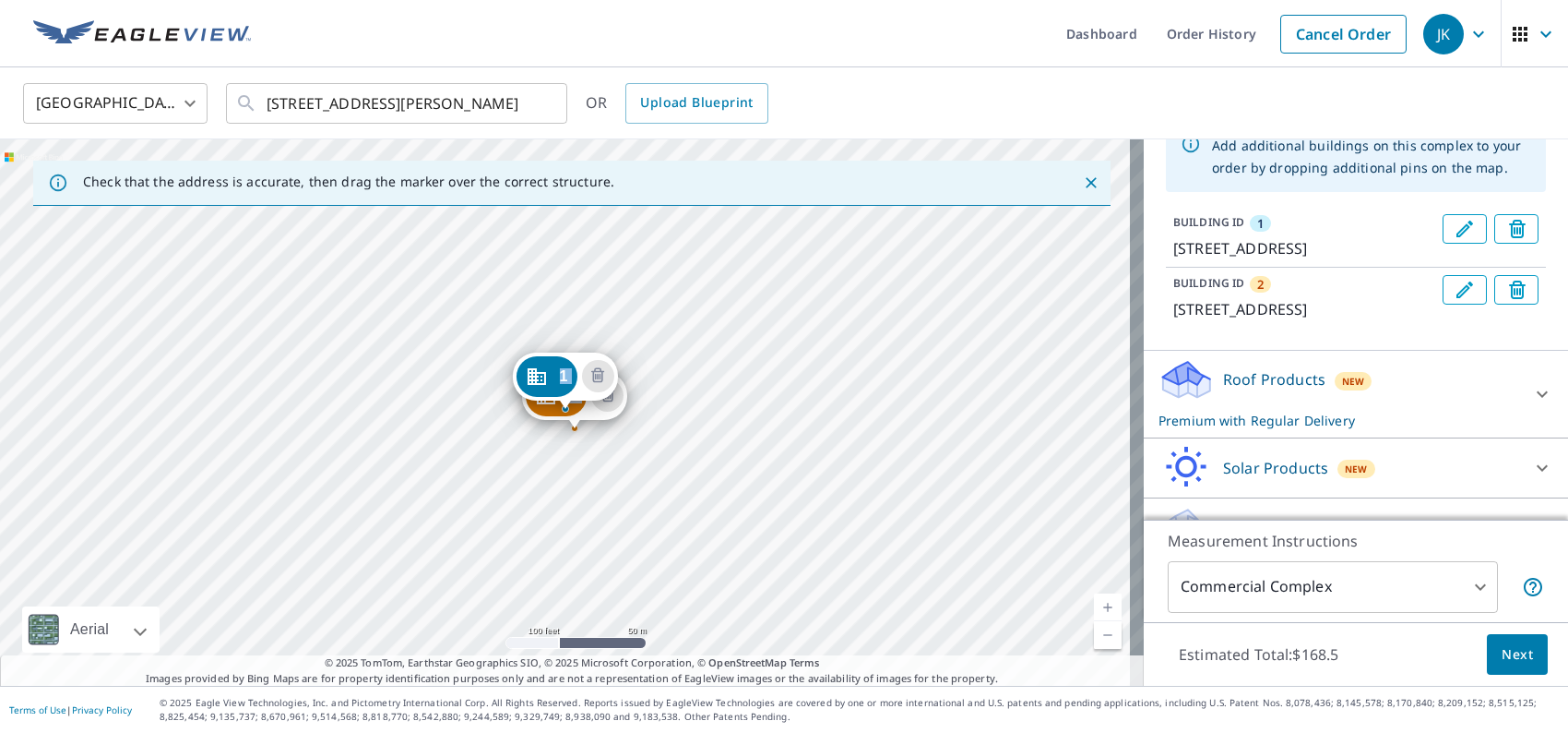
scroll to position [209, 0]
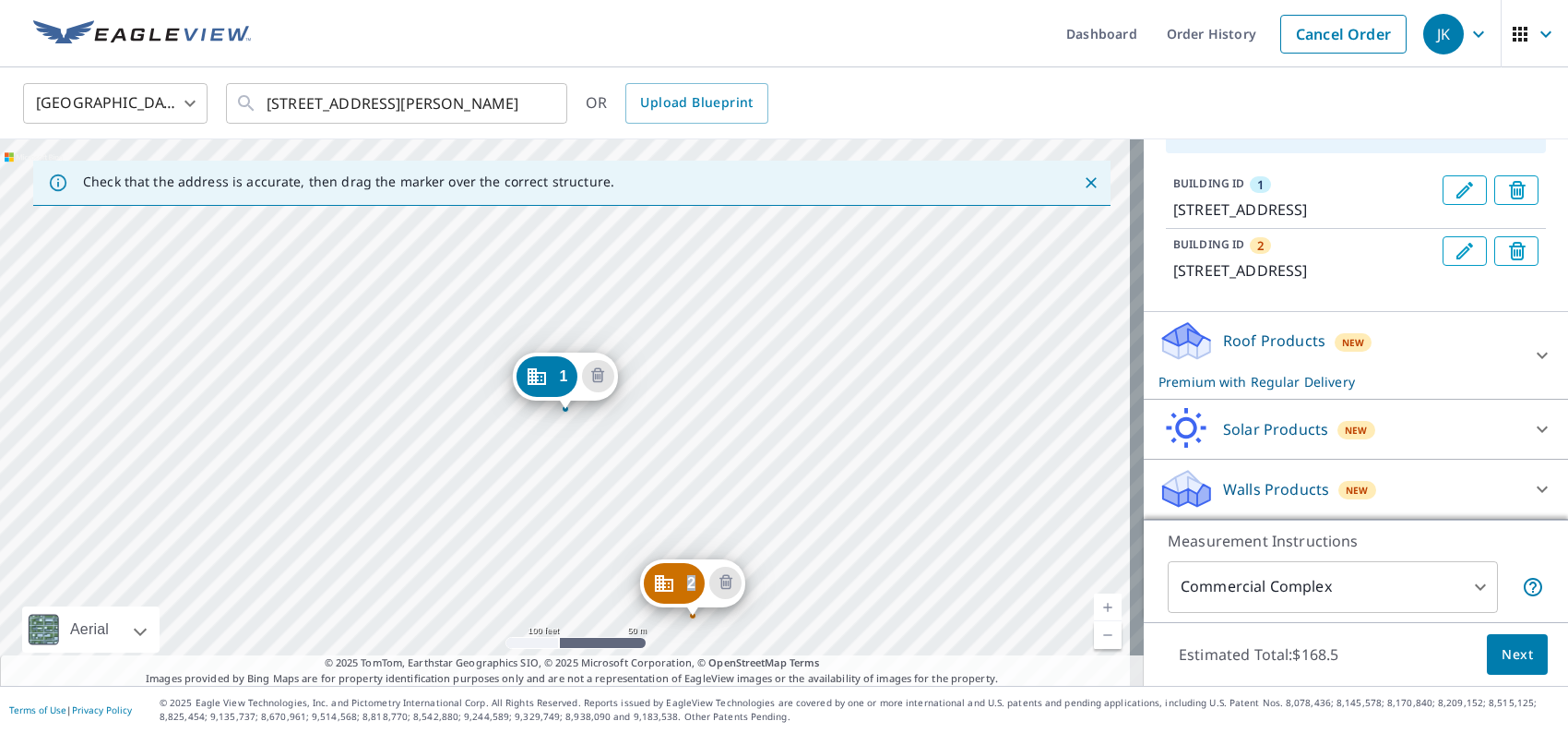
drag, startPoint x: 575, startPoint y: 425, endPoint x: 693, endPoint y: 612, distance: 221.1
click at [1502, 659] on span "Next" at bounding box center [1517, 654] width 31 height 23
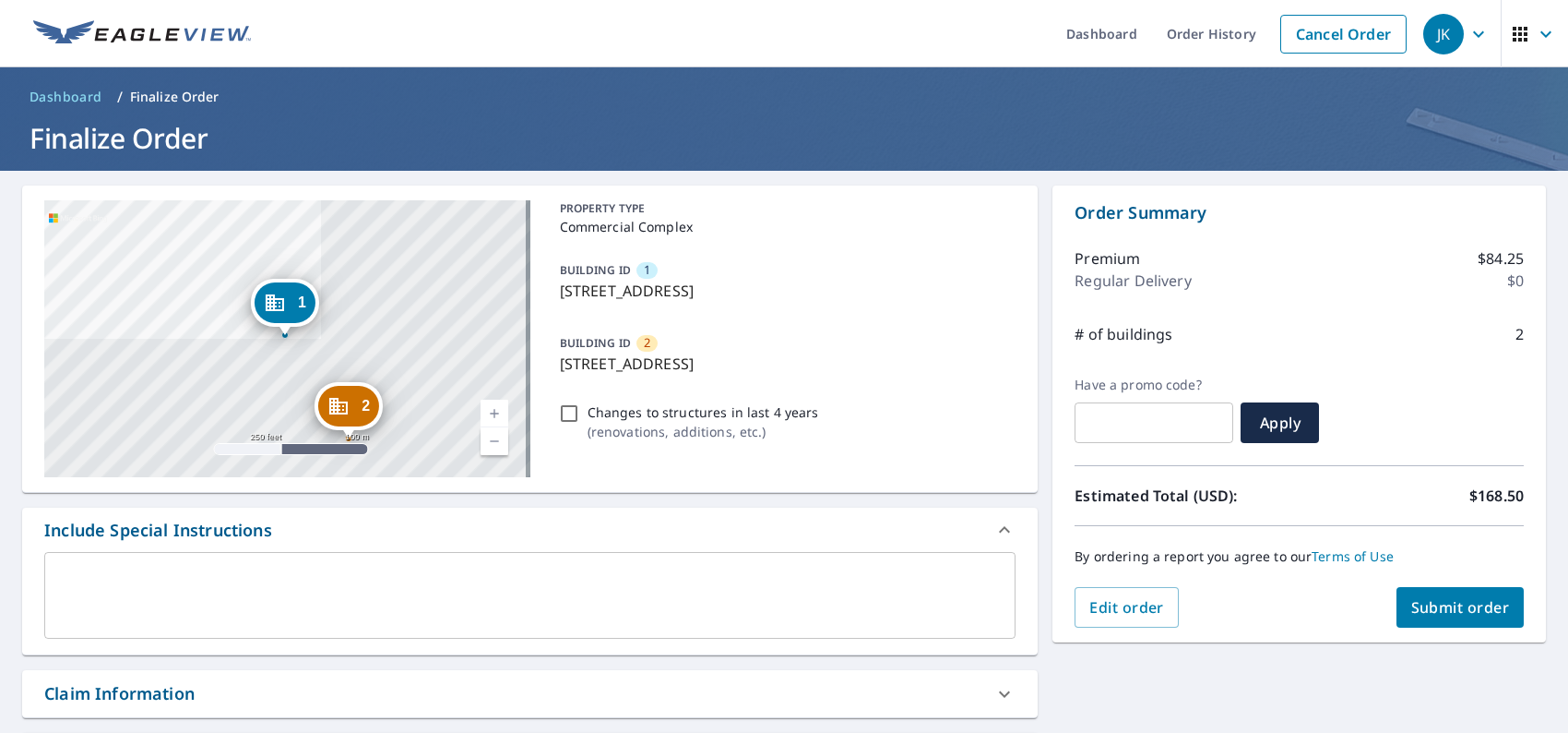
click at [1460, 602] on span "Submit order" at bounding box center [1461, 607] width 99 height 20
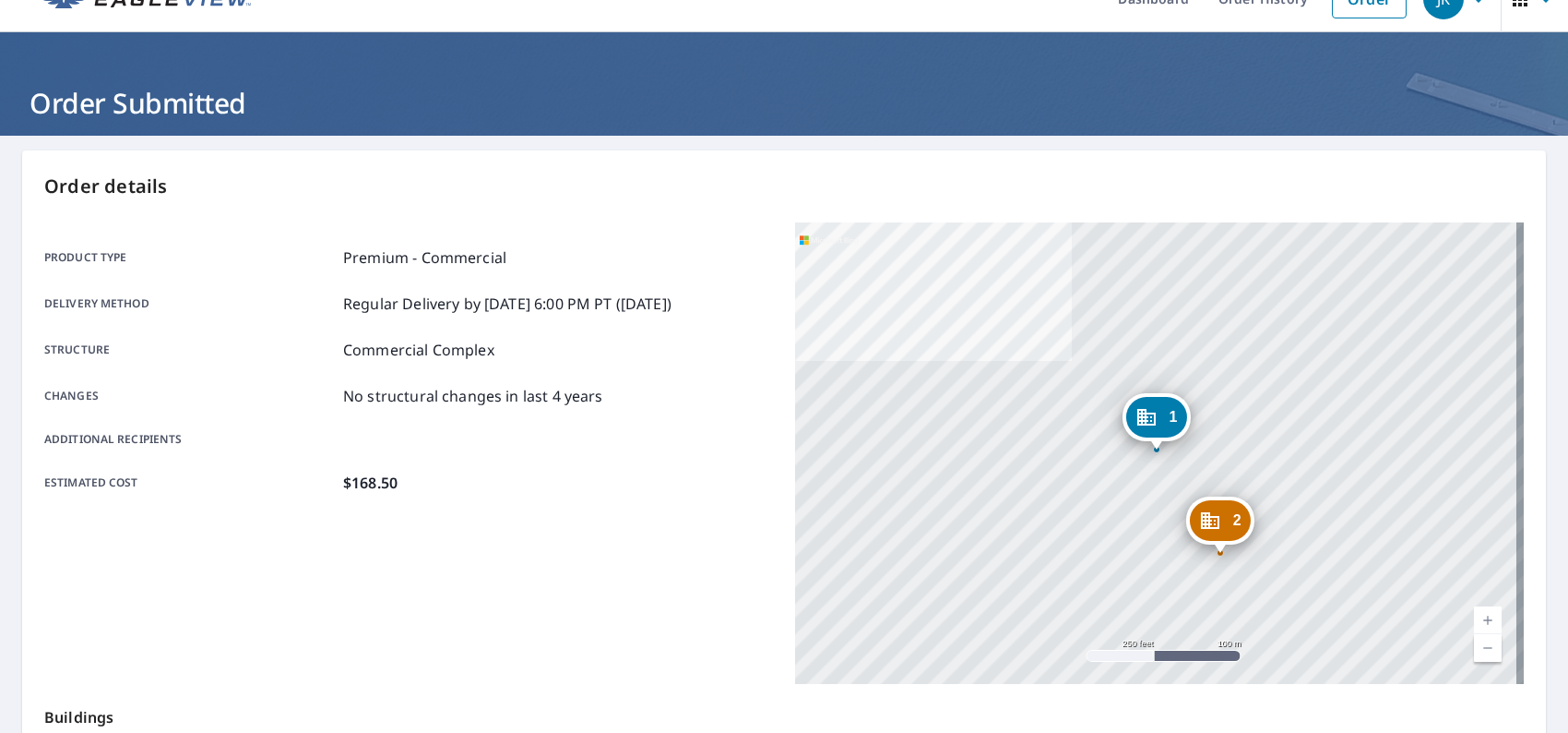
scroll to position [35, 0]
click at [798, 311] on div "2 736 Crestview Cir Immokalee, FL 34142 1 720 Crestview Dr Immokalee, FL 34142" at bounding box center [1159, 453] width 729 height 462
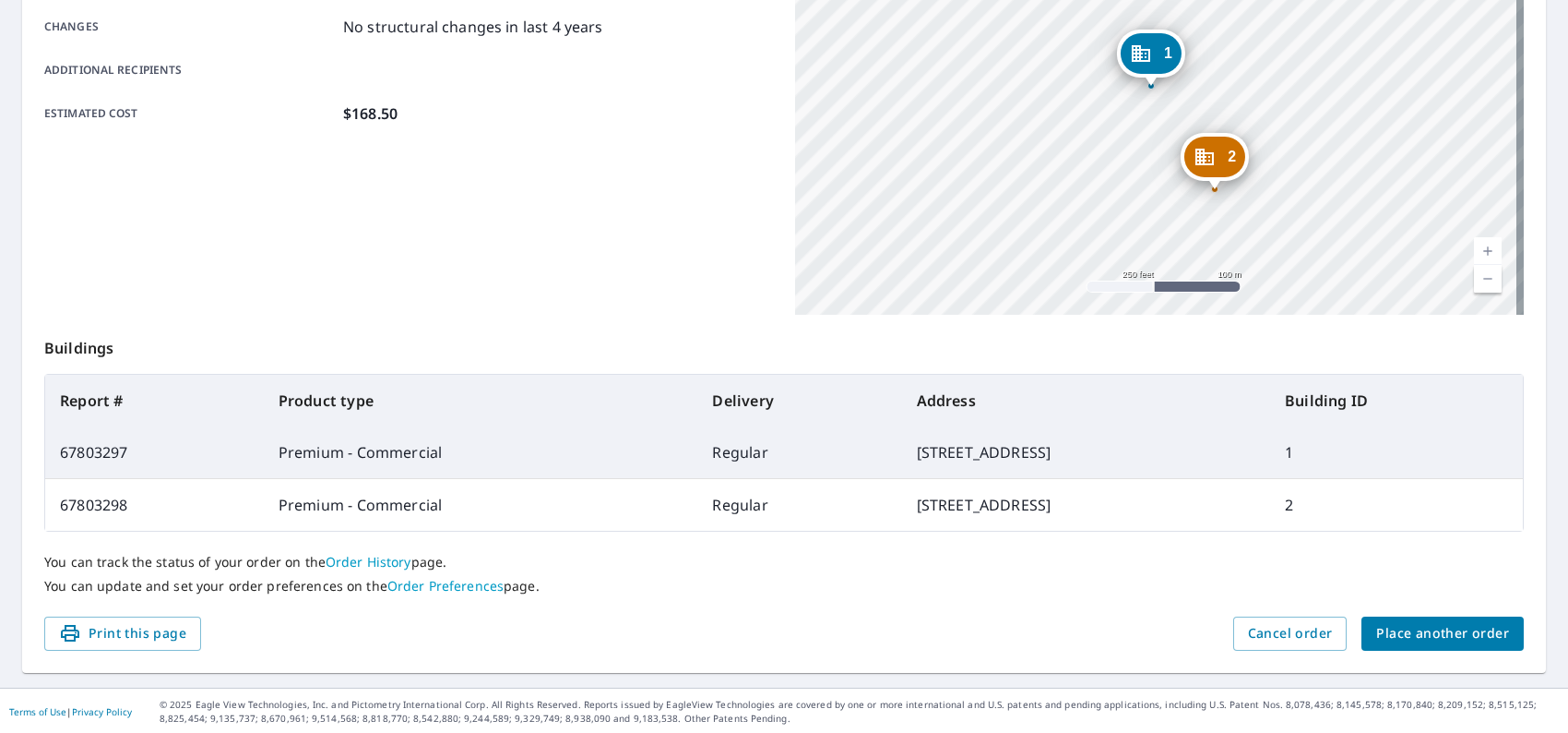
scroll to position [0, 0]
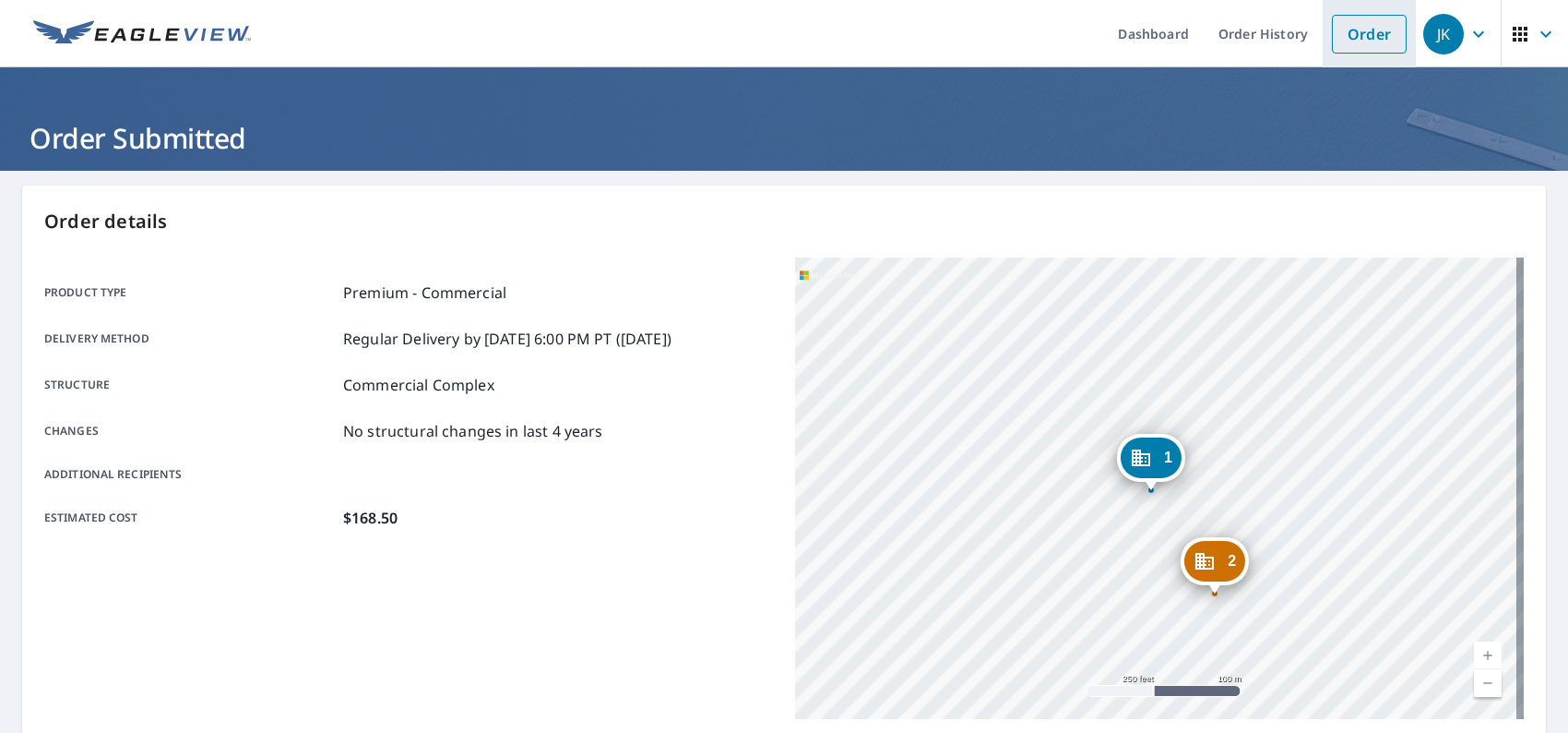
click at [1363, 37] on link "Order" at bounding box center [1369, 34] width 75 height 39
